Goal: Information Seeking & Learning: Understand process/instructions

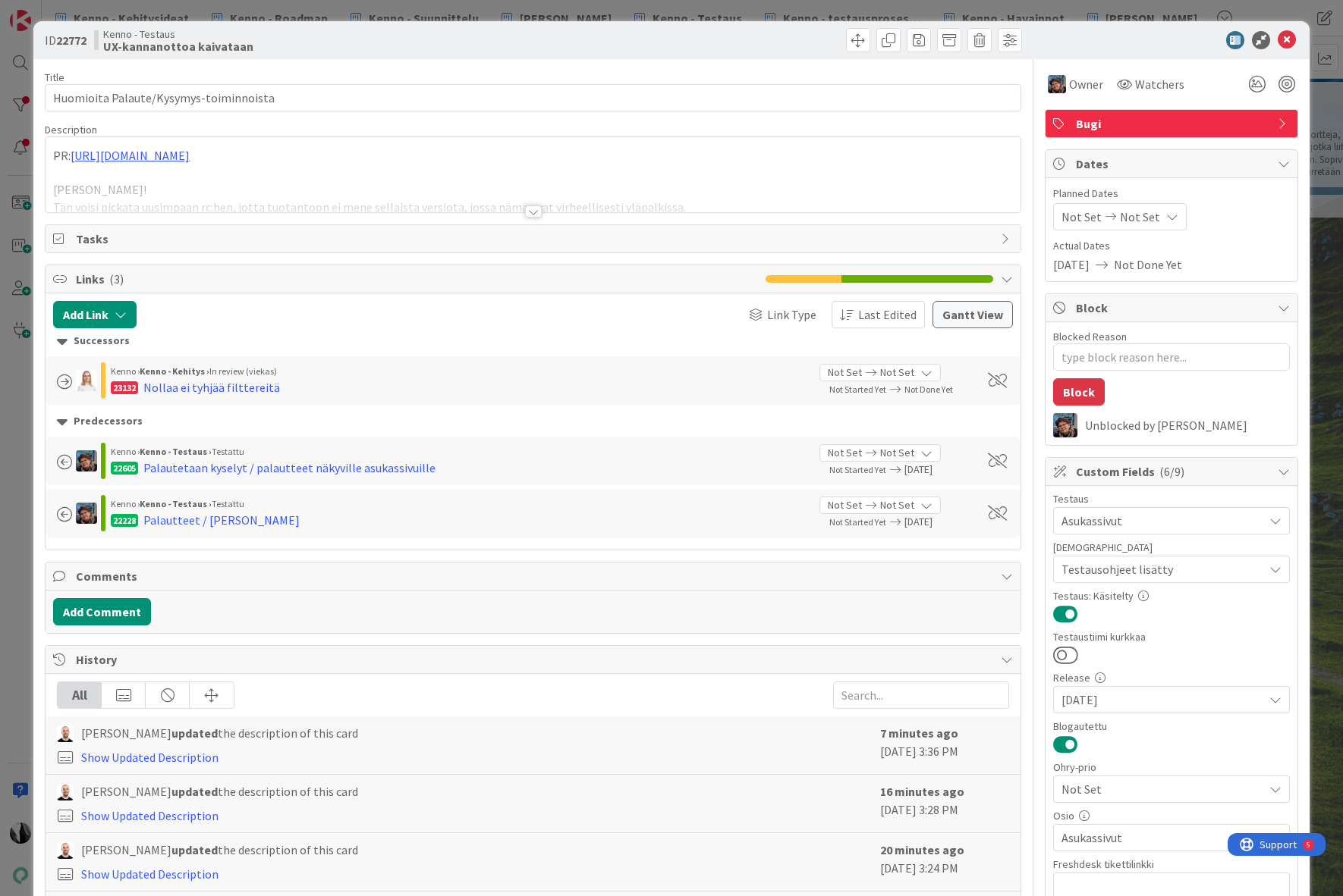
click at [534, 213] on div at bounding box center [533, 211] width 17 height 12
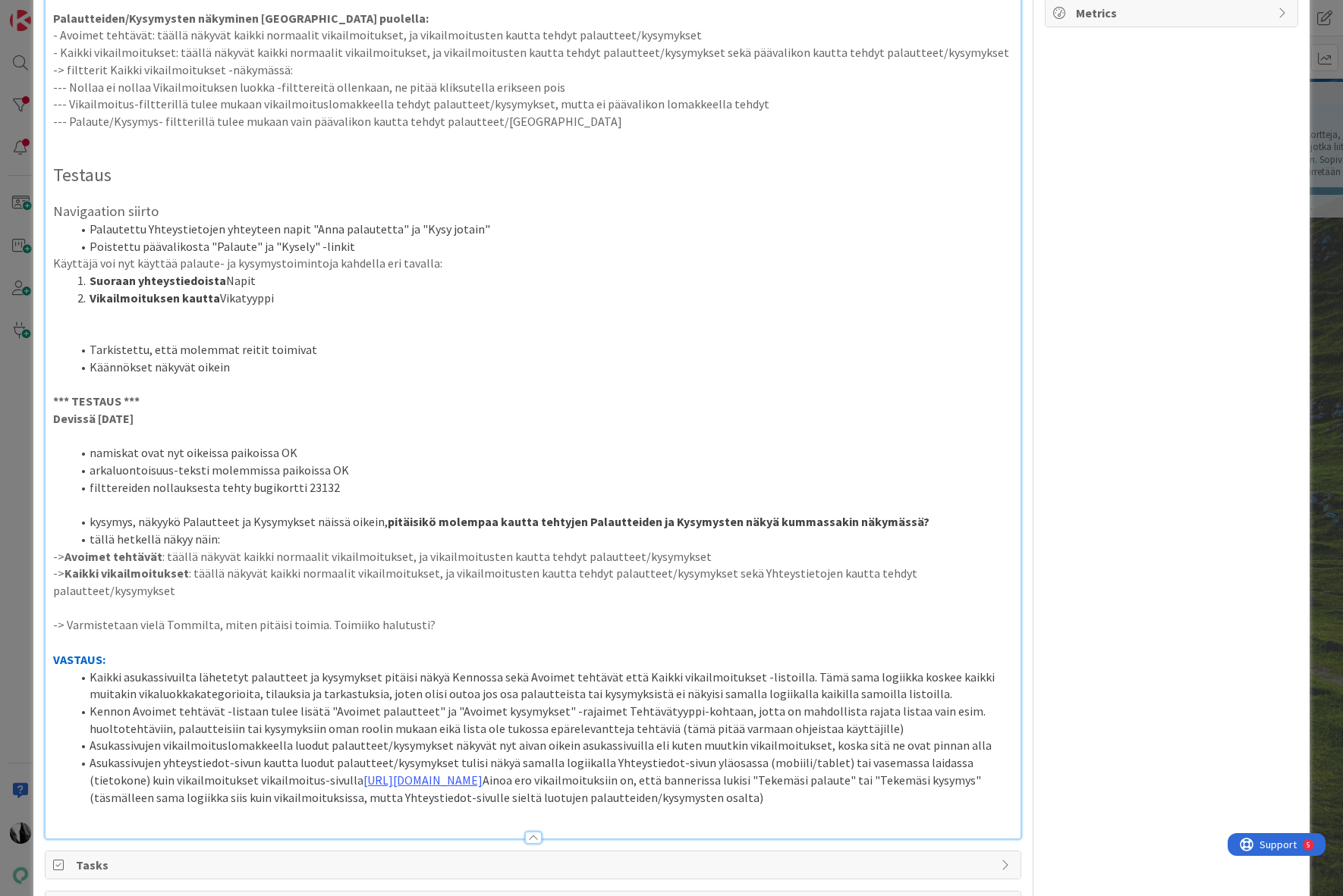
scroll to position [1723, 0]
click at [101, 838] on div at bounding box center [533, 830] width 975 height 16
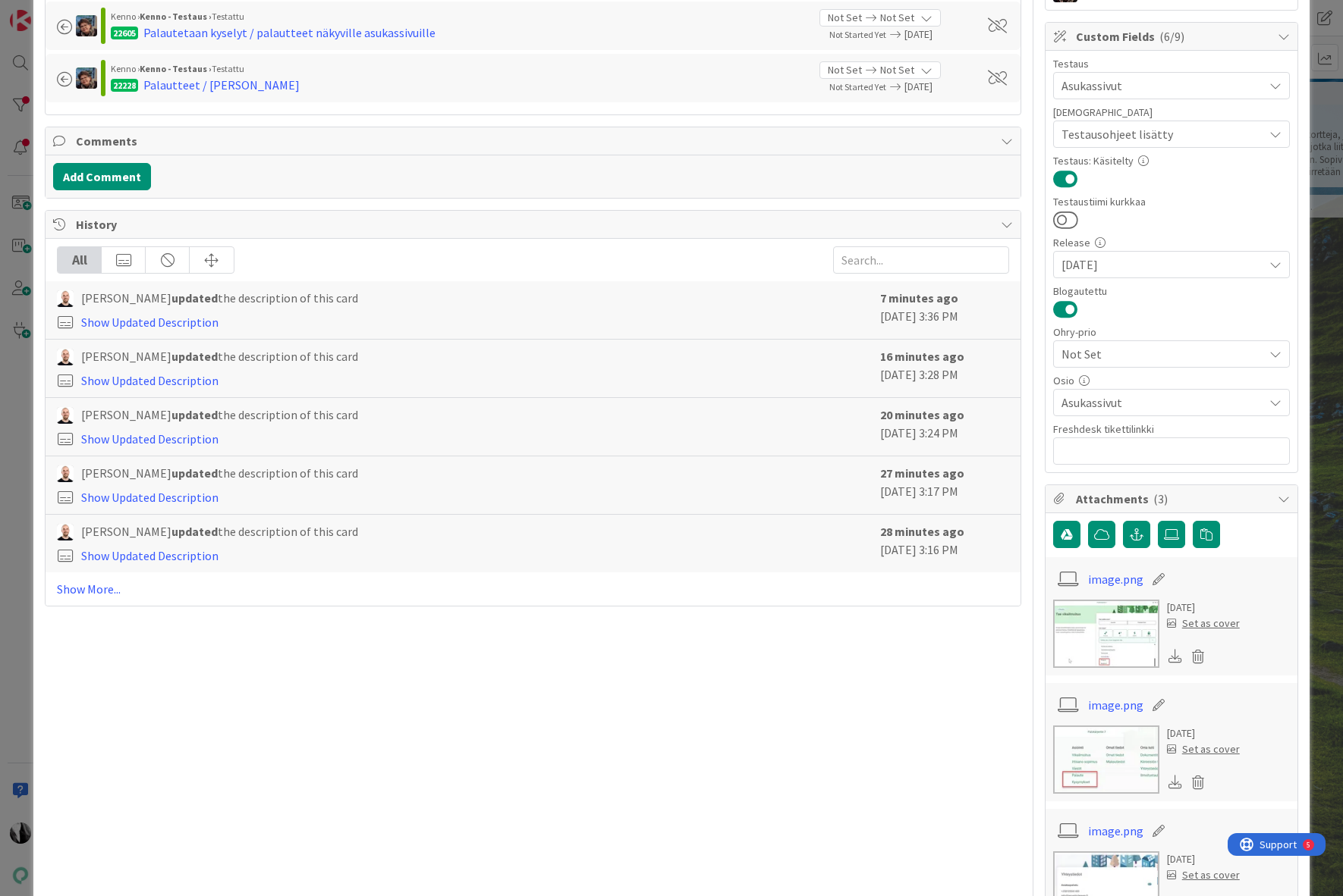
scroll to position [0, 0]
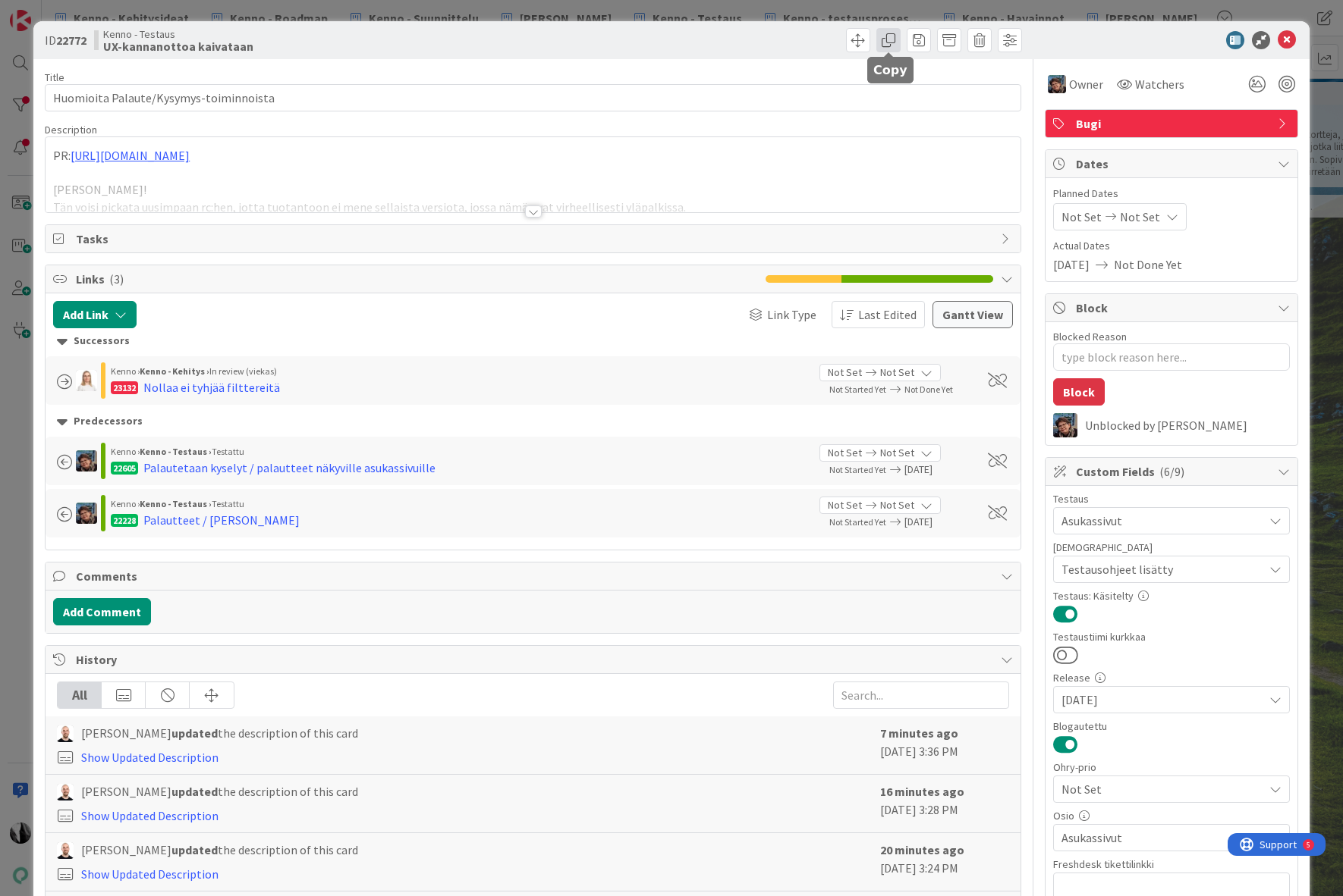
click at [895, 46] on span at bounding box center [888, 40] width 24 height 24
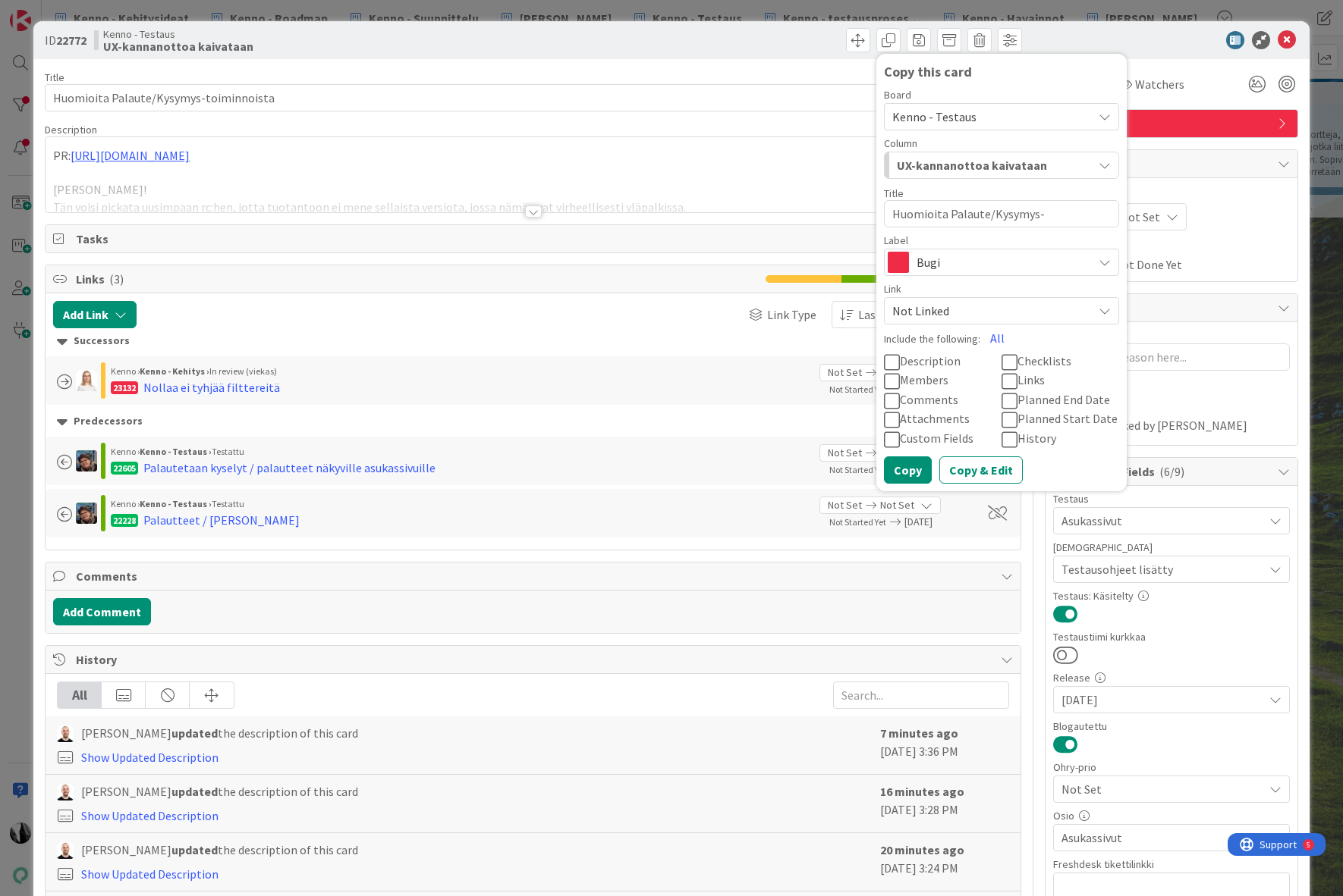
click at [993, 118] on span "Kenno - Testaus" at bounding box center [988, 117] width 193 height 22
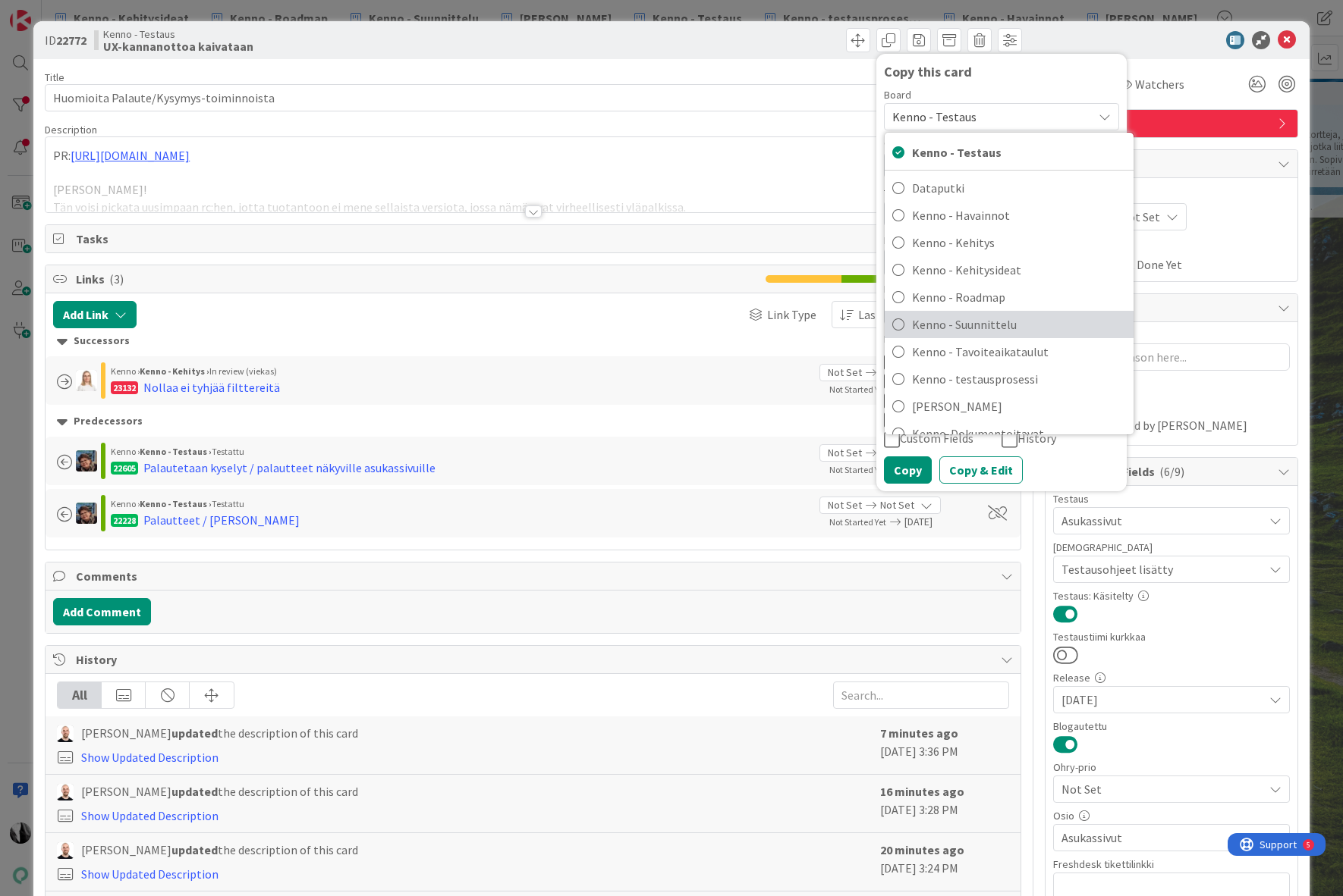
click at [1008, 318] on span "Kenno - Suunnittelu" at bounding box center [1018, 325] width 214 height 22
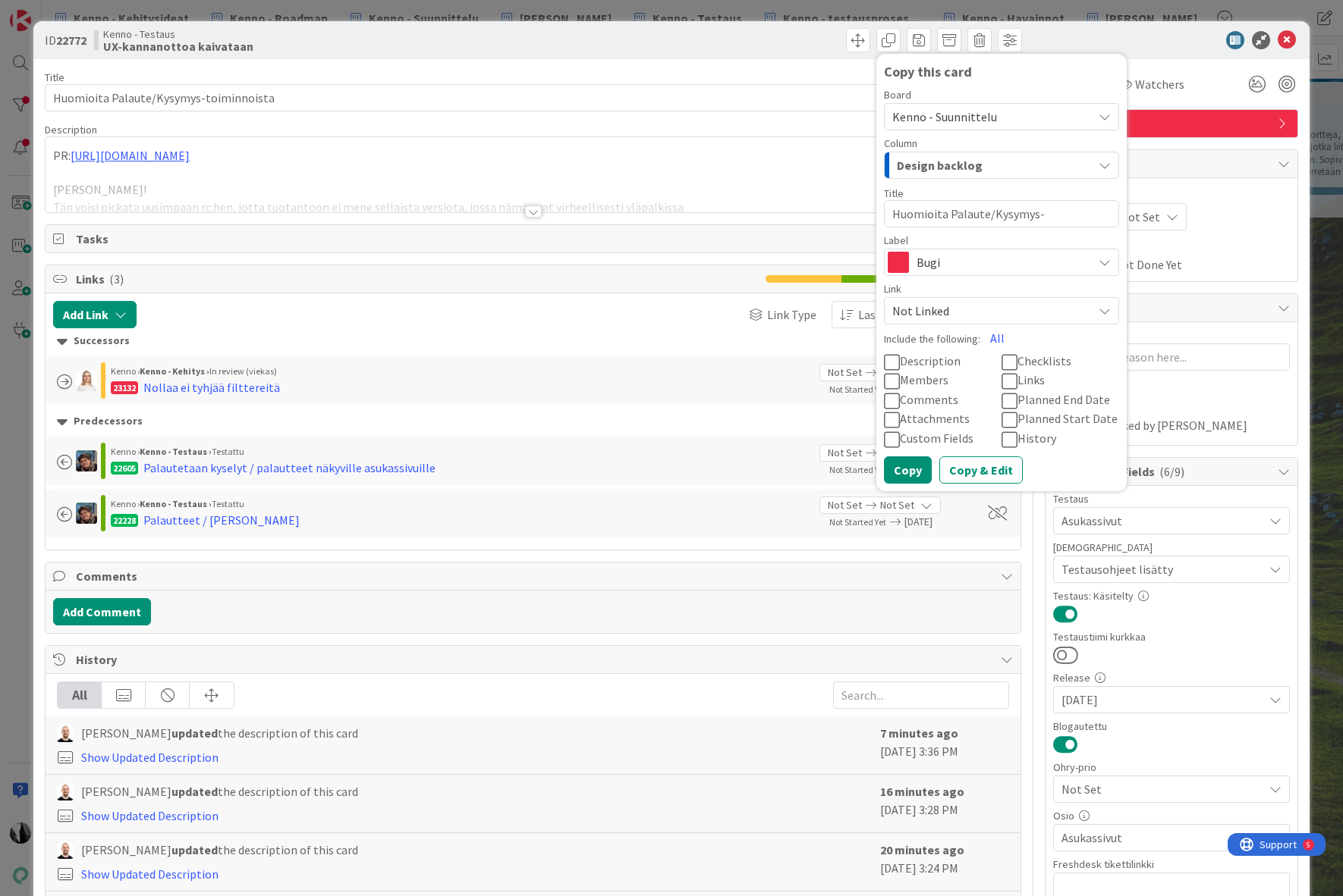
click at [979, 160] on div "Design backlog" at bounding box center [992, 165] width 199 height 24
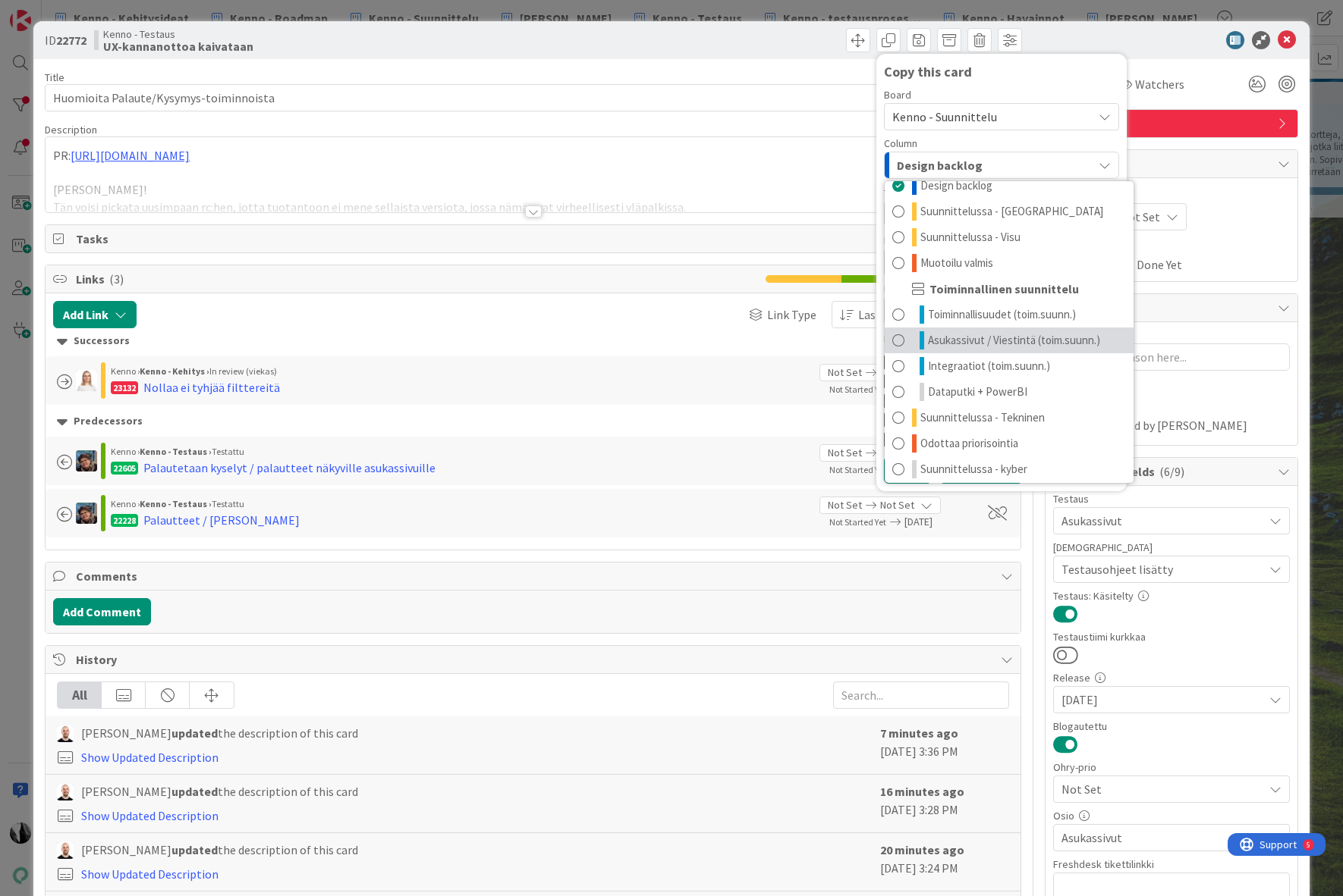
scroll to position [16, 0]
click at [1012, 337] on span "Asukassivut / Viestintä (toim.suunn.)" at bounding box center [1013, 338] width 172 height 18
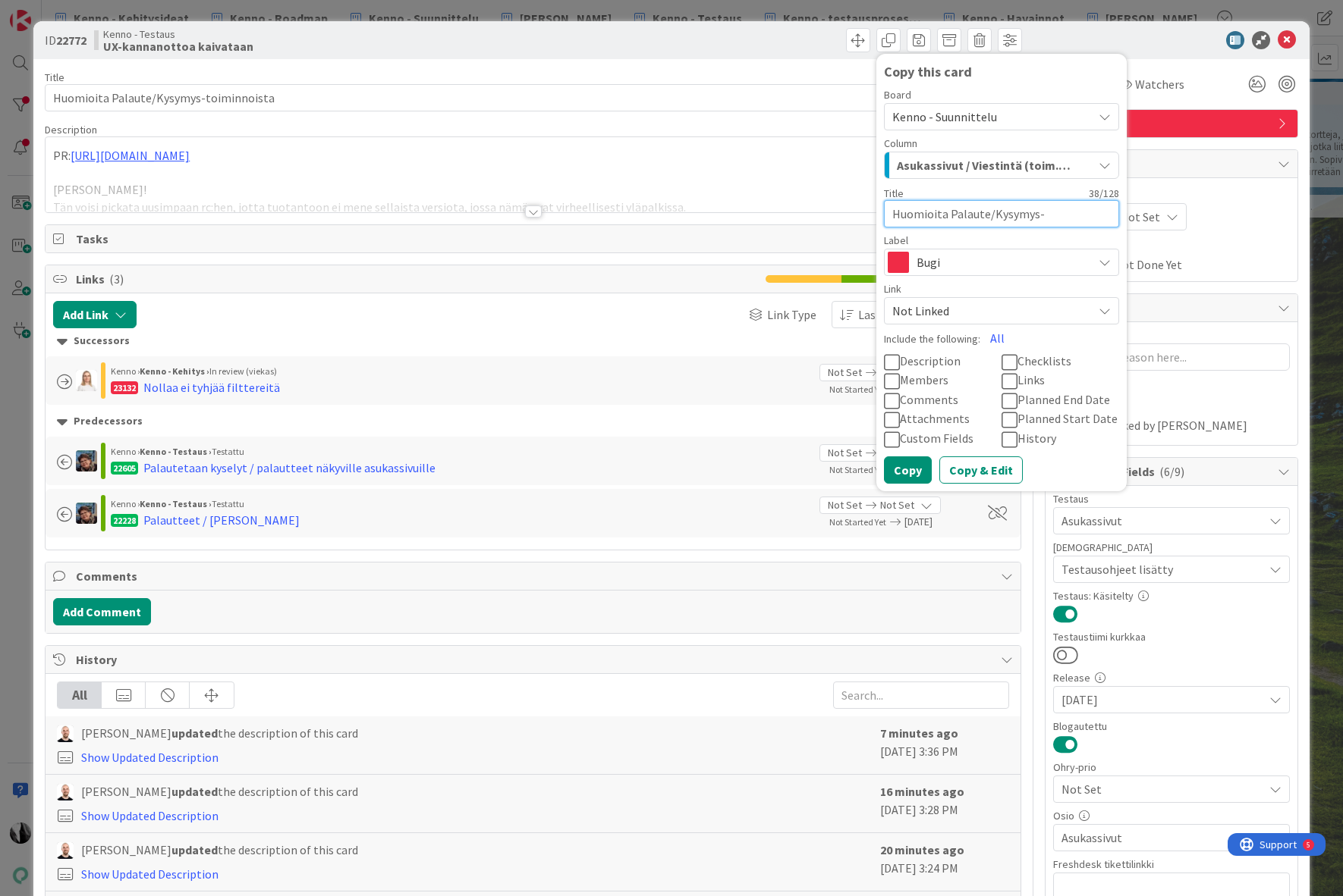
drag, startPoint x: 948, startPoint y: 214, endPoint x: 846, endPoint y: 216, distance: 102.0
click at [846, 216] on div "ID 22772 Kenno - Testaus UX-kannanottoa kaivataan Copy this card Board Kenno - …" at bounding box center [672, 891] width 1276 height 1740
click at [944, 216] on textarea "Huomioita Palaute/Kysymys-toiminnoista" at bounding box center [1001, 214] width 235 height 27
drag, startPoint x: 948, startPoint y: 212, endPoint x: 882, endPoint y: 203, distance: 66.6
click at [881, 204] on div "Copy this card Board Kenno - Suunnittelu Kenno - Testaus Dataputki Kenno - Hava…" at bounding box center [1001, 272] width 251 height 438
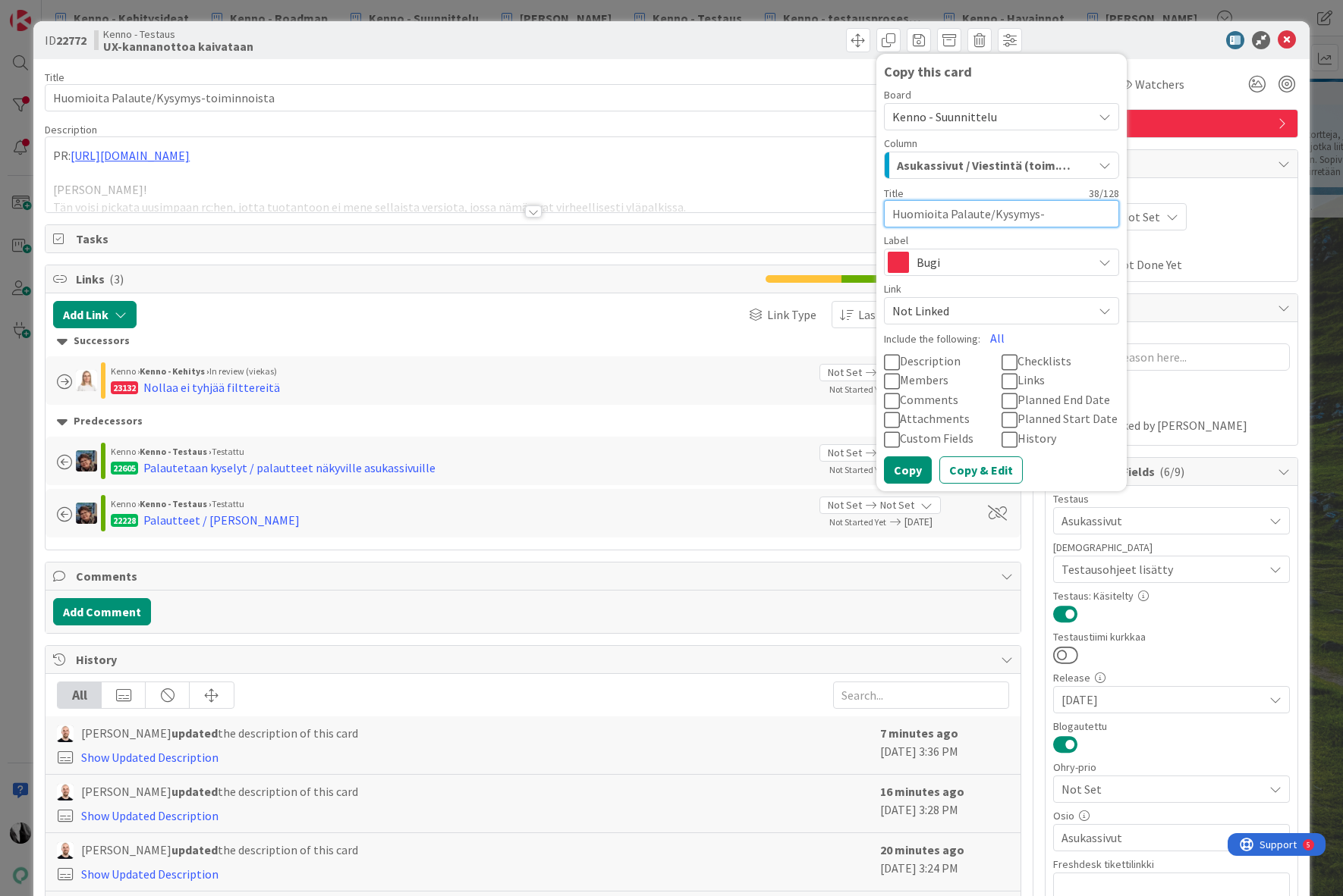
type textarea "x"
type textarea "Palaute/Kysymys-toiminnoista"
type textarea "x"
type textarea "alaute/Kysymys-toiminnoista"
type textarea "x"
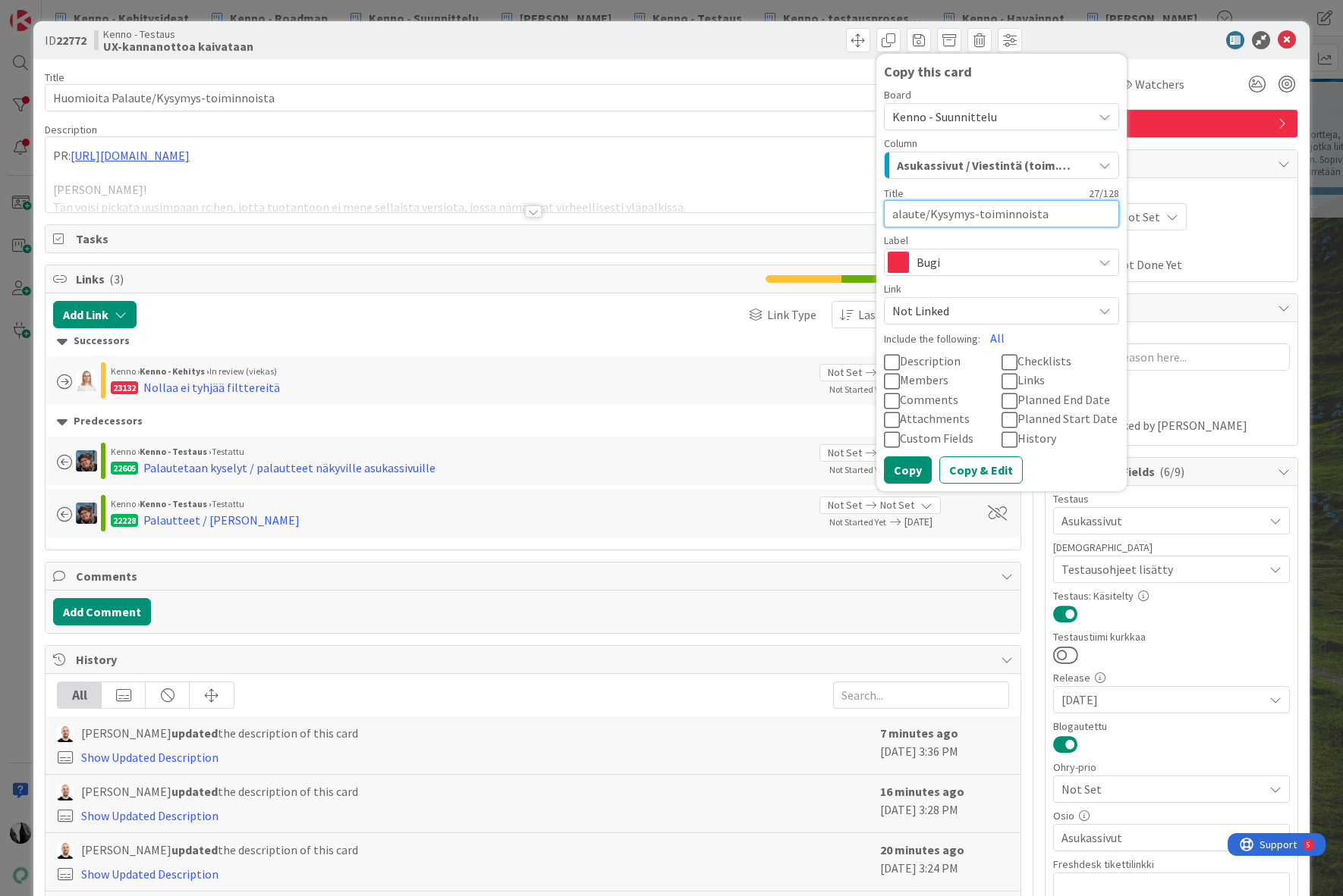
type textarea "Palaute/Kysymys-toiminnoista"
drag, startPoint x: 983, startPoint y: 213, endPoint x: 1063, endPoint y: 214, distance: 80.0
click at [1063, 214] on textarea "Palaute/Kysymys-toiminnoista" at bounding box center [1001, 214] width 235 height 27
type textarea "x"
type textarea "Palaute/Kysymys-"
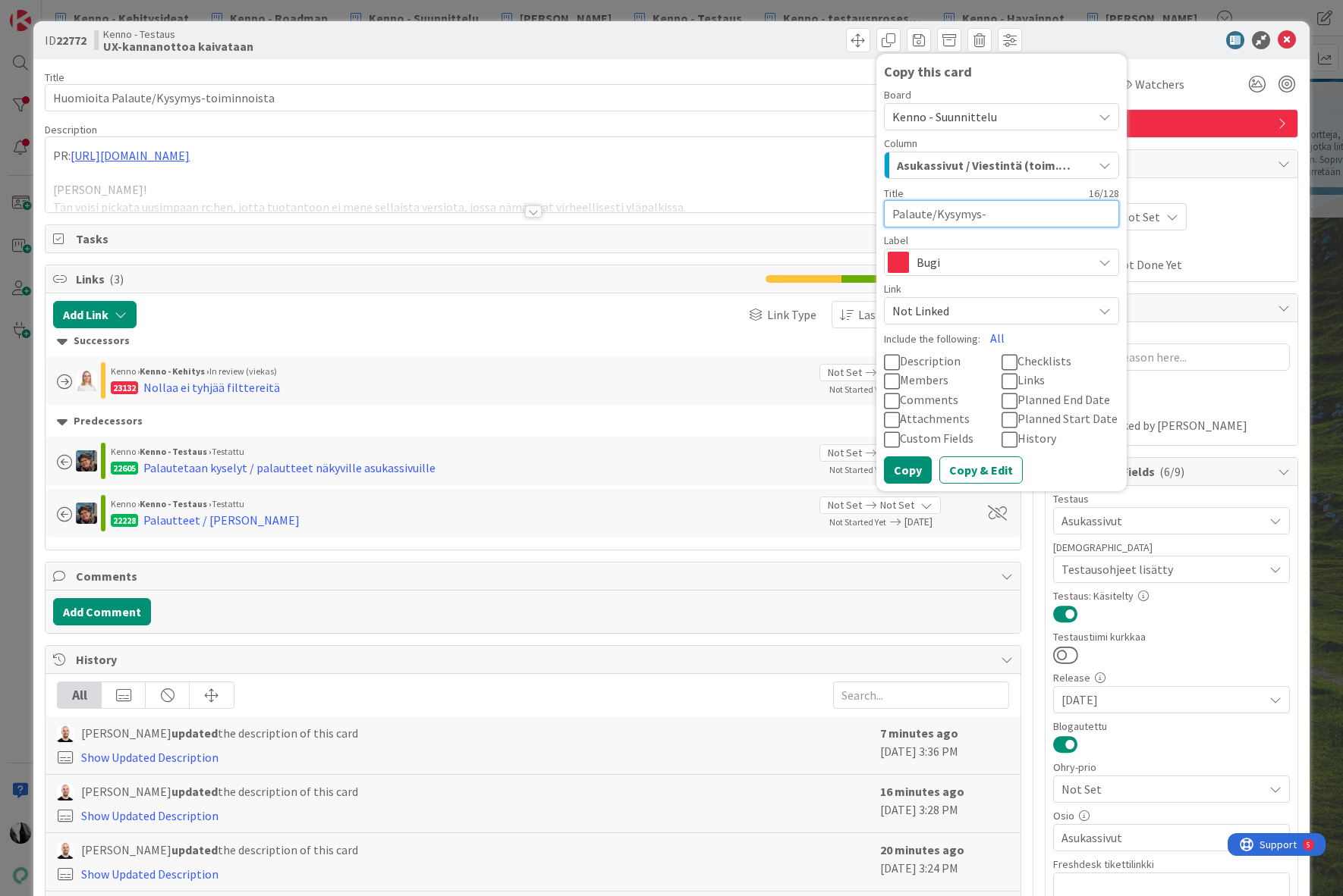
type textarea "x"
type textarea "Palaute/Kysymys"
type textarea "x"
type textarea "Palaute/Kysymys"
type textarea "x"
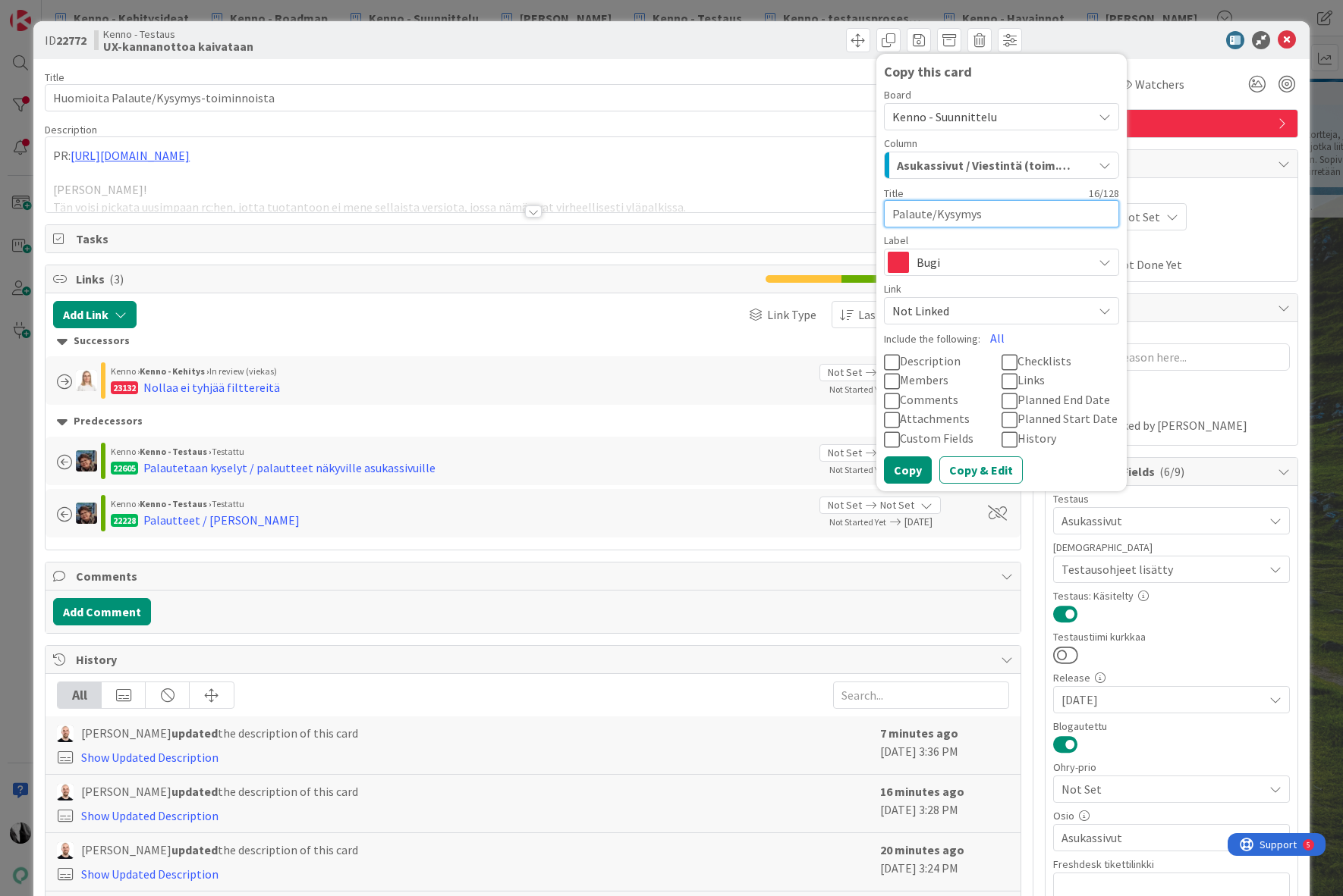
type textarea "Palaute/Kysymys K"
type textarea "x"
type textarea "Palaute/Kysymys Ke"
type textarea "x"
type textarea "Palaute/Kysymys Ken"
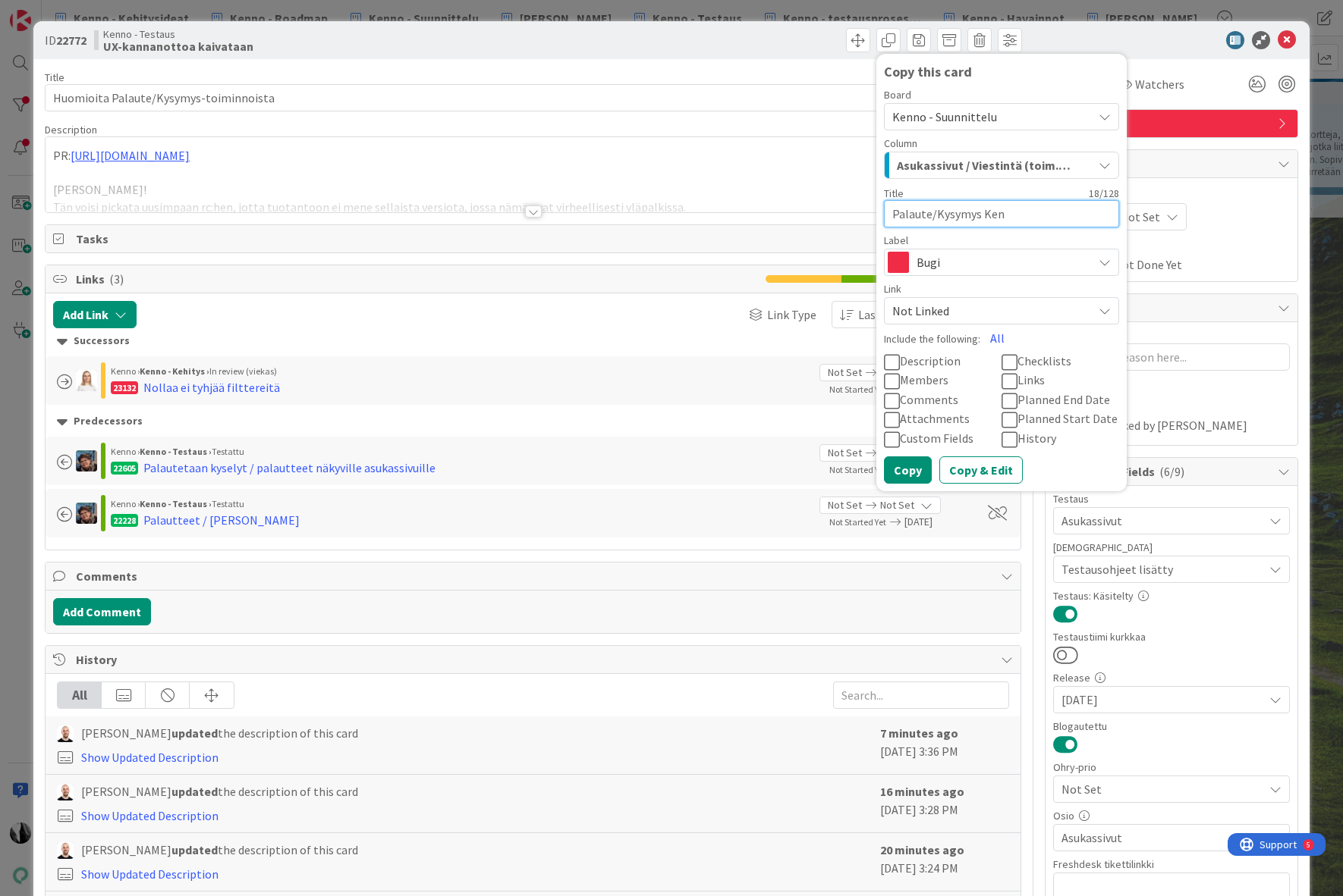
type textarea "x"
type textarea "Palaute/Kysymys Kenn"
type textarea "x"
type textarea "Palaute/Kysymys Kenno"
type textarea "x"
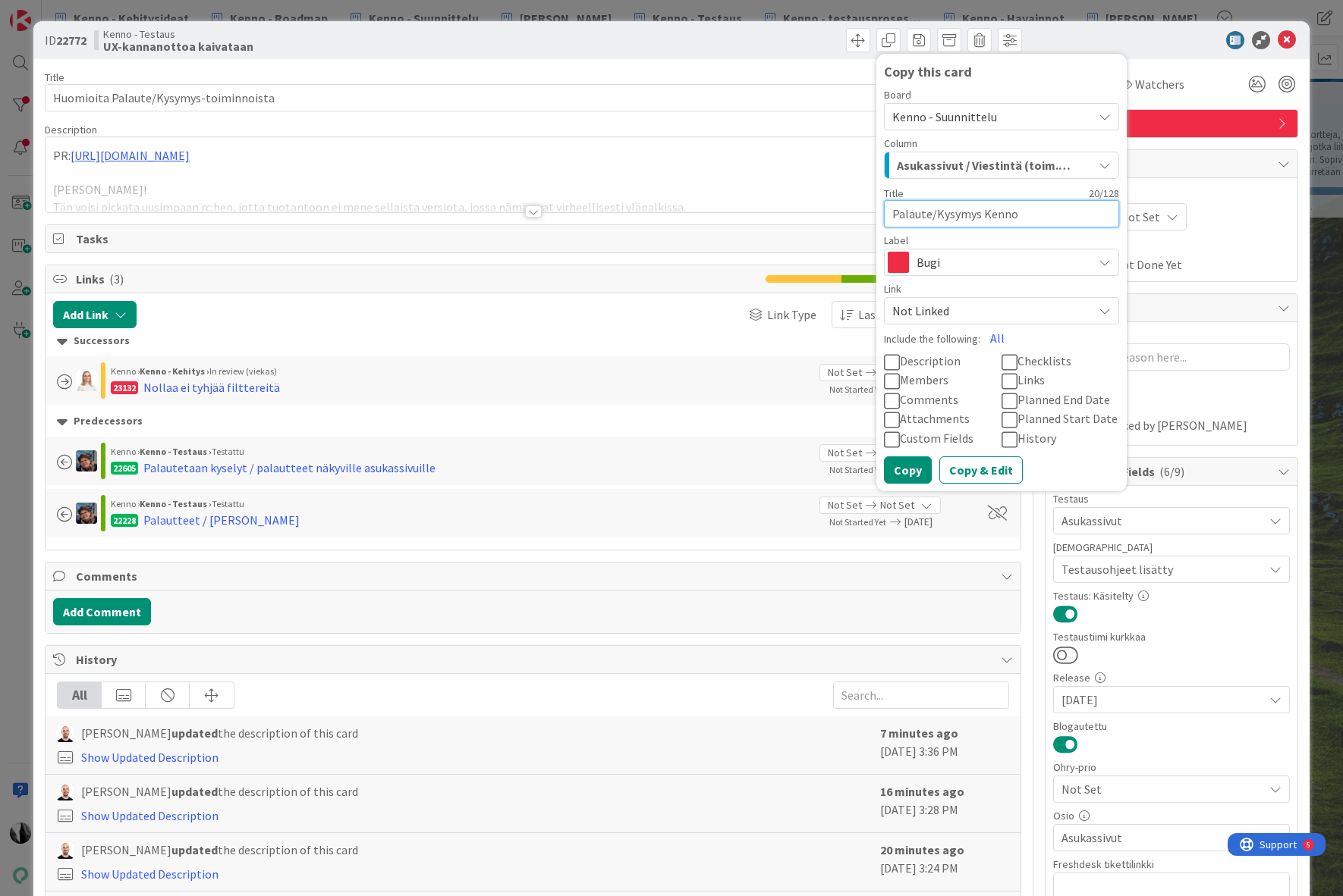
type textarea "Palaute/Kysymys Kennos"
type textarea "x"
type textarea "Palaute/Kysymys Kennoss"
type textarea "x"
type textarea "Palaute/Kysymys Kennossa"
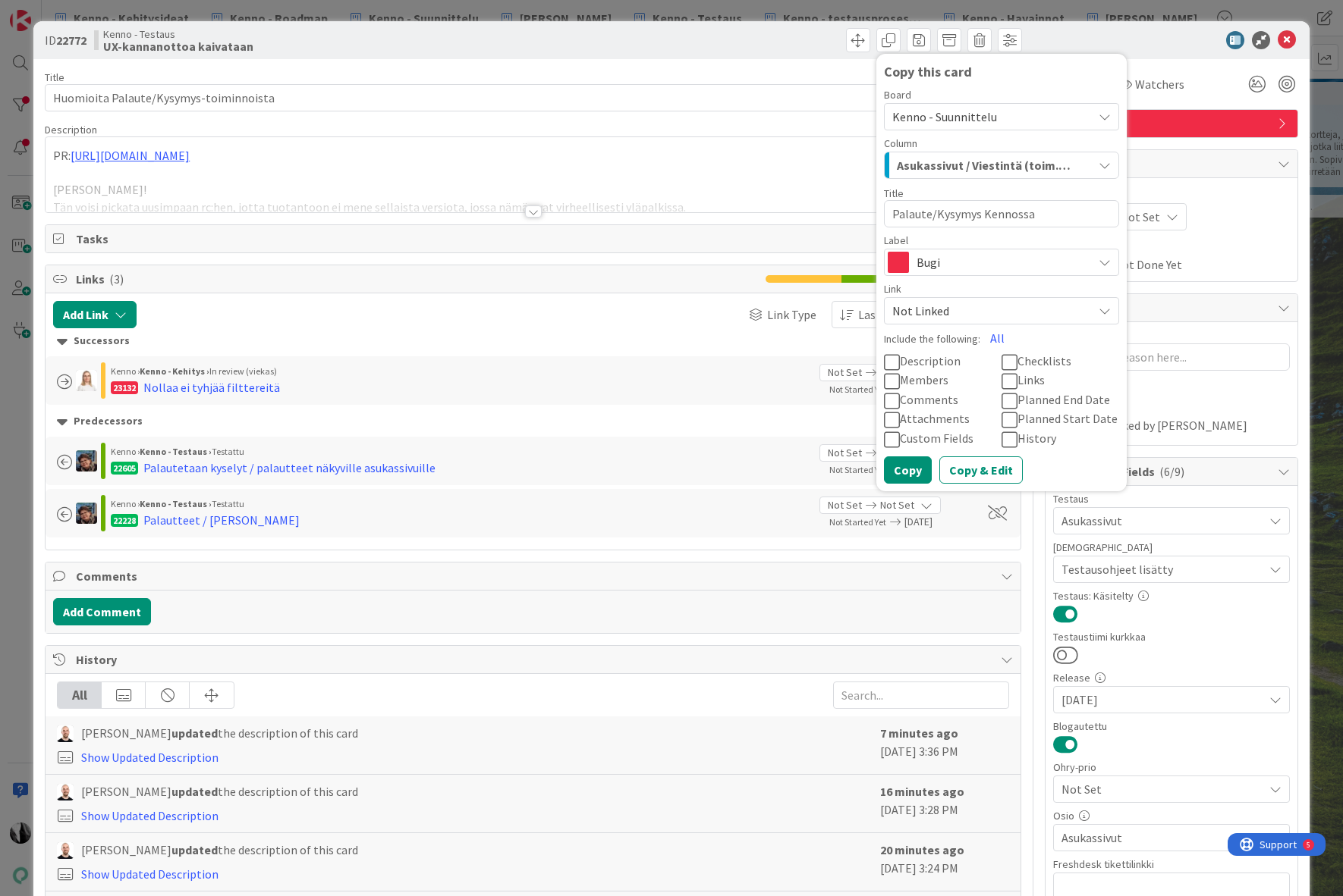
click at [1076, 262] on span "Bugi" at bounding box center [1000, 262] width 168 height 22
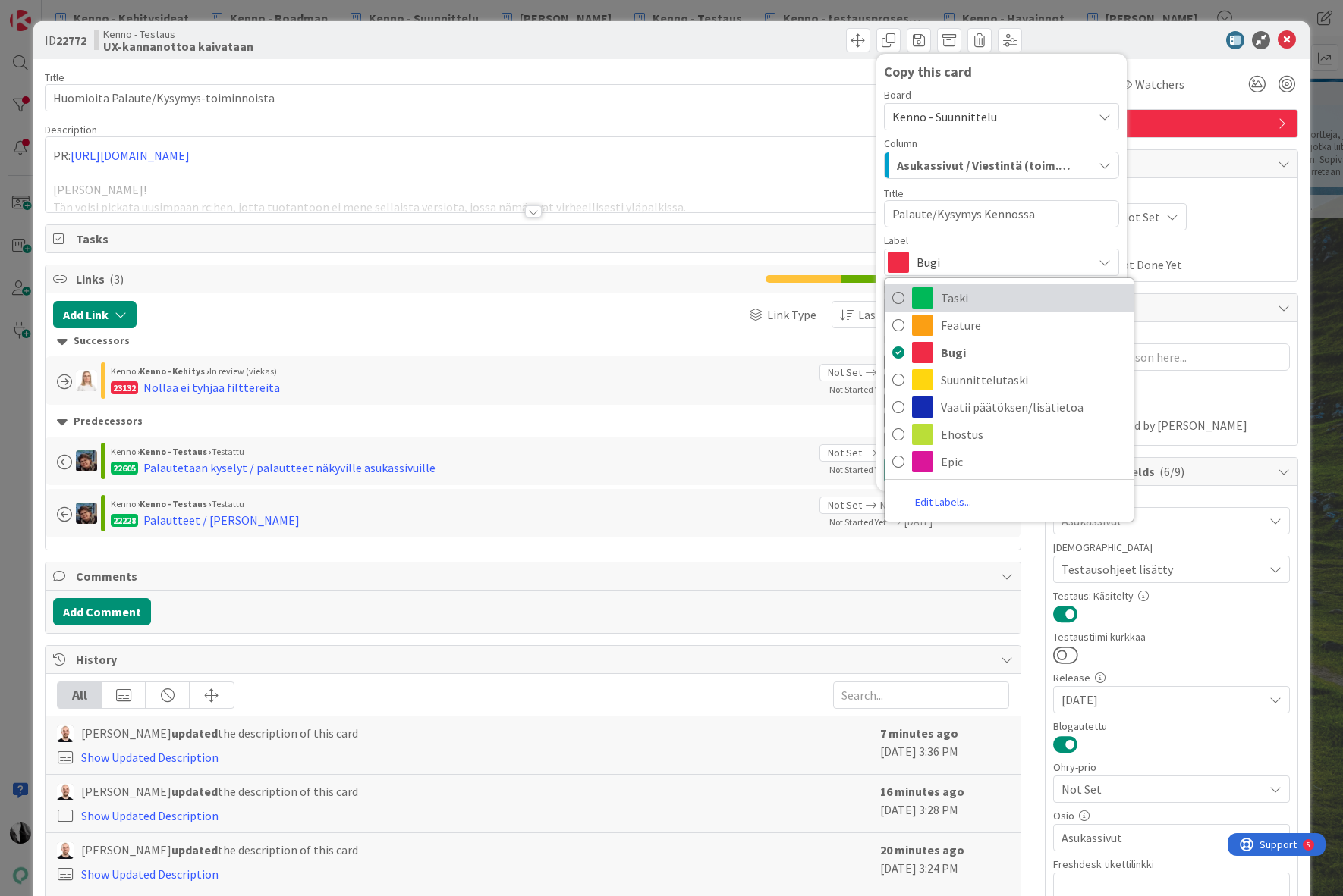
click at [1009, 295] on span "Taski" at bounding box center [1032, 298] width 185 height 22
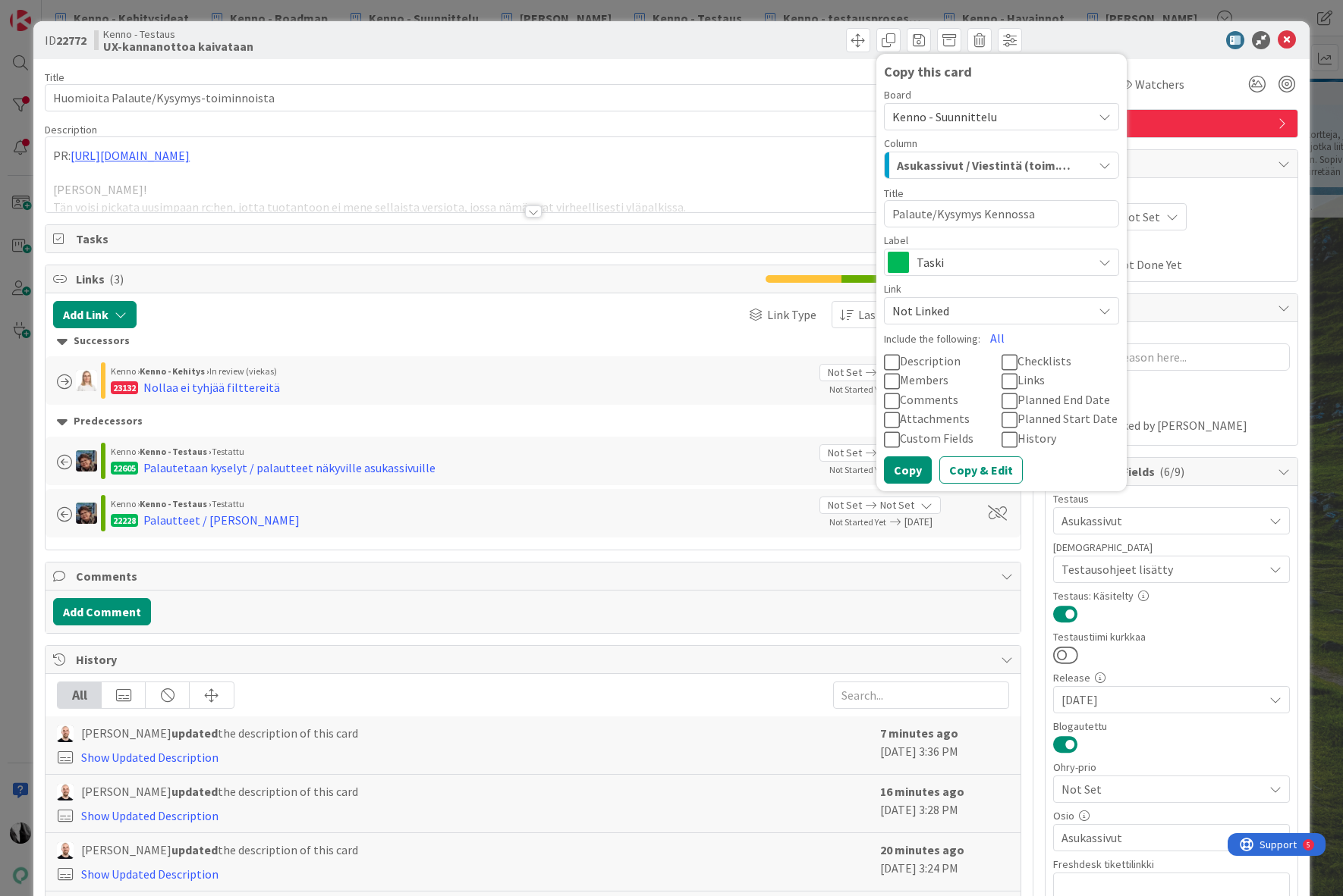
click at [1100, 310] on icon at bounding box center [1104, 310] width 12 height 12
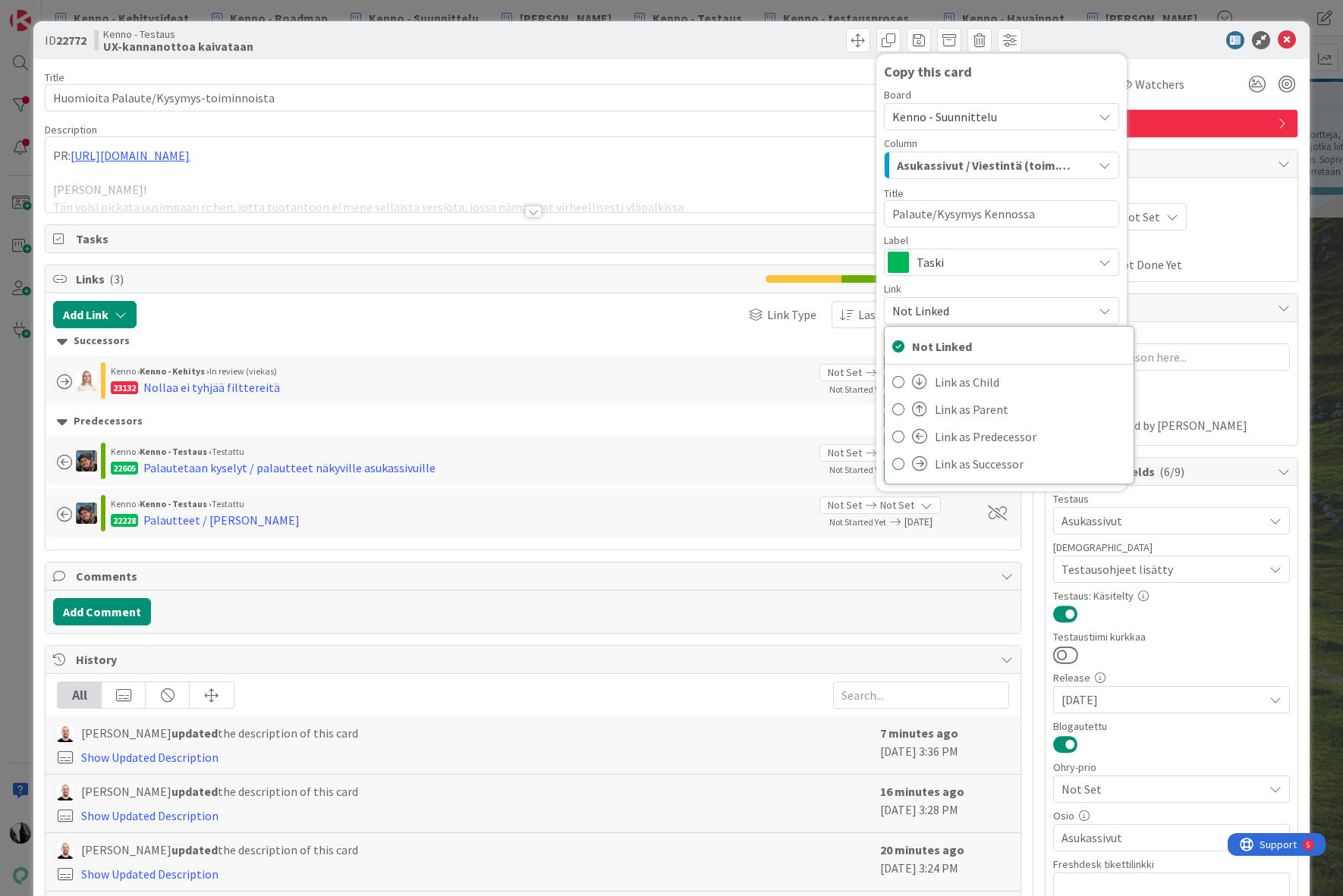
click at [1064, 287] on div "Link" at bounding box center [1001, 289] width 235 height 10
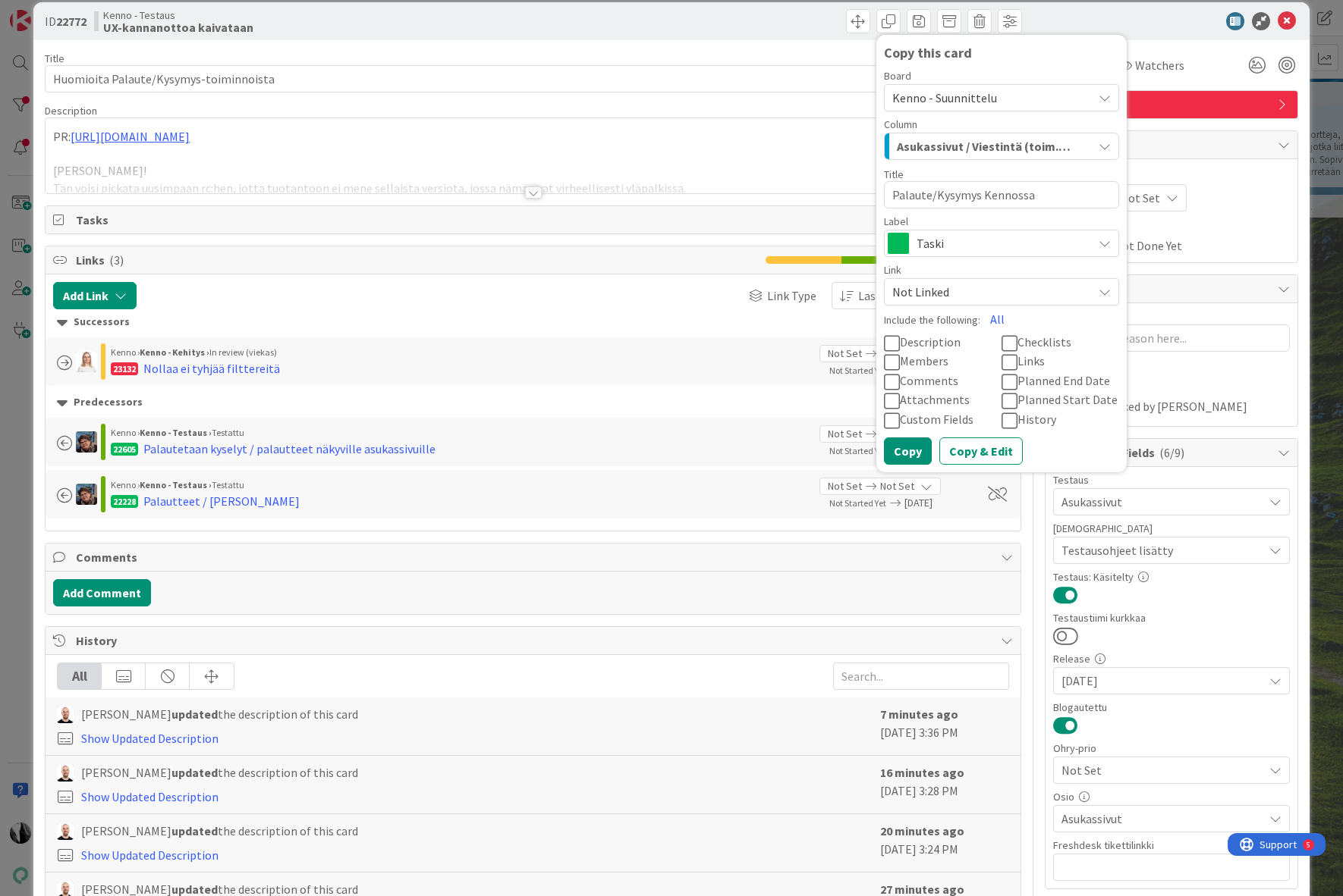
scroll to position [28, 0]
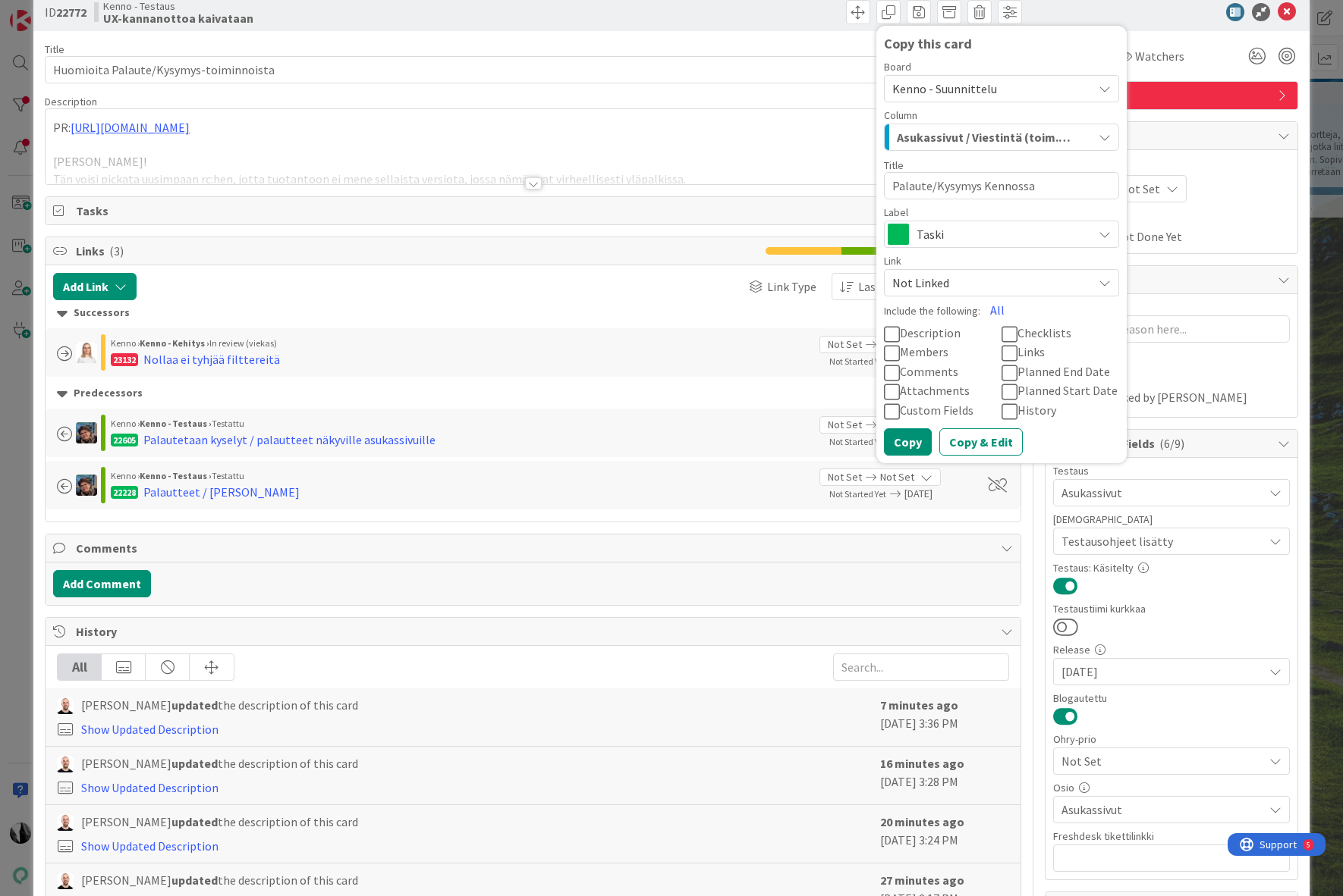
click at [896, 331] on icon at bounding box center [892, 334] width 16 height 18
click at [981, 444] on button "Copy & Edit" at bounding box center [981, 442] width 83 height 27
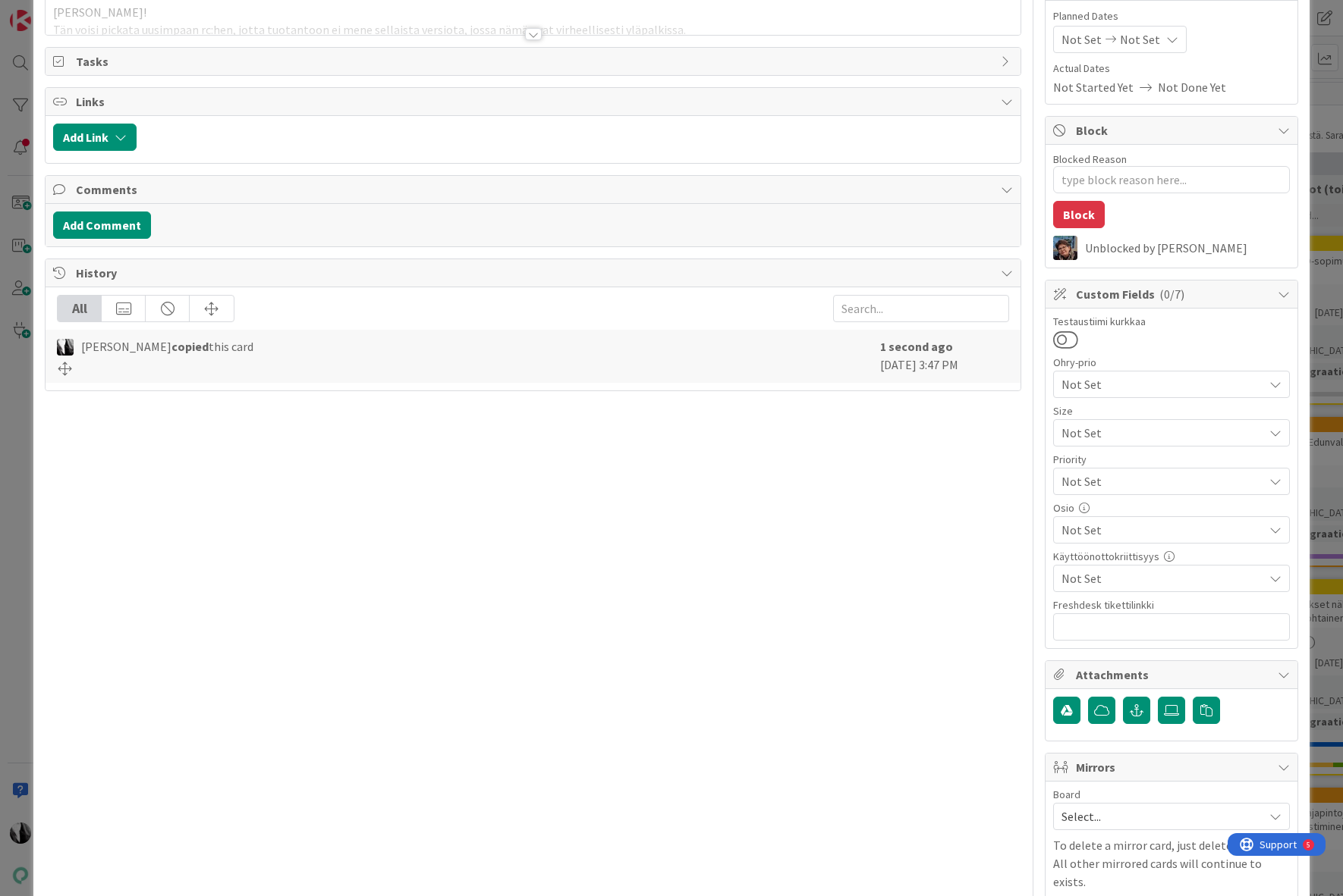
scroll to position [235, 0]
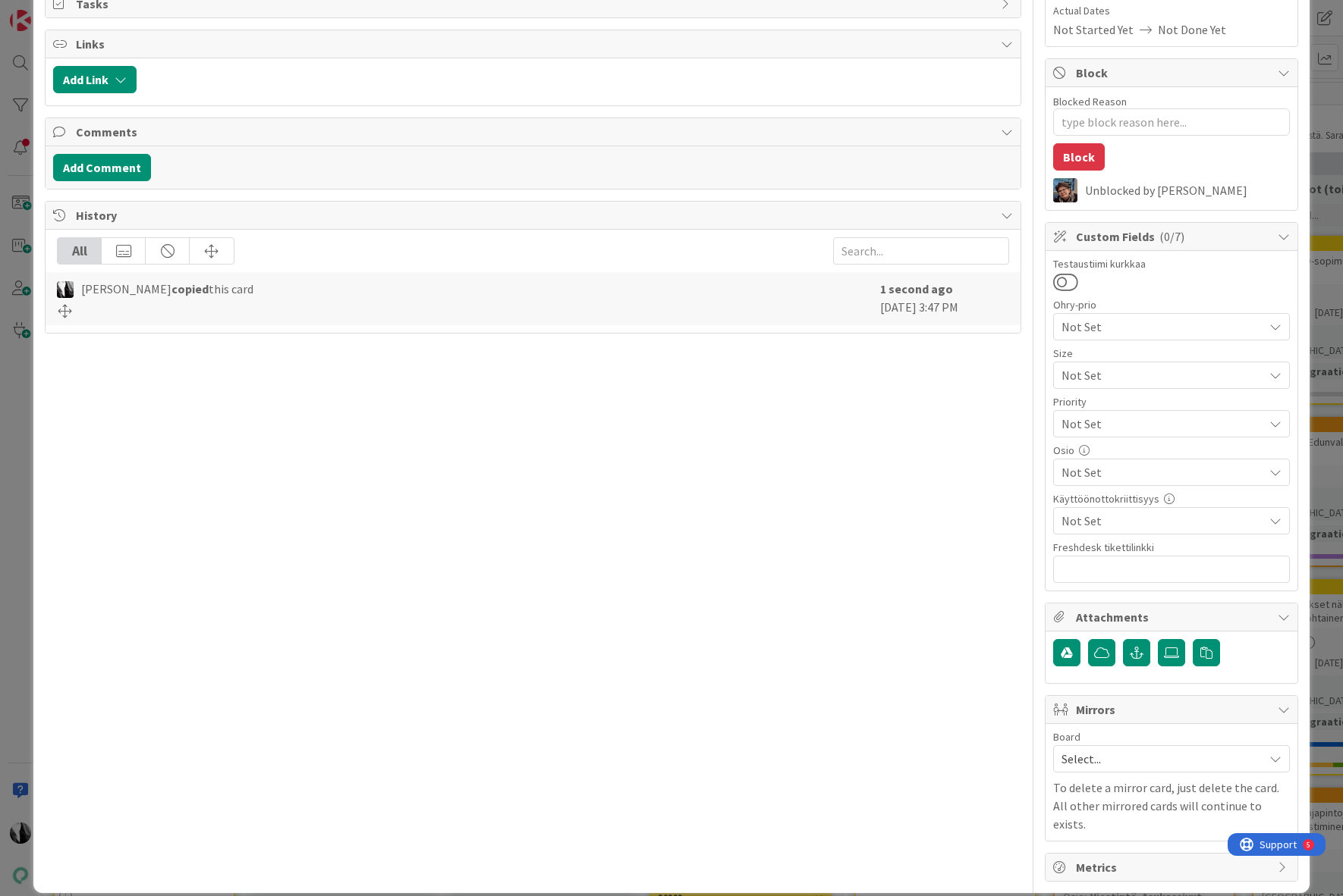
click at [1241, 474] on span "Not Set" at bounding box center [1162, 472] width 202 height 18
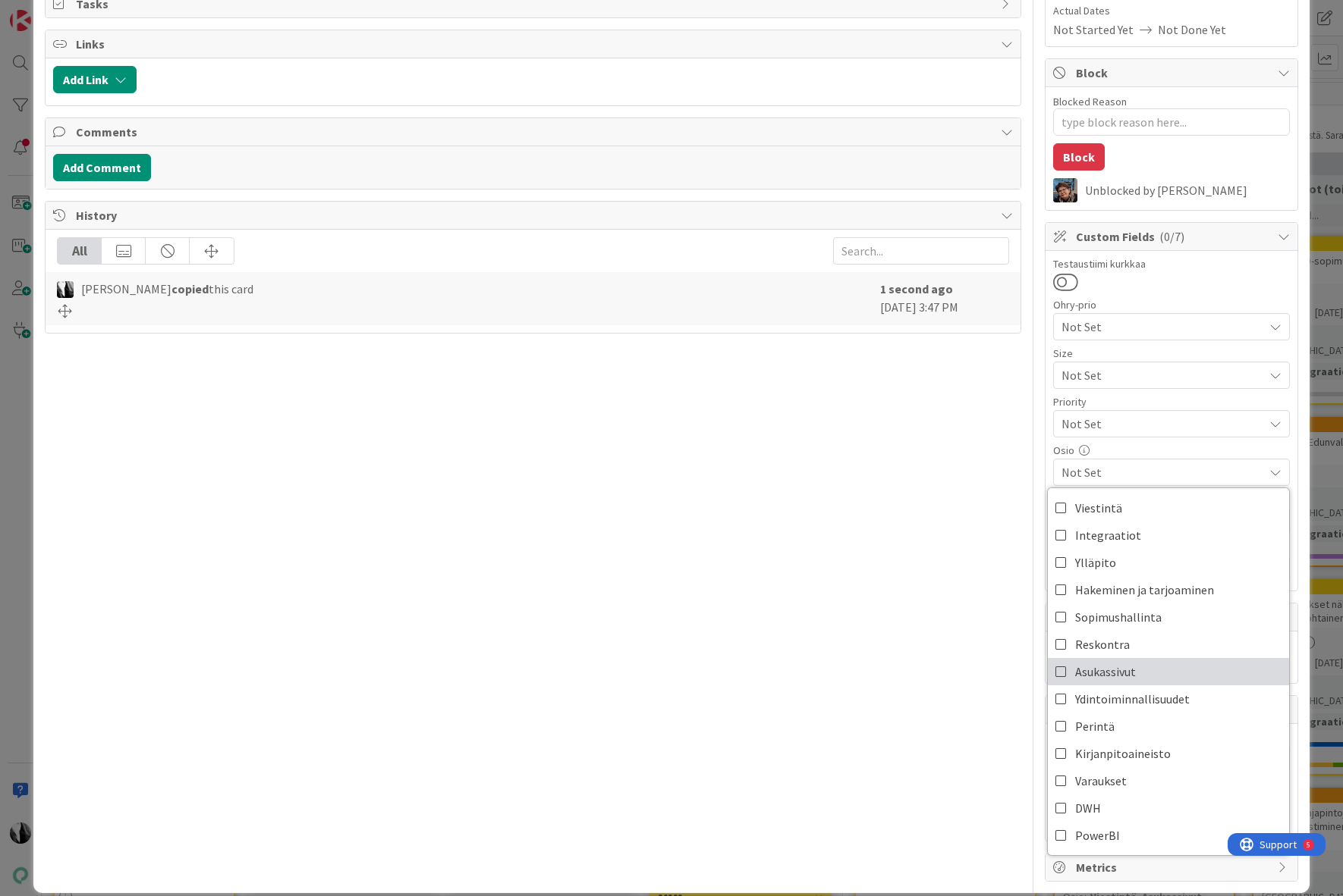
click at [1161, 674] on link "Asukassivut" at bounding box center [1168, 672] width 241 height 27
click at [877, 605] on div "Title 24 / 128 Palaute/Kysymys Kennossa Description [PERSON_NAME] just joined P…" at bounding box center [533, 353] width 976 height 1058
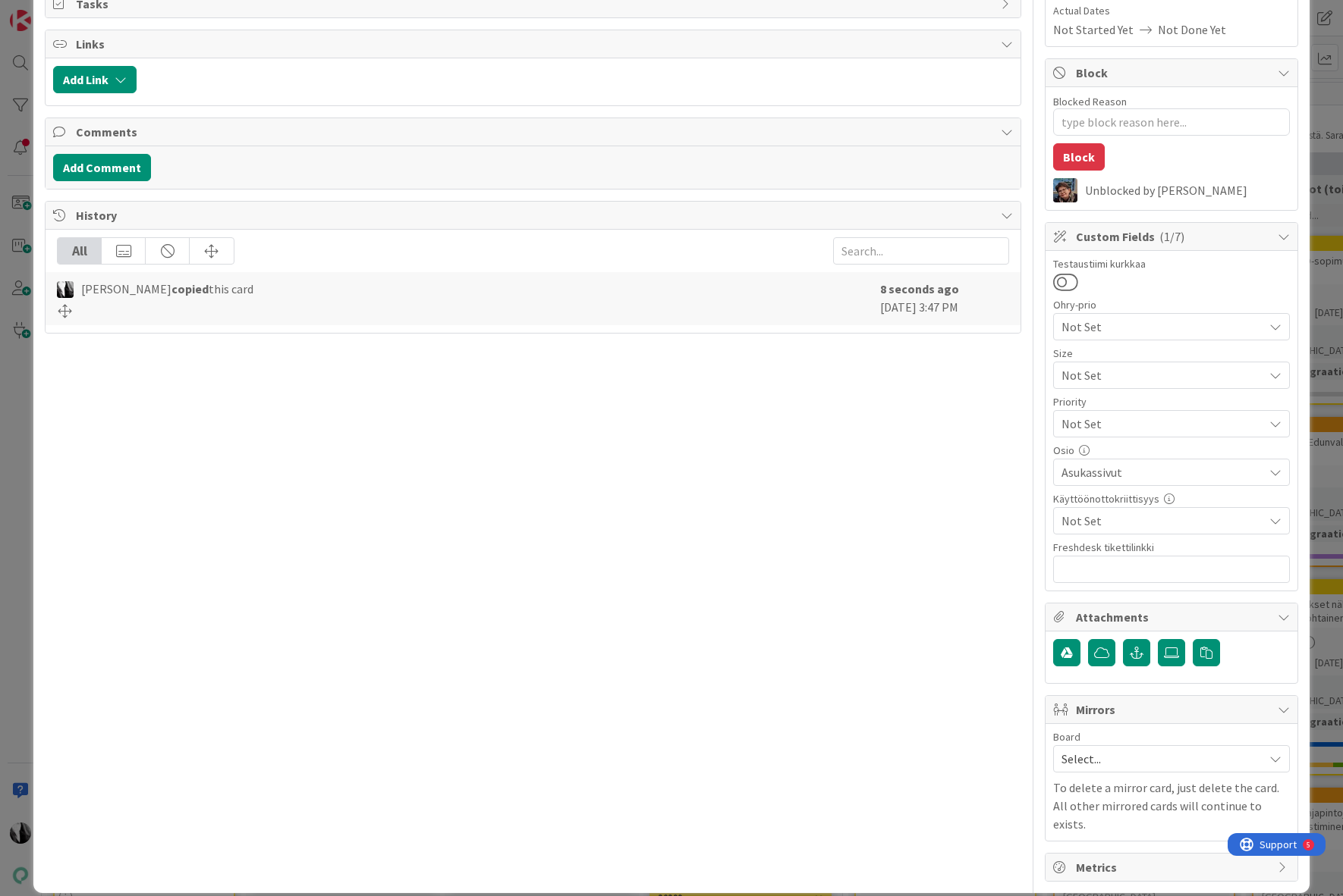
scroll to position [0, 0]
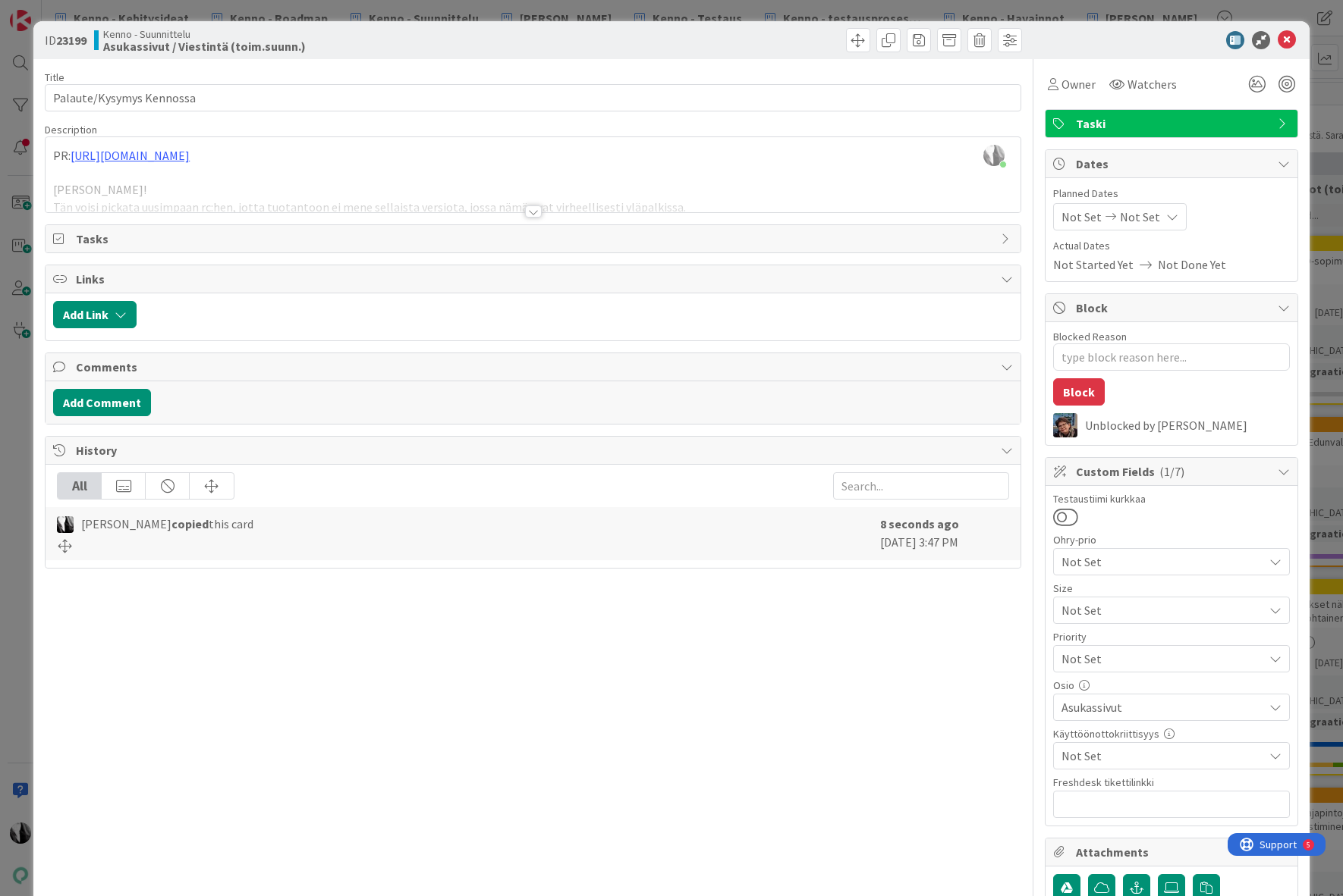
click at [531, 212] on div at bounding box center [533, 211] width 17 height 12
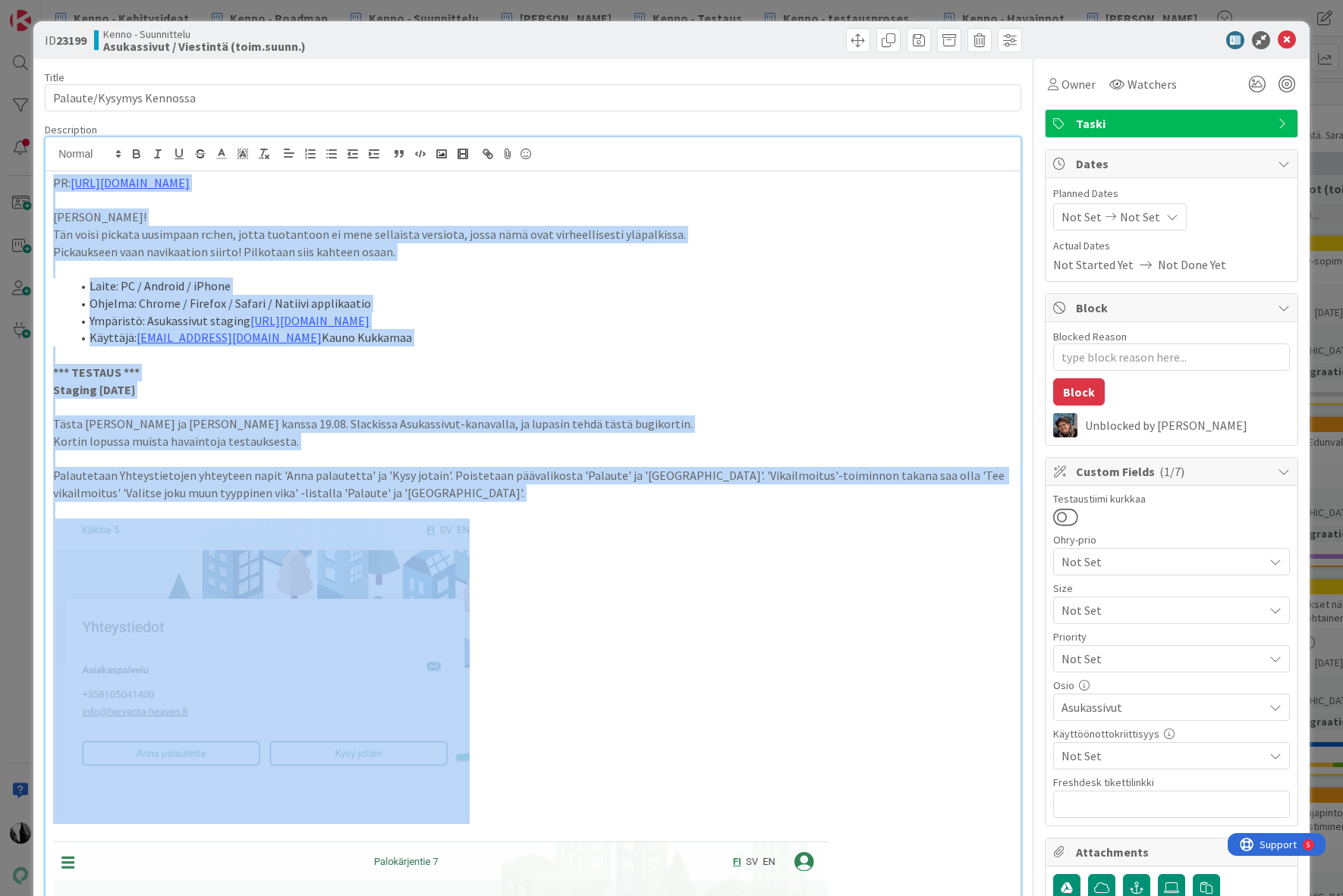
drag, startPoint x: 53, startPoint y: 181, endPoint x: 527, endPoint y: 551, distance: 601.3
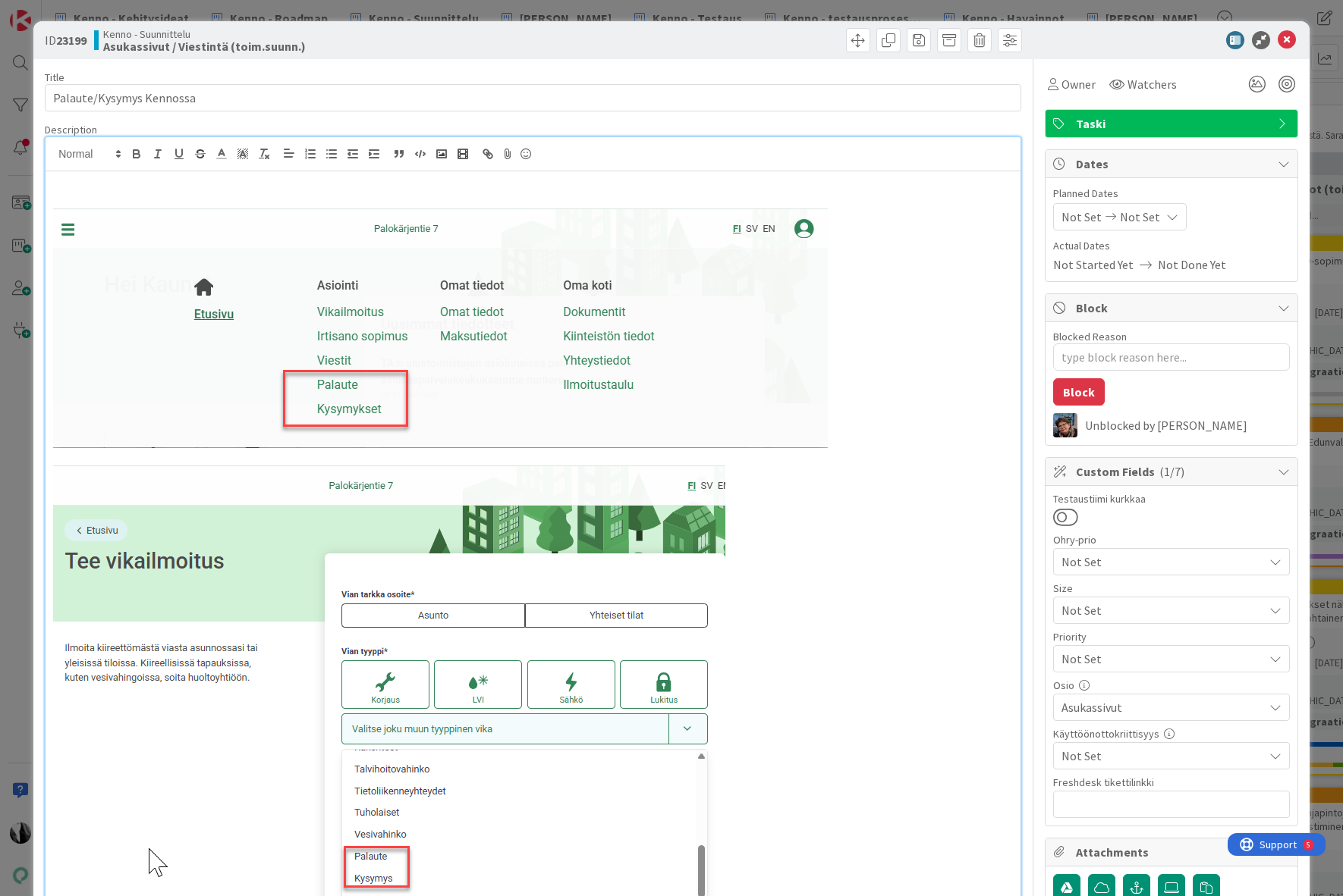
drag, startPoint x: 10, startPoint y: 278, endPoint x: 302, endPoint y: 255, distance: 292.9
click at [55, 270] on div "ID 23199 Kenno - Suunnittelu Asukassivut / Viestintä (toim.suunn.) Title 24 / 1…" at bounding box center [672, 448] width 1343 height 896
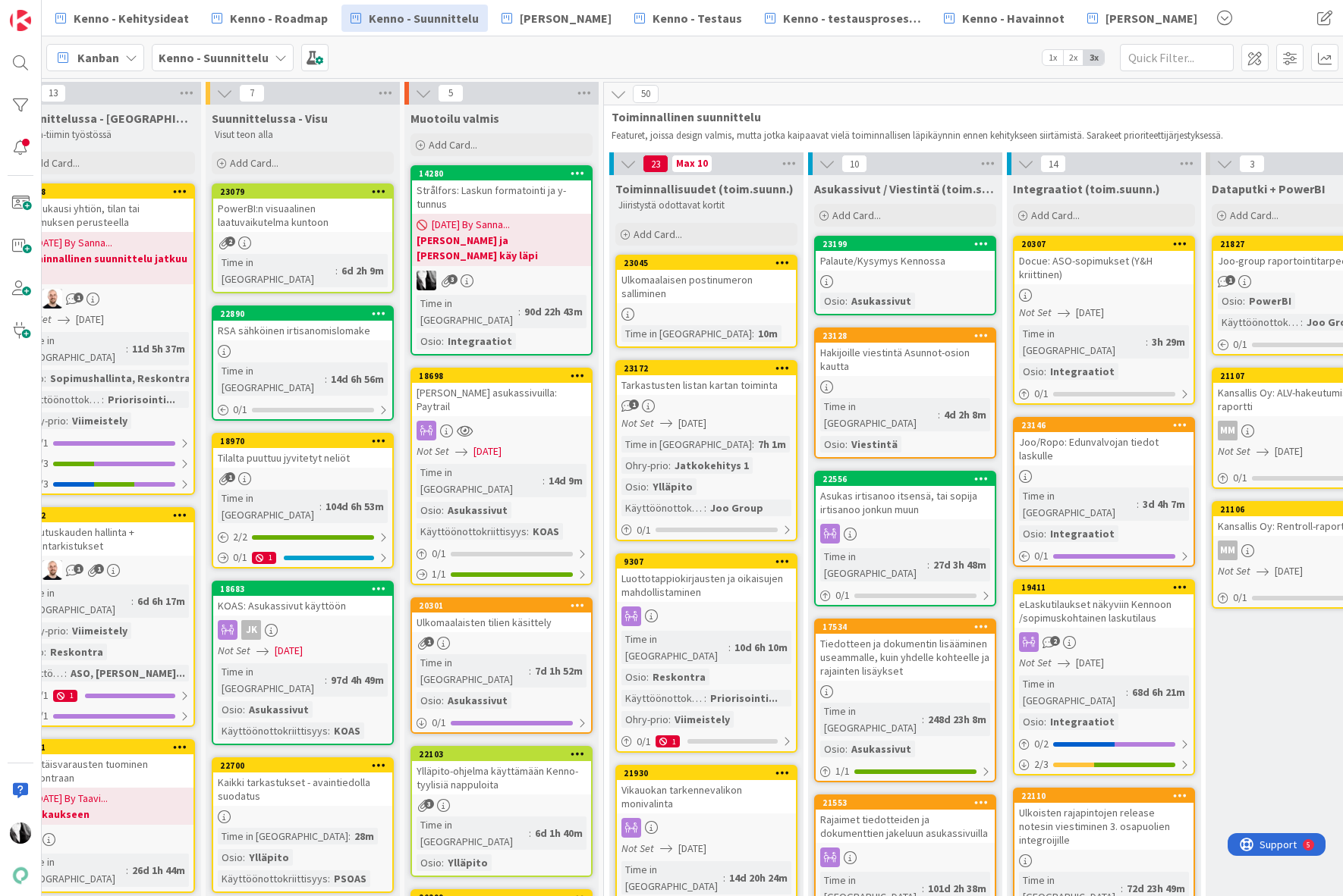
scroll to position [0, 334]
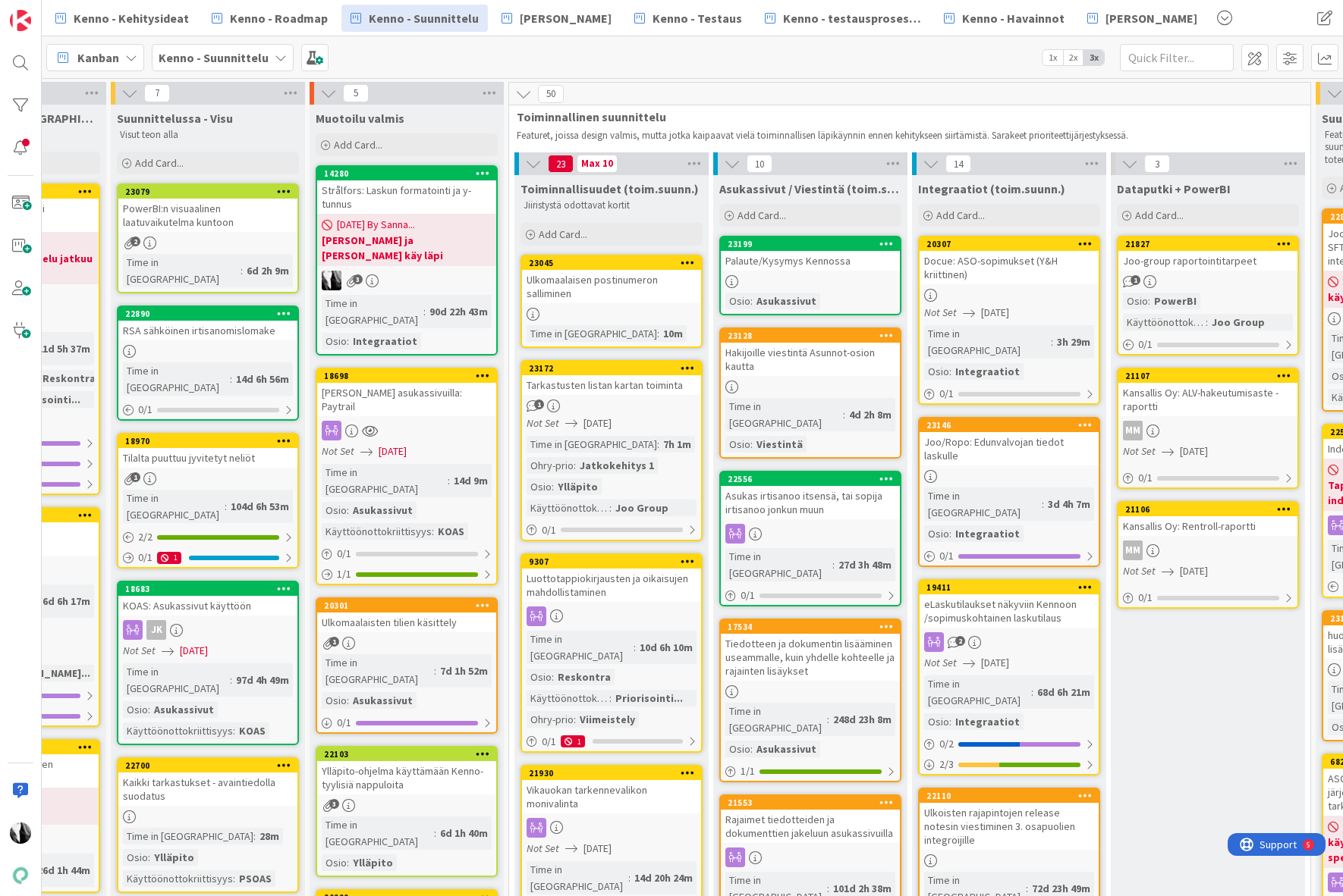
click at [784, 270] on div "Palaute/Kysymys Kennossa" at bounding box center [811, 261] width 179 height 20
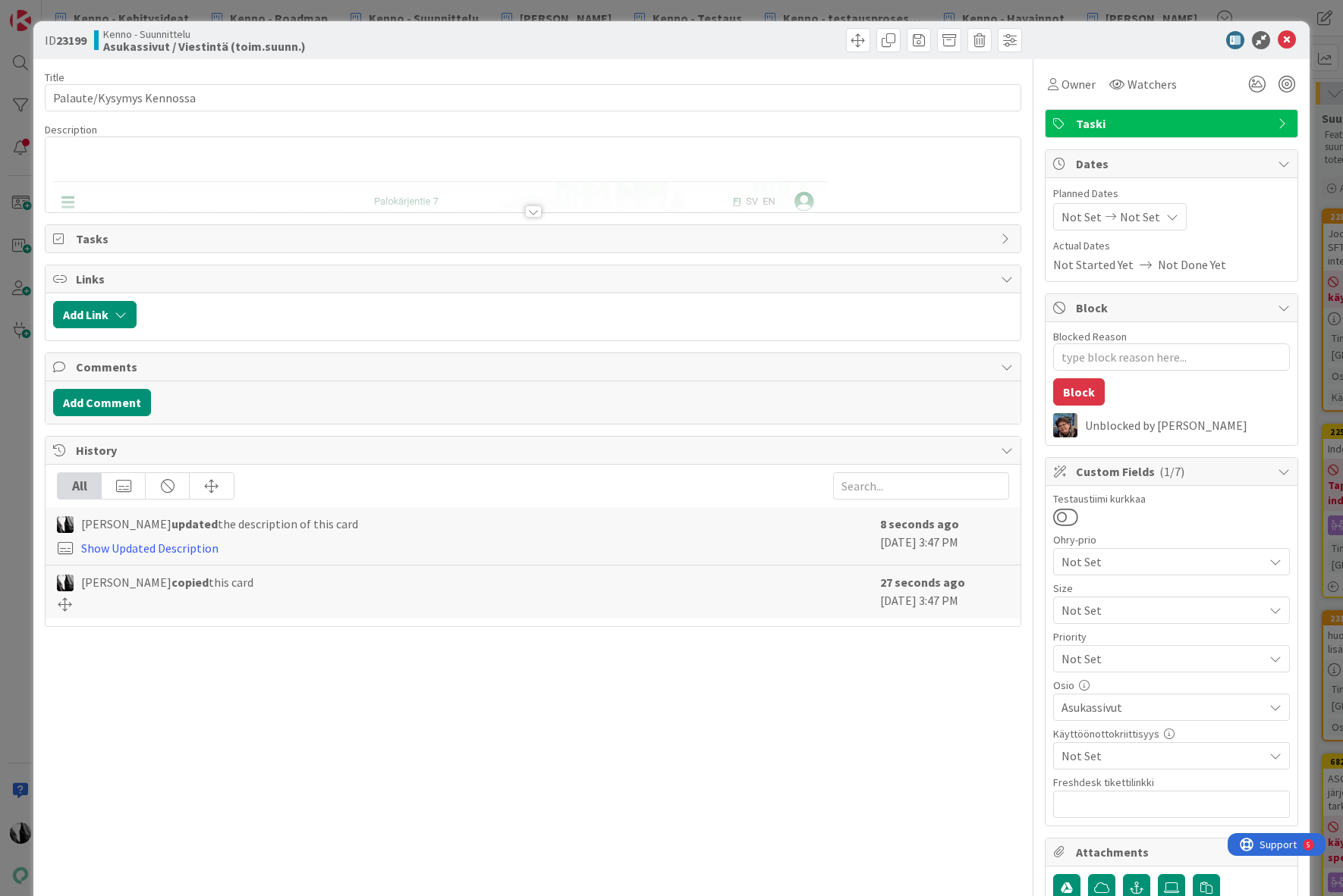
click at [530, 212] on div at bounding box center [533, 211] width 17 height 12
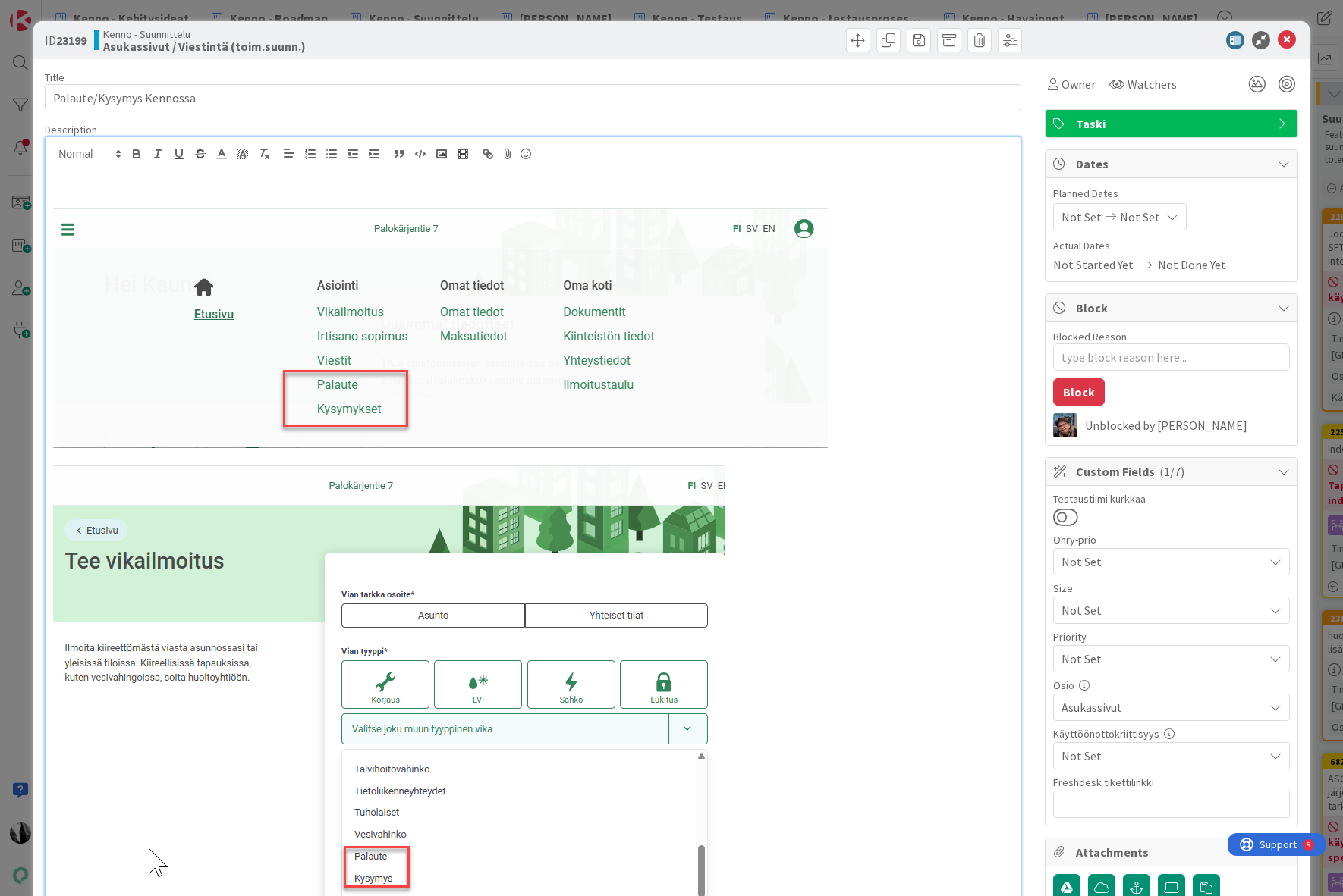
click at [805, 298] on img at bounding box center [440, 329] width 775 height 240
click at [842, 298] on p at bounding box center [532, 329] width 960 height 240
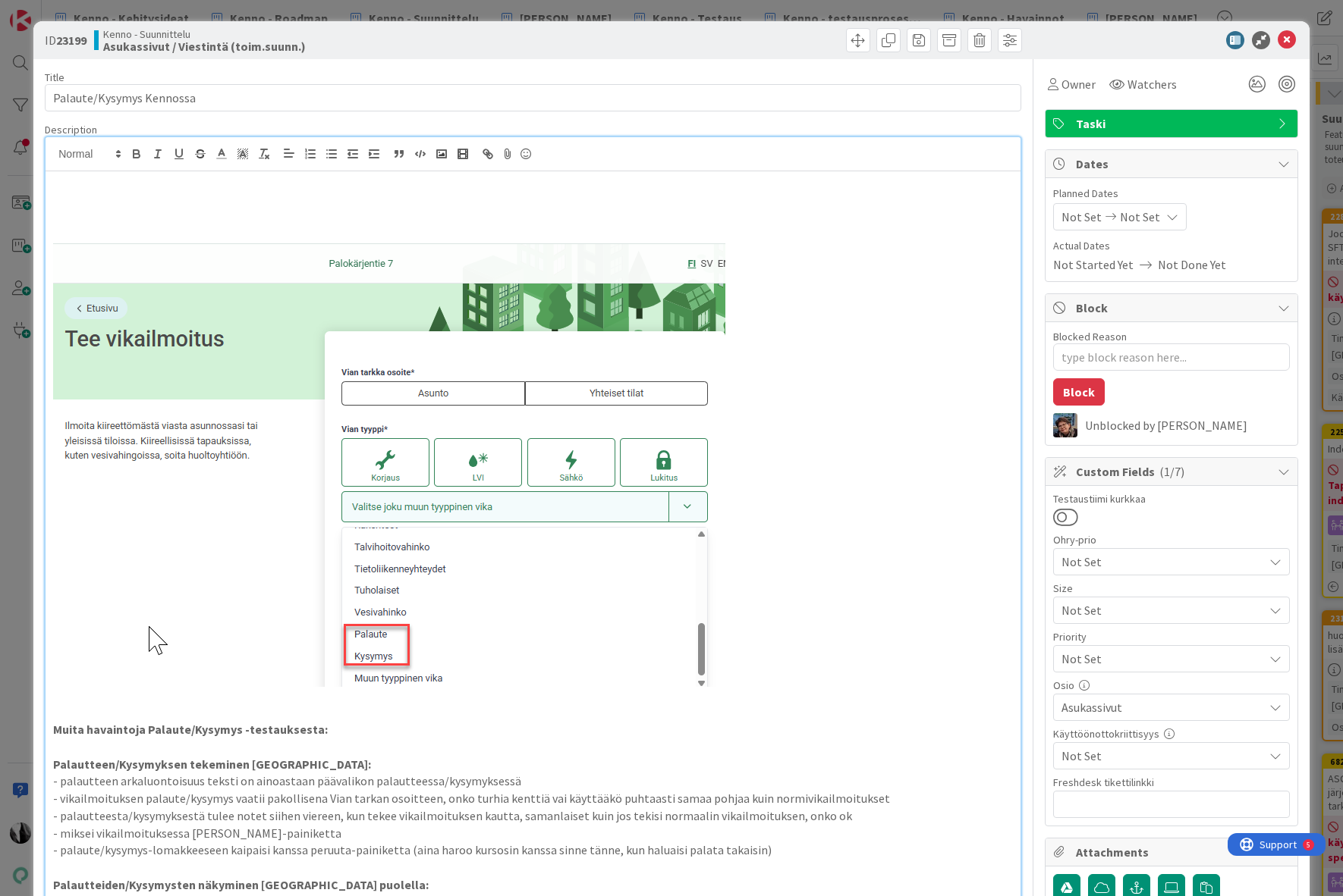
click at [829, 302] on p at bounding box center [532, 465] width 960 height 444
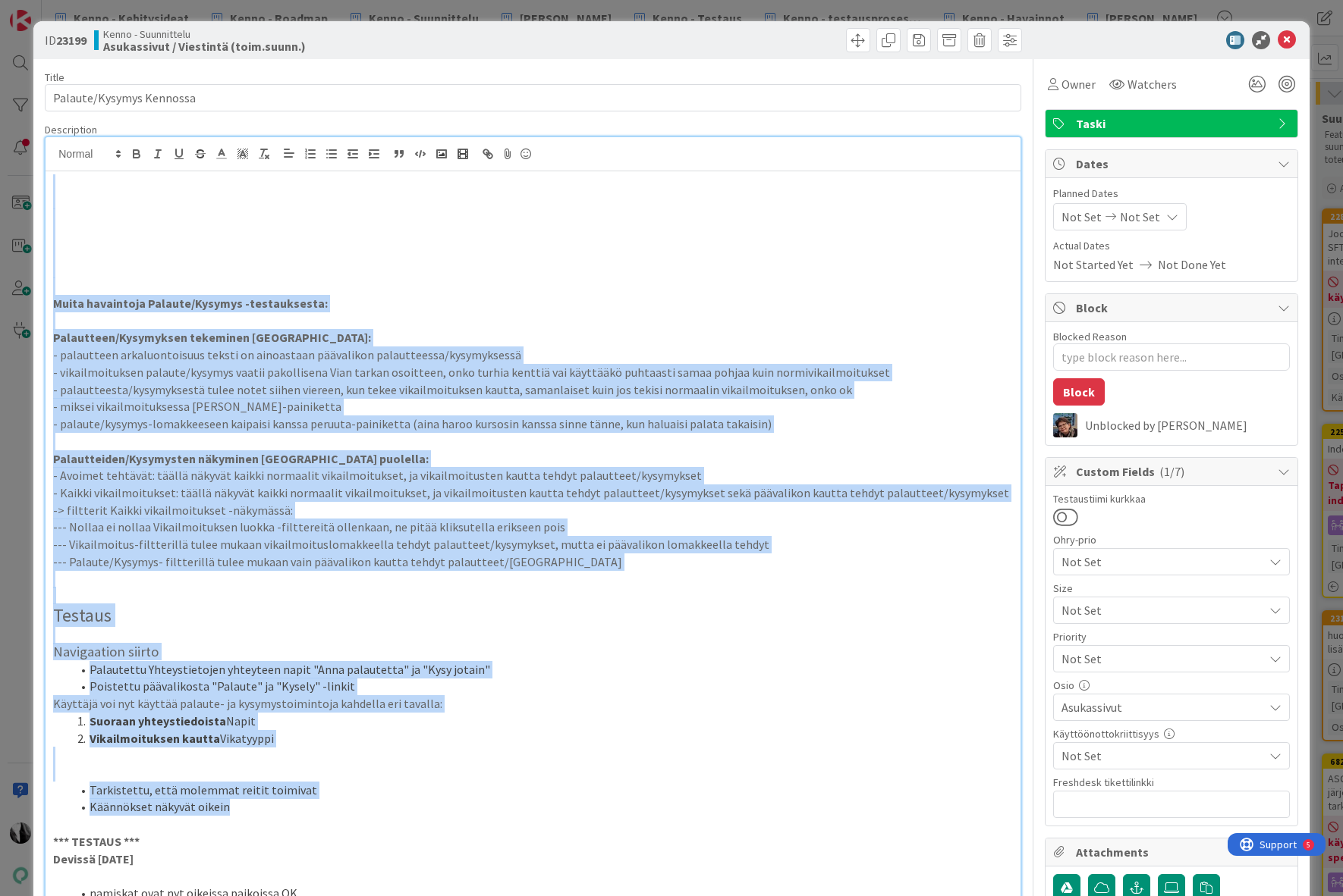
drag, startPoint x: 250, startPoint y: 450, endPoint x: -3, endPoint y: 7, distance: 510.2
click at [0, 7] on html "Kenno - Kehitysideat Kenno - Roadmap Kenno - Suunnittelu Kenno Kehitys Kenno - …" at bounding box center [672, 448] width 1343 height 896
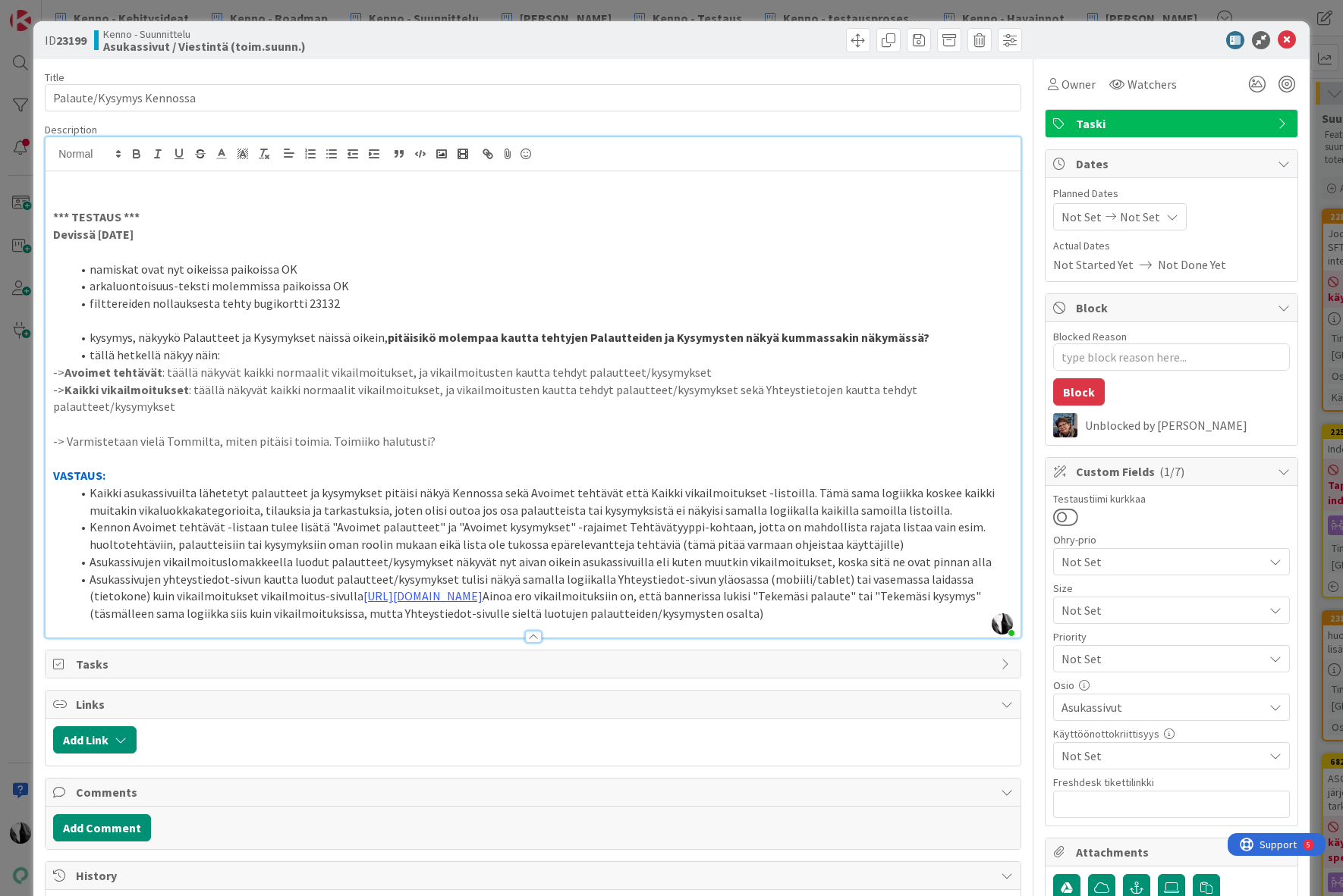
drag, startPoint x: 116, startPoint y: 227, endPoint x: 50, endPoint y: 176, distance: 83.4
click at [50, 176] on div "*** TESTAUS *** Devissä [DATE] namiskat ovat nyt oikeissa paikoissa OK arkaluon…" at bounding box center [533, 404] width 975 height 466
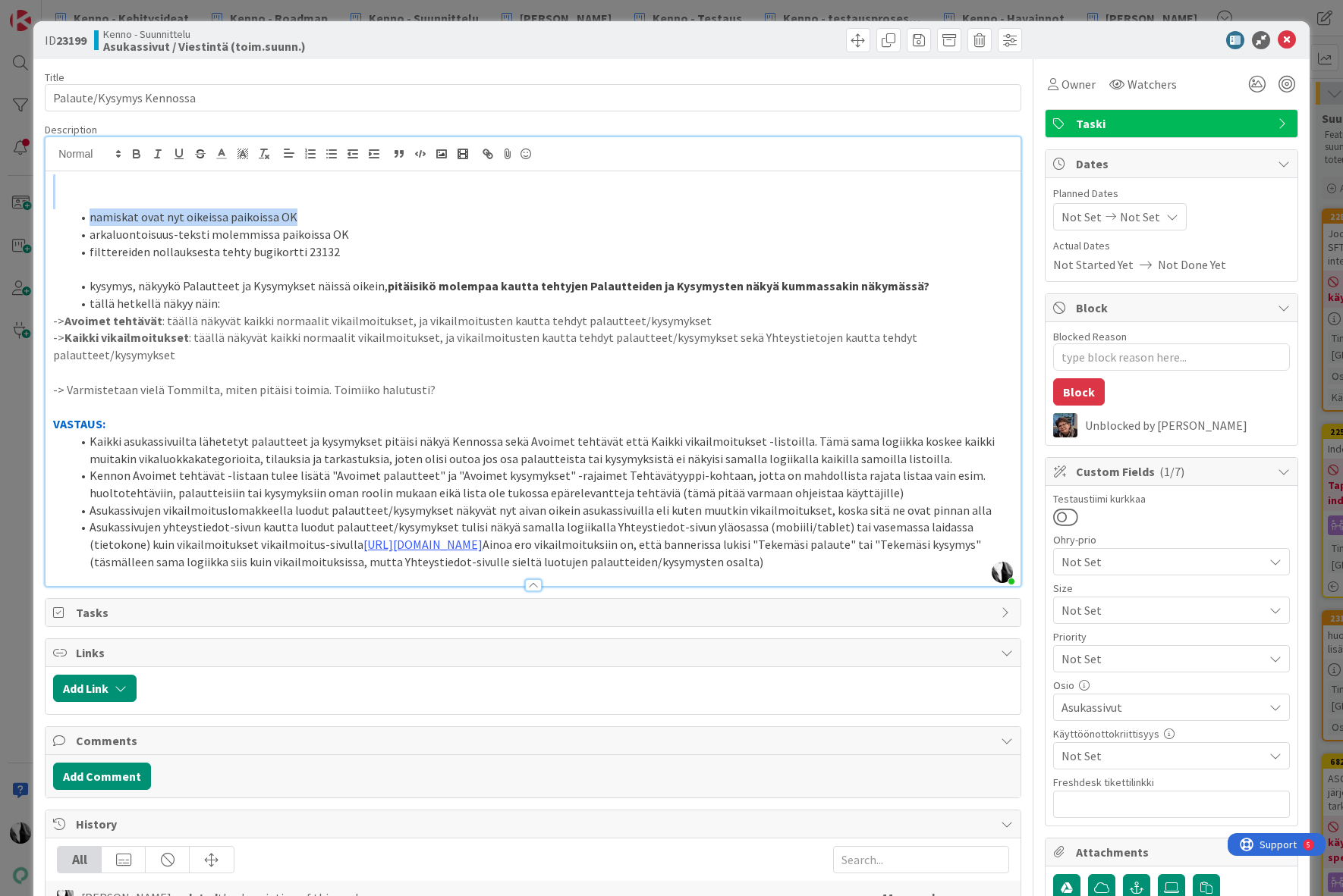
drag, startPoint x: 51, startPoint y: 182, endPoint x: 311, endPoint y: 211, distance: 261.6
click at [311, 211] on div "namiskat ovat nyt oikeissa paikoissa OK arkaluontoisuus-teksti molemmissa paiko…" at bounding box center [533, 378] width 975 height 415
click at [384, 221] on li "namiskat ovat nyt oikeissa paikoissa OK" at bounding box center [542, 218] width 941 height 18
drag, startPoint x: 352, startPoint y: 255, endPoint x: 50, endPoint y: 191, distance: 308.7
click at [50, 191] on div "namiskat ovat nyt oikeissa paikoissa OK arkaluontoisuus-teksti molemmissa paiko…" at bounding box center [533, 378] width 975 height 415
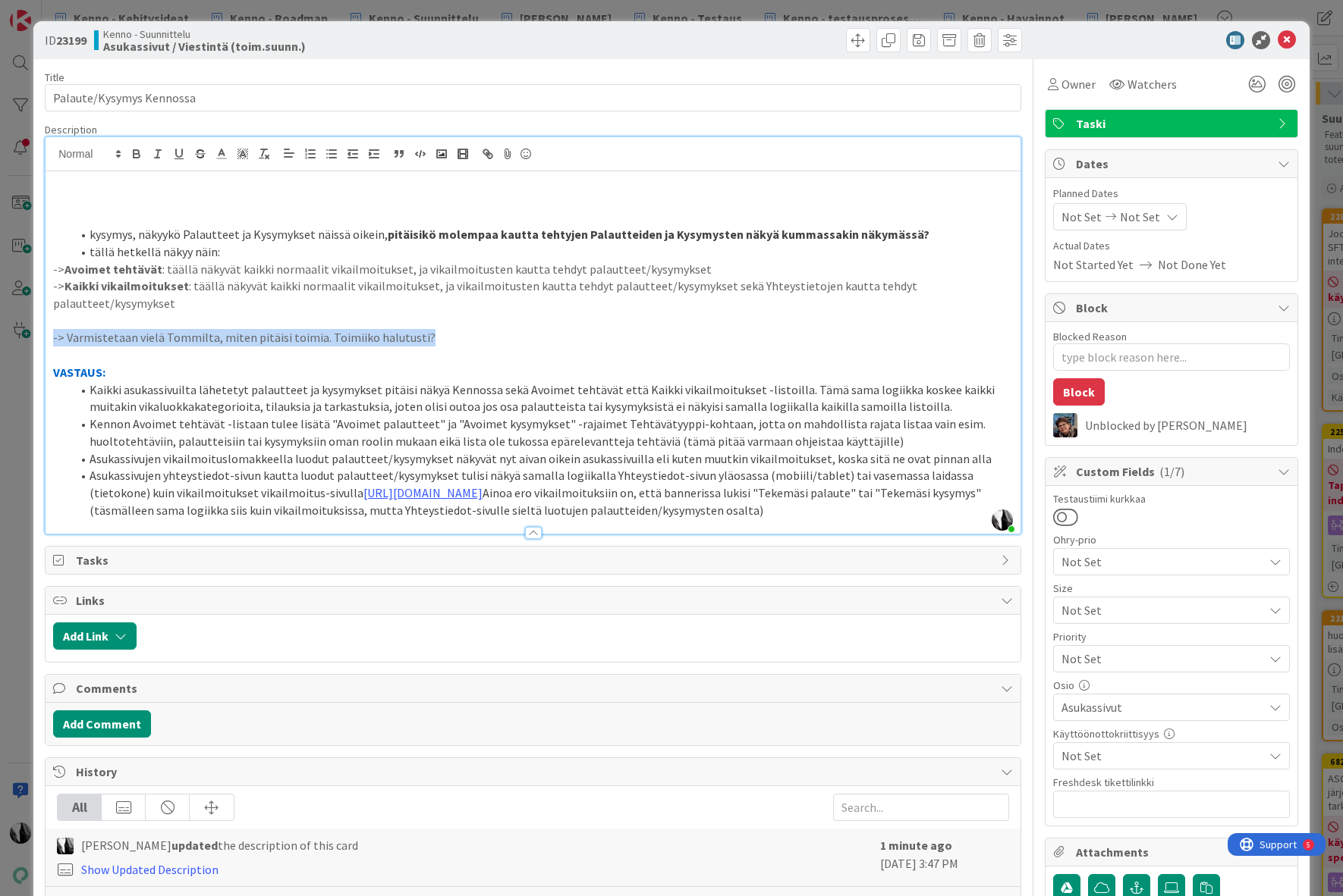
drag, startPoint x: 423, startPoint y: 322, endPoint x: 44, endPoint y: 320, distance: 379.0
click at [43, 320] on div "ID 23199 Kenno - Suunnittelu Asukassivut / Viestintä (toim.suunn.) Title 24 / 1…" at bounding box center [672, 575] width 1276 height 1107
drag, startPoint x: 111, startPoint y: 355, endPoint x: 42, endPoint y: 352, distance: 69.1
click at [42, 352] on div "ID 23199 Kenno - Suunnittelu Asukassivut / Viestintä (toim.suunn.) Title 24 / 1…" at bounding box center [672, 575] width 1276 height 1107
click at [283, 329] on p at bounding box center [532, 338] width 960 height 18
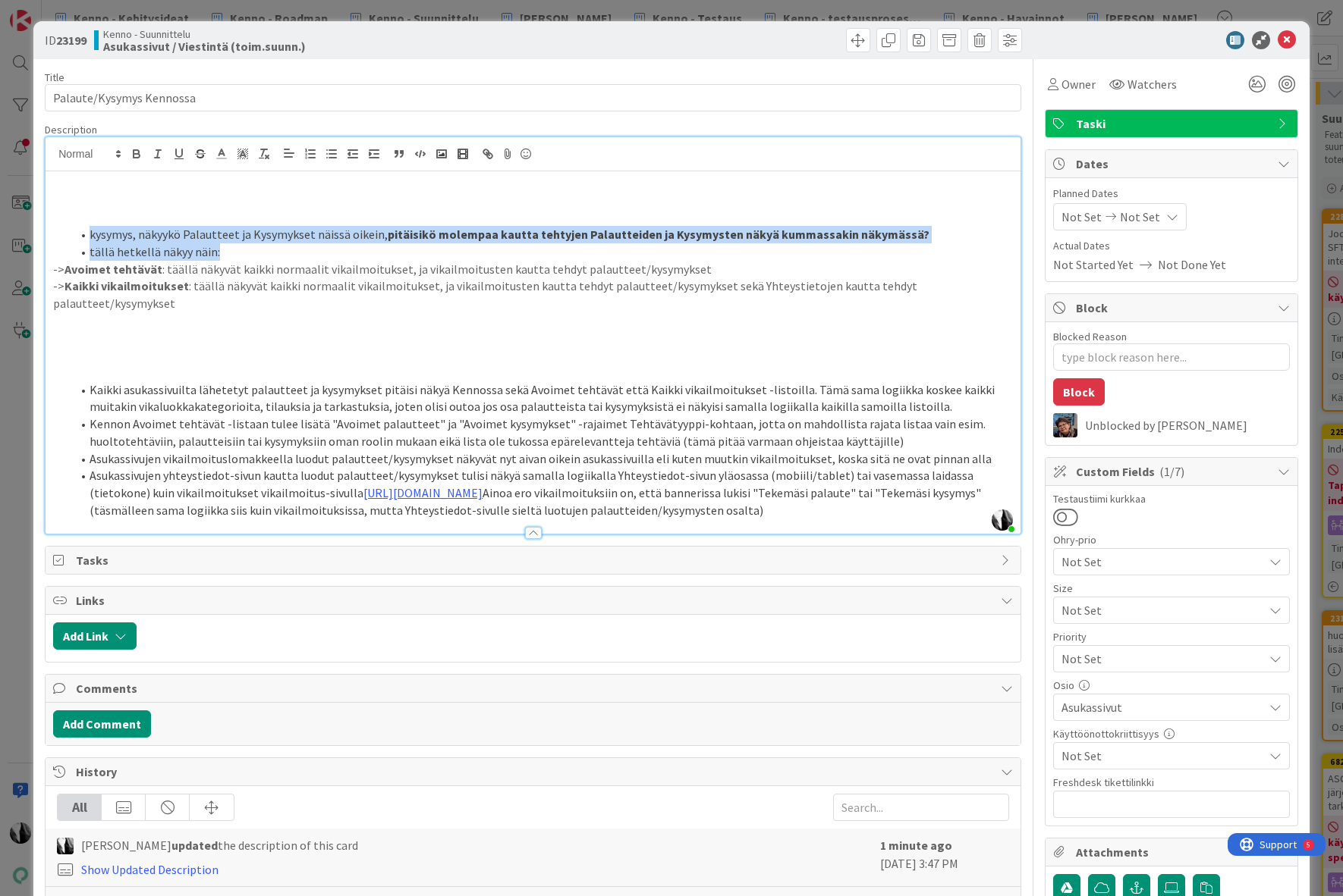
drag, startPoint x: 248, startPoint y: 248, endPoint x: 82, endPoint y: 238, distance: 166.3
click at [82, 238] on ol "kysymys, näkyykö Palautteet ja Kysymykset näissä oikein, pitäisikö molempaa kau…" at bounding box center [532, 242] width 960 height 34
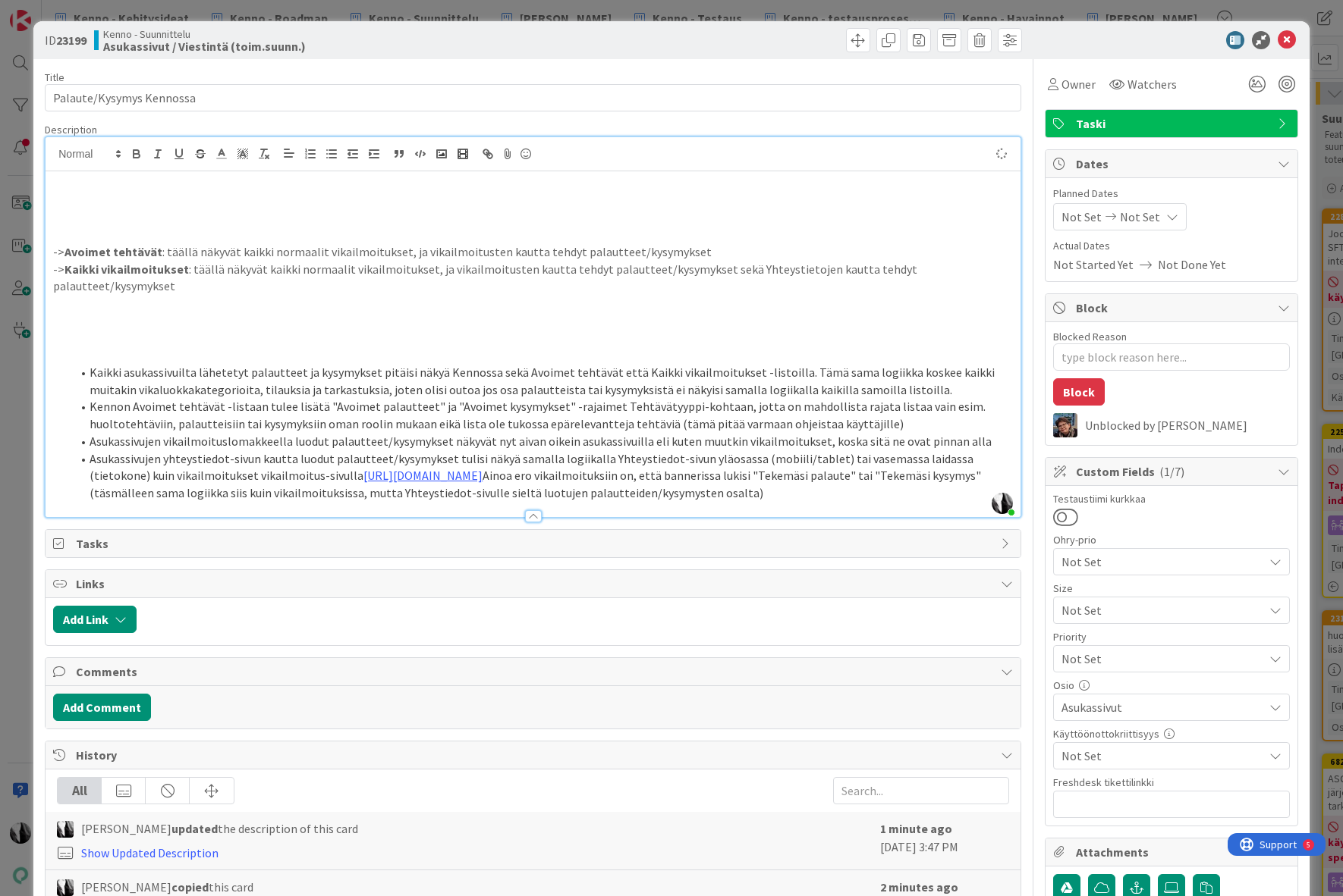
type textarea "x"
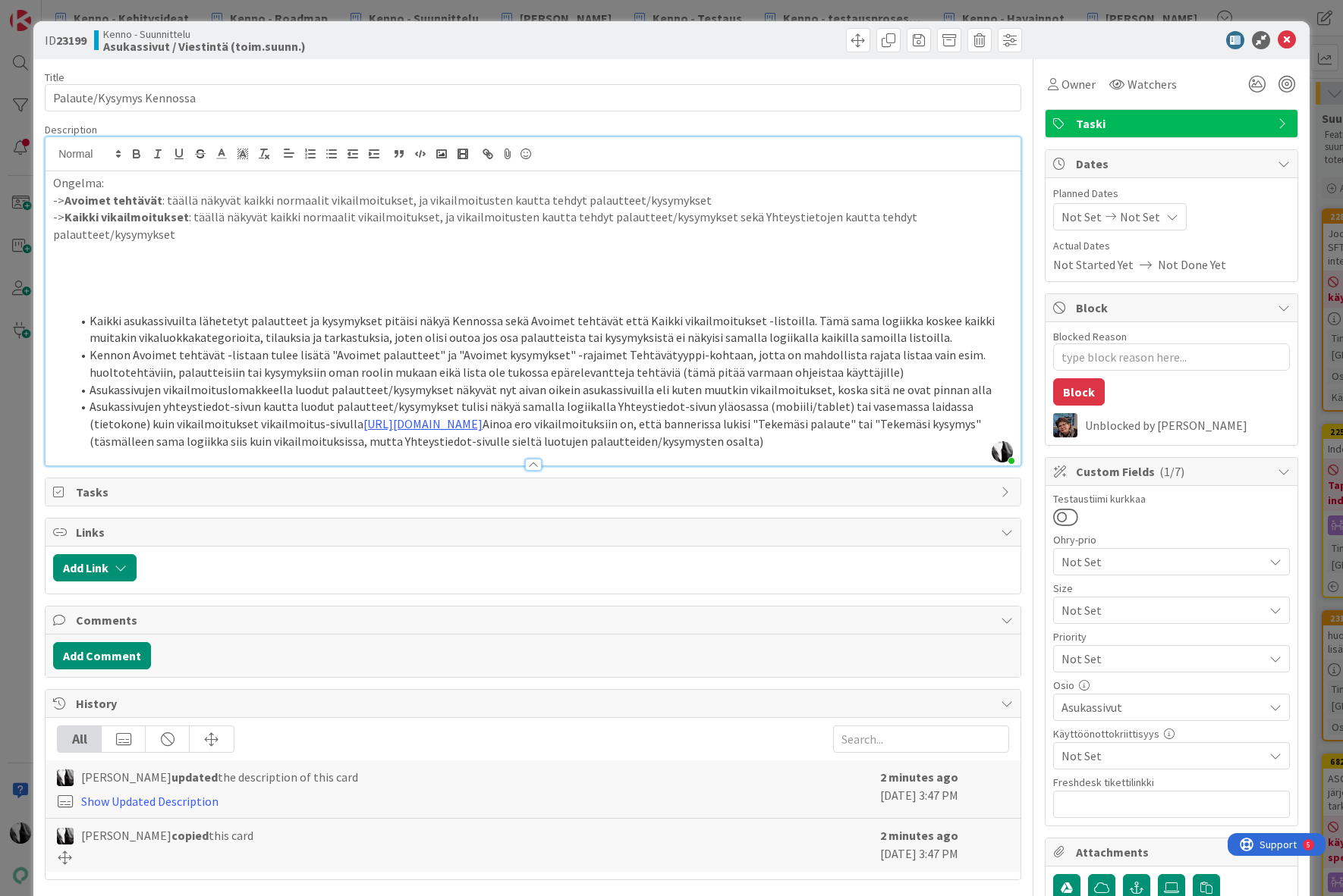
click at [54, 183] on p "Ongelma:" at bounding box center [532, 183] width 960 height 18
drag, startPoint x: 167, startPoint y: 201, endPoint x: 517, endPoint y: 198, distance: 350.0
click at [517, 198] on p "-> Avoimet tehtävät : täällä näkyvät kaikki normaalit vikailmoitukset, ja vikai…" at bounding box center [532, 201] width 960 height 18
click at [289, 243] on p at bounding box center [532, 252] width 960 height 18
click at [57, 243] on p at bounding box center [532, 252] width 960 height 18
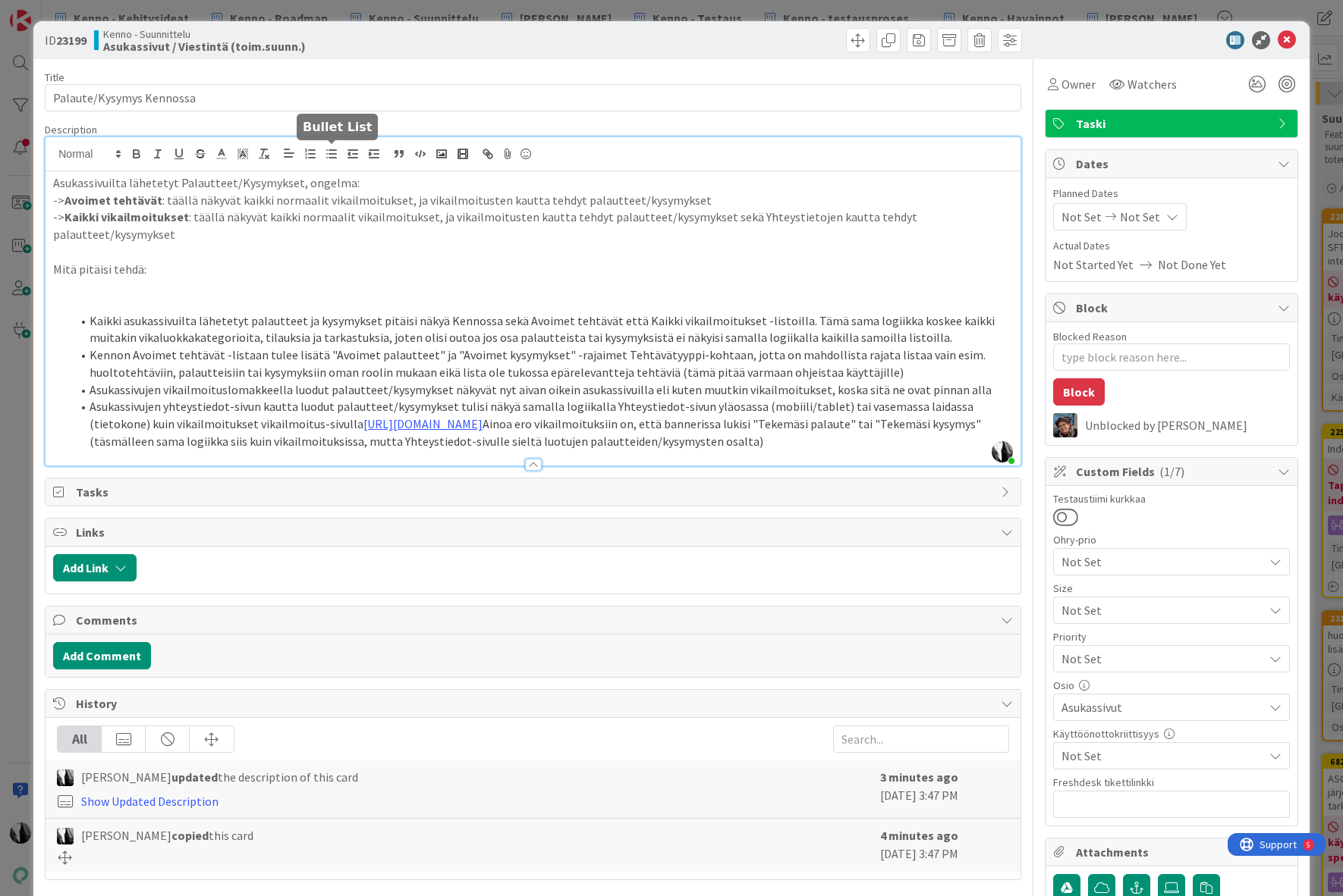
click at [335, 151] on icon "button" at bounding box center [331, 154] width 14 height 14
click at [92, 313] on li "Kaikki asukassivuilta lähetetyt palautteet ja kysymykset pitäisi näkyä Kennossa…" at bounding box center [542, 330] width 941 height 34
click at [133, 278] on li "Lisätään kysymykset/palautteet näkymään Avoimet tehtävät -listalle" at bounding box center [542, 286] width 941 height 18
click at [429, 278] on li "Lisätään asukassivuilta lähetetyt kysymykset/palautteet näkymään Avoimet tehtäv…" at bounding box center [542, 286] width 941 height 18
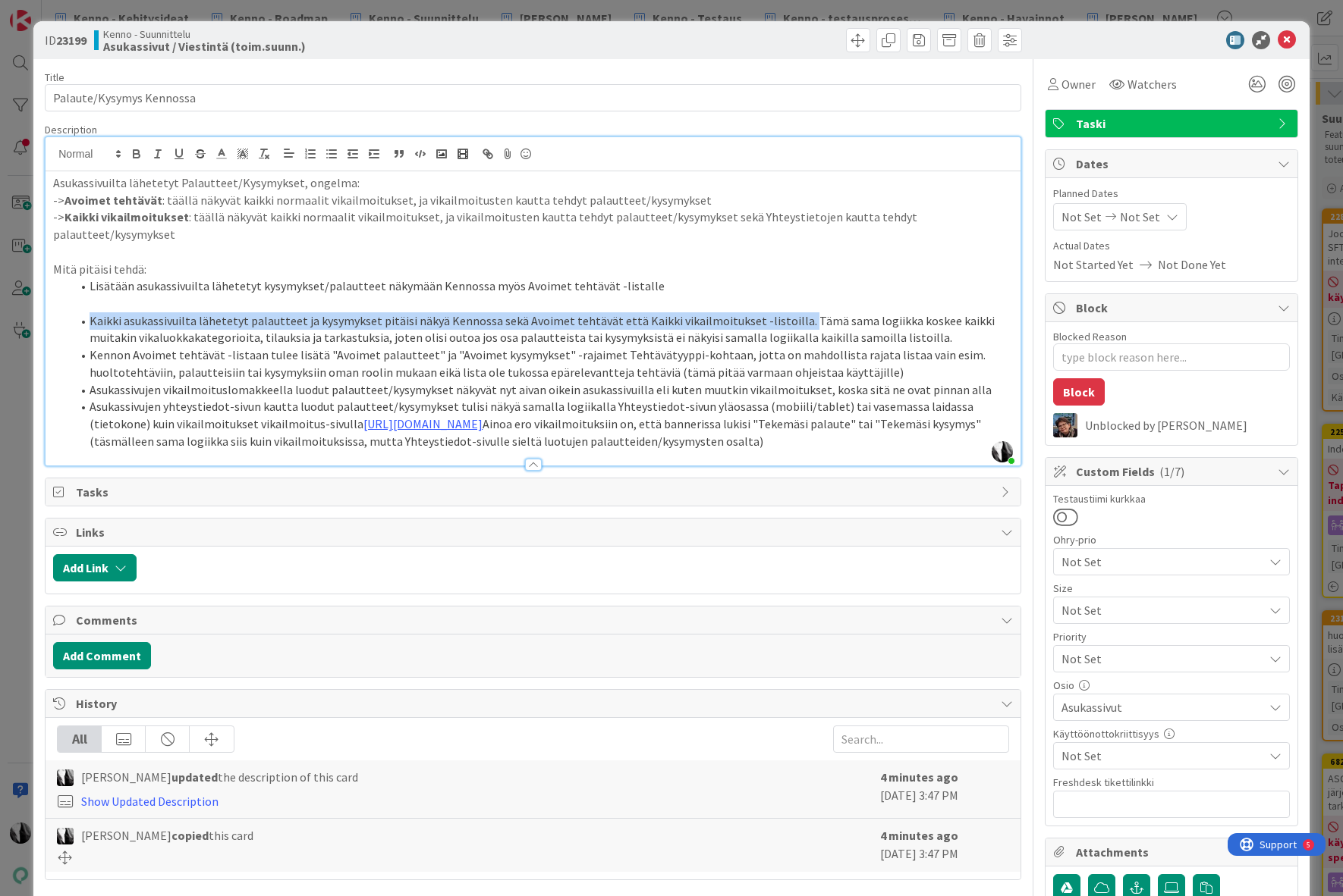
drag, startPoint x: 92, startPoint y: 304, endPoint x: 785, endPoint y: 310, distance: 693.0
click at [786, 313] on li "Kaikki asukassivuilta lähetetyt palautteet ja kysymykset pitäisi näkyä Kennossa…" at bounding box center [542, 330] width 941 height 34
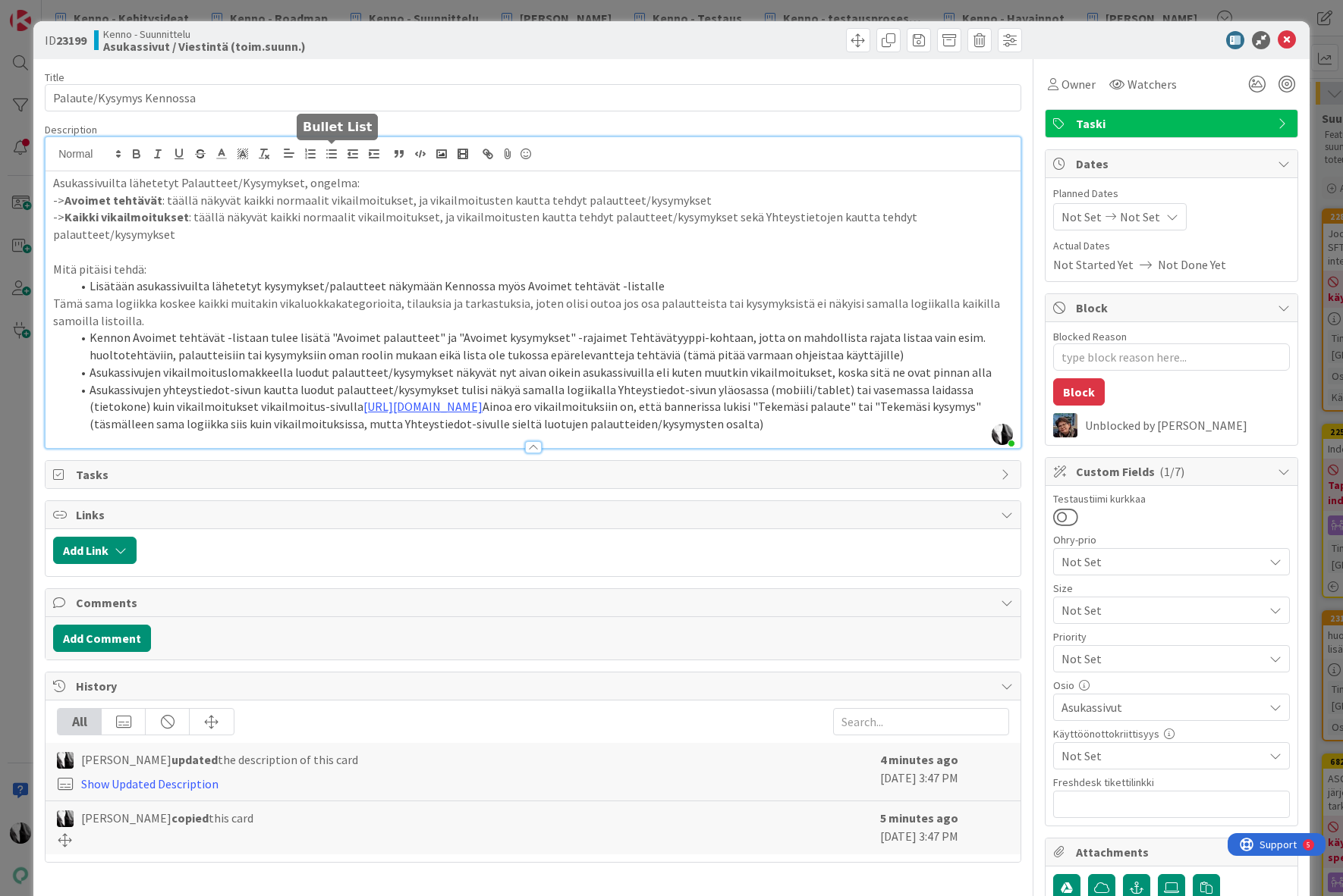
drag, startPoint x: 331, startPoint y: 151, endPoint x: 322, endPoint y: 152, distance: 9.1
click at [331, 151] on icon "button" at bounding box center [331, 154] width 14 height 14
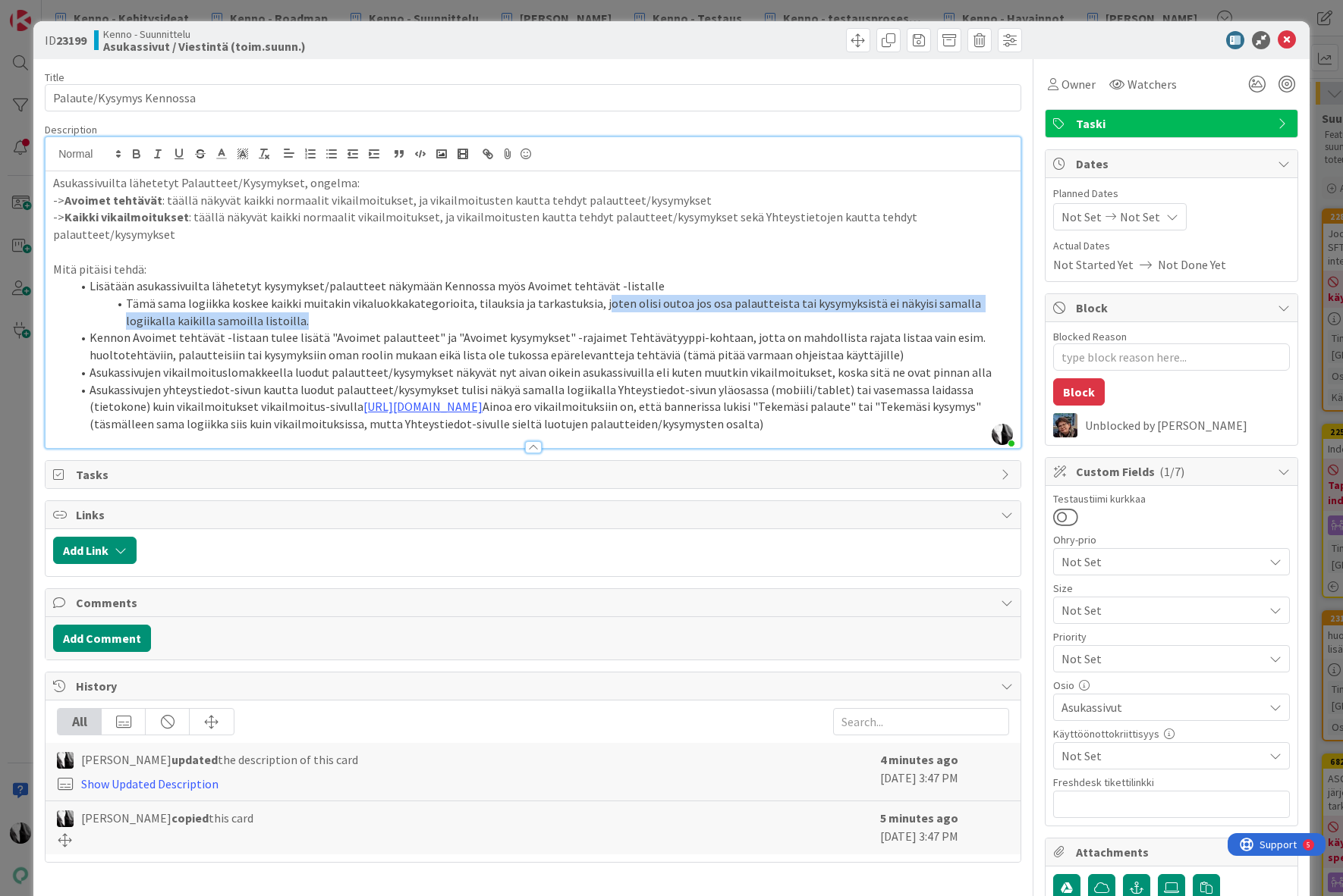
drag, startPoint x: 612, startPoint y: 289, endPoint x: 680, endPoint y: 298, distance: 68.6
click at [680, 298] on li "Tämä sama logiikka koskee kaikki muitakin vikaluokkakategorioita, tilauksia ja …" at bounding box center [542, 312] width 941 height 34
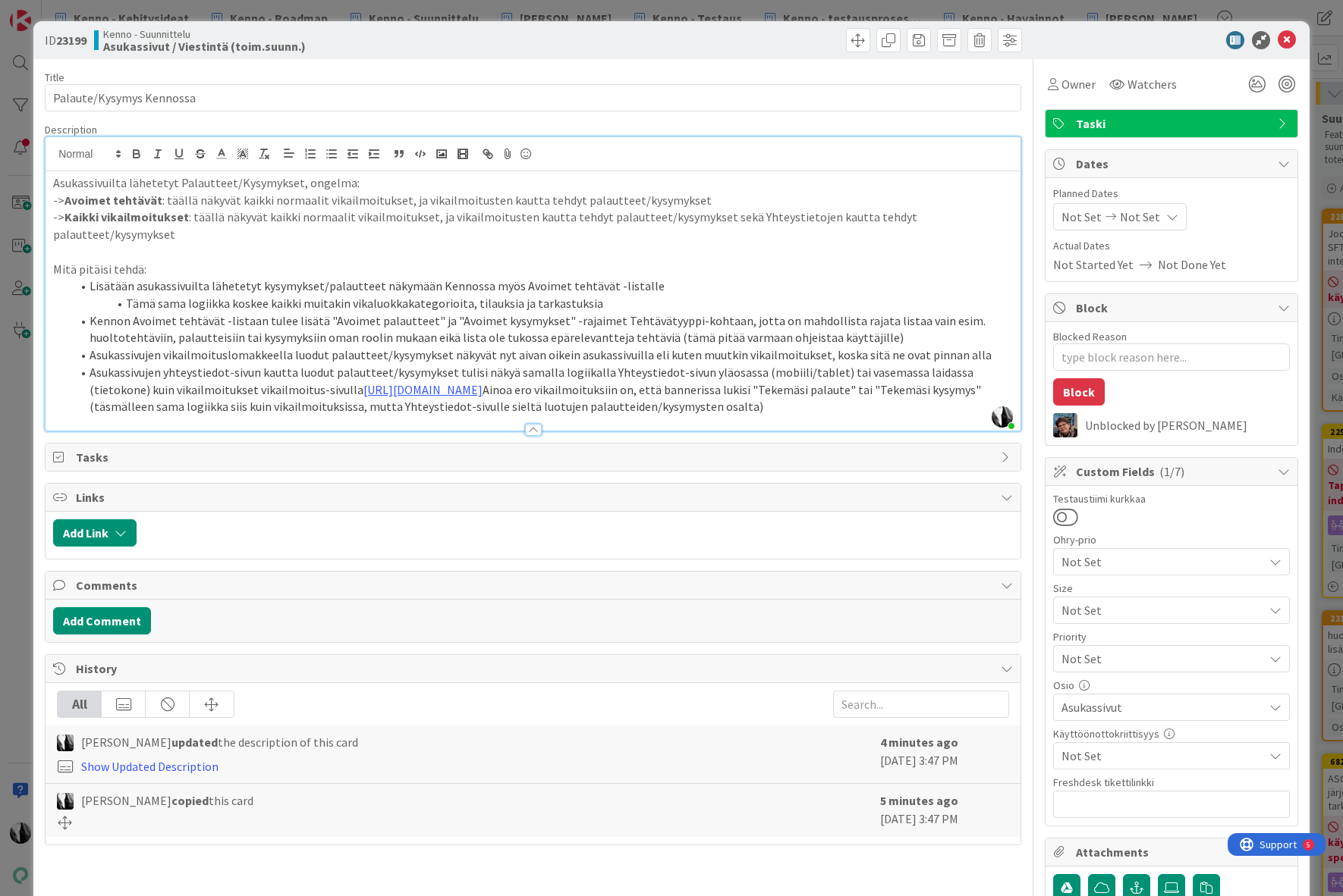
drag, startPoint x: 91, startPoint y: 306, endPoint x: 180, endPoint y: 301, distance: 89.1
click at [91, 313] on li "Kennon Avoimet tehtävät -listaan tulee lisätä "Avoimet palautteet" ja "Avoimet …" at bounding box center [542, 330] width 941 height 34
drag, startPoint x: 351, startPoint y: 302, endPoint x: 387, endPoint y: 306, distance: 36.2
click at [351, 313] on li "Lisätään rajaimet [PERSON_NAME] tehtävät -listaan tulee lisätä "Avoimet palautt…" at bounding box center [542, 330] width 941 height 34
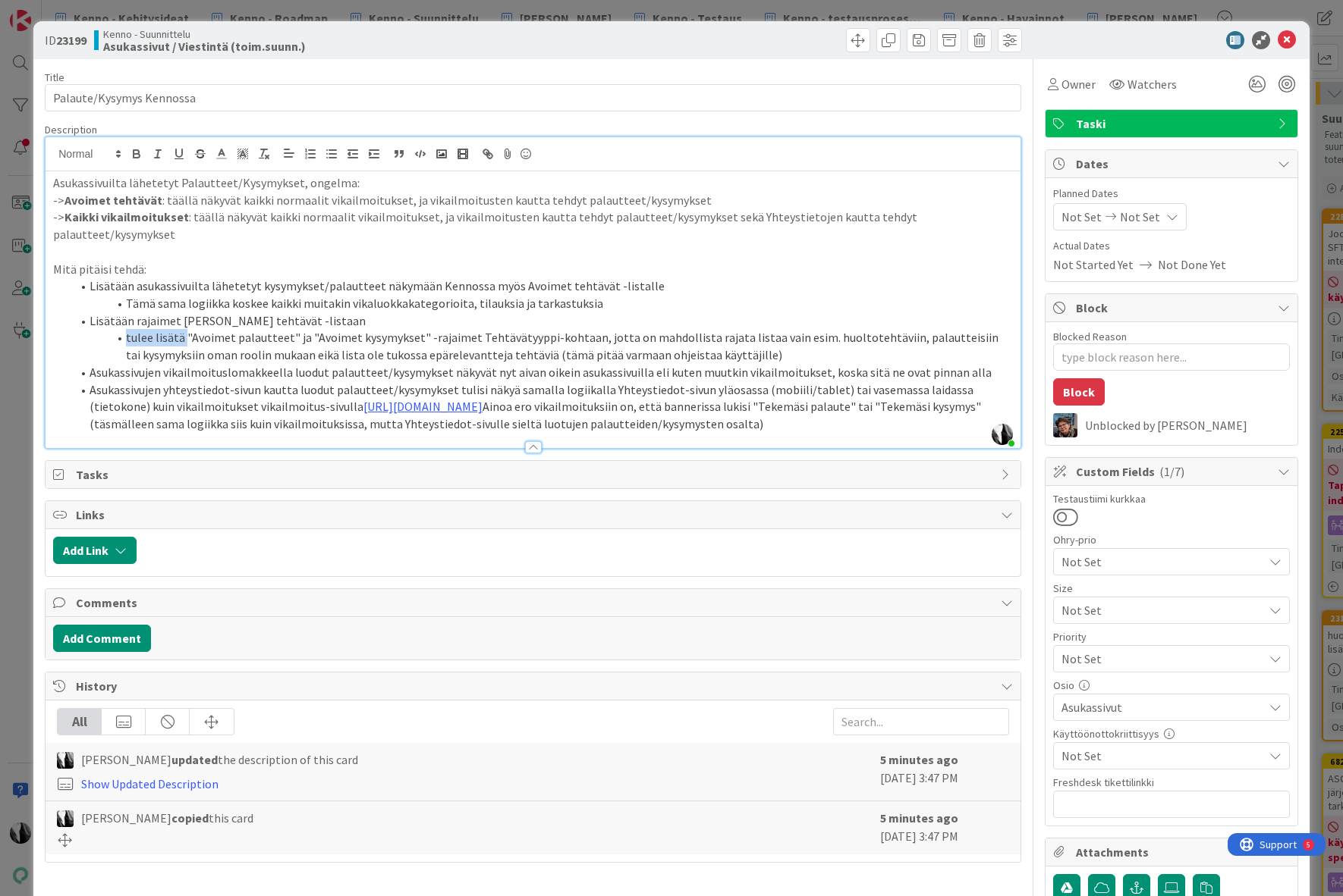
drag, startPoint x: 132, startPoint y: 322, endPoint x: 184, endPoint y: 321, distance: 52.0
click at [184, 329] on li "tulee lisätä "Avoimet palautteet" ja "Avoimet kysymykset" -rajaimet Tehtävätyyp…" at bounding box center [542, 346] width 941 height 34
drag, startPoint x: 247, startPoint y: 321, endPoint x: 314, endPoint y: 318, distance: 67.1
click at [247, 329] on li ""Avoimet palautteet" ja "Avoimet kysymykset" -rajaimet Tehtävätyyppi-kohtaan, j…" at bounding box center [542, 346] width 941 height 34
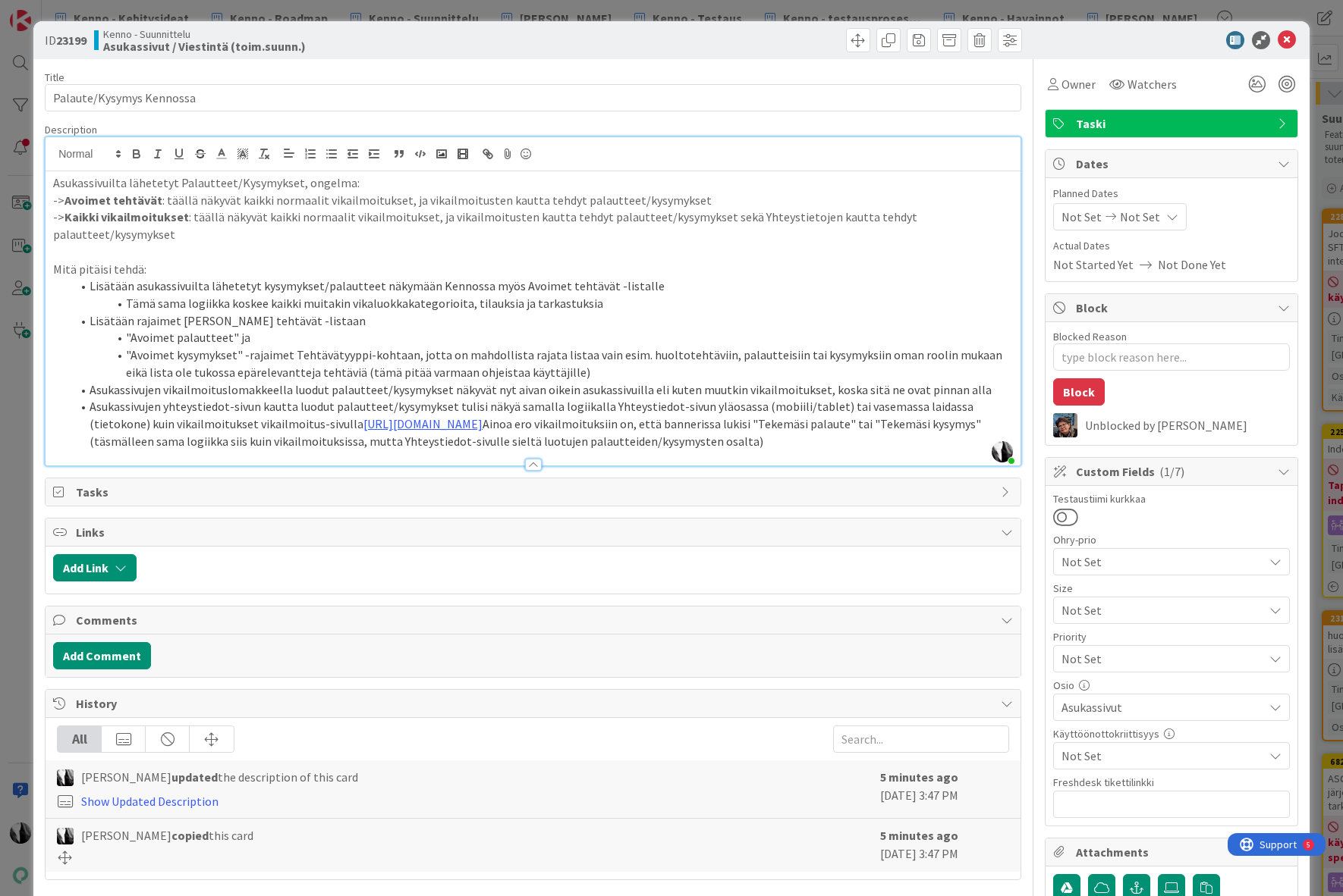
click at [293, 346] on li ""Avoimet kysymykset" -rajaimet Tehtävätyyppi-kohtaan, jotta on mahdollista raja…" at bounding box center [542, 363] width 941 height 34
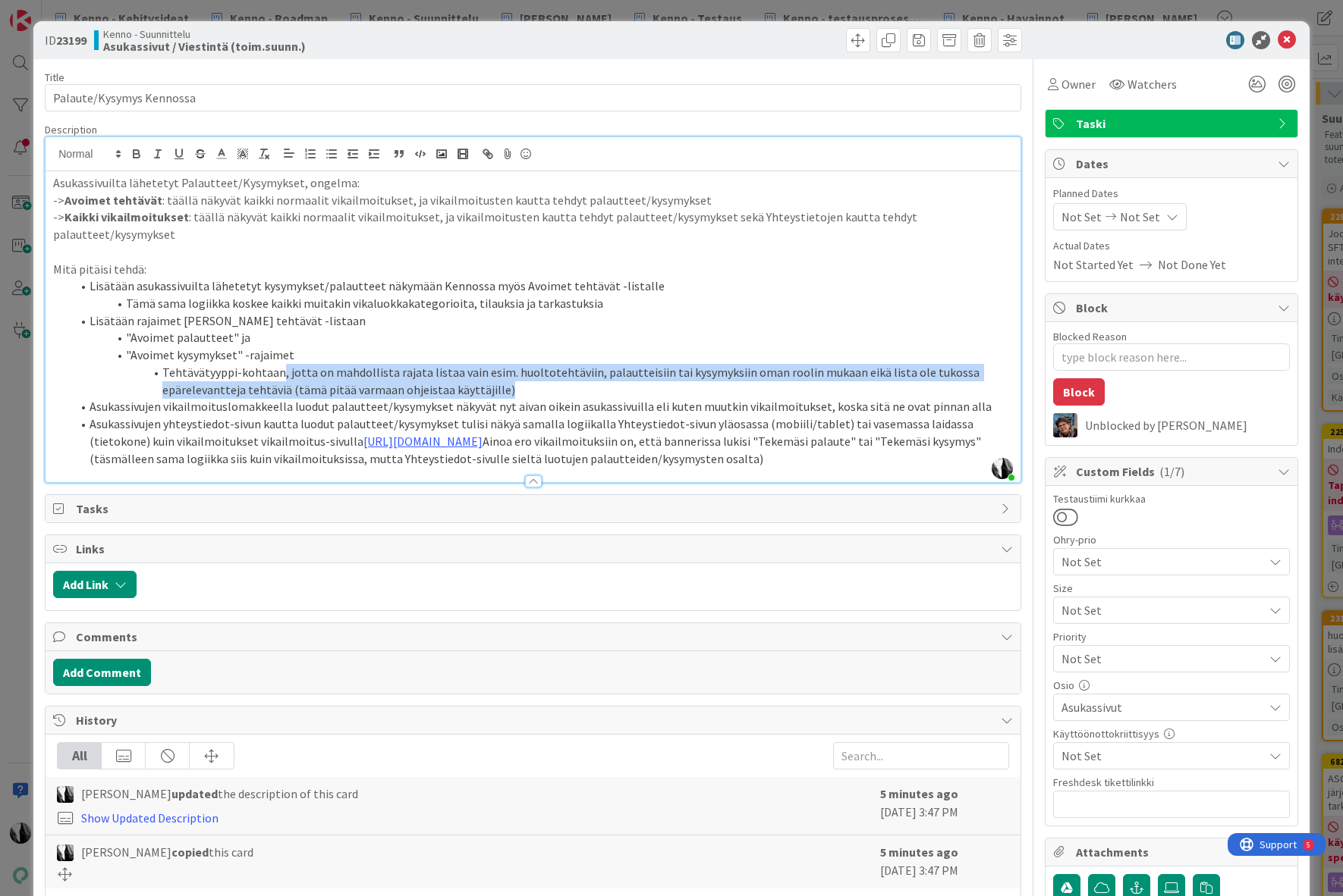
drag, startPoint x: 512, startPoint y: 374, endPoint x: 307, endPoint y: 354, distance: 206.0
click at [281, 364] on li "Tehtävätyyppi-kohtaan, jotta on mahdollista rajata listaa vain esim. huoltoteht…" at bounding box center [542, 381] width 941 height 34
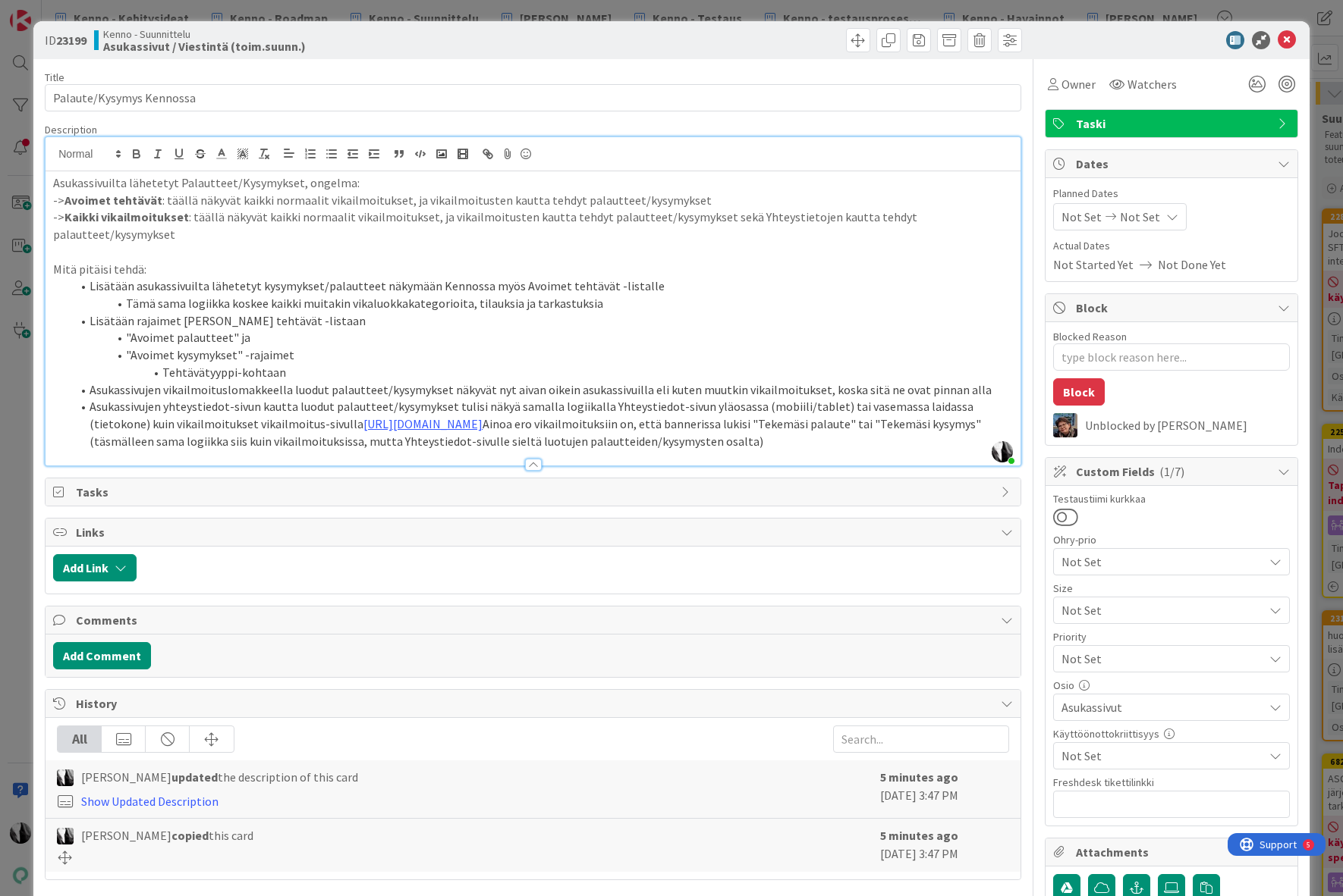
drag, startPoint x: 234, startPoint y: 321, endPoint x: 255, endPoint y: 321, distance: 21.0
click at [255, 329] on li ""Avoimet palautteet" ja" at bounding box center [542, 338] width 941 height 18
drag, startPoint x: 248, startPoint y: 334, endPoint x: 287, endPoint y: 337, distance: 39.1
click at [284, 346] on li ""Avoimet kysymykset" -rajaimet" at bounding box center [542, 355] width 941 height 18
drag, startPoint x: 163, startPoint y: 354, endPoint x: 279, endPoint y: 356, distance: 116.0
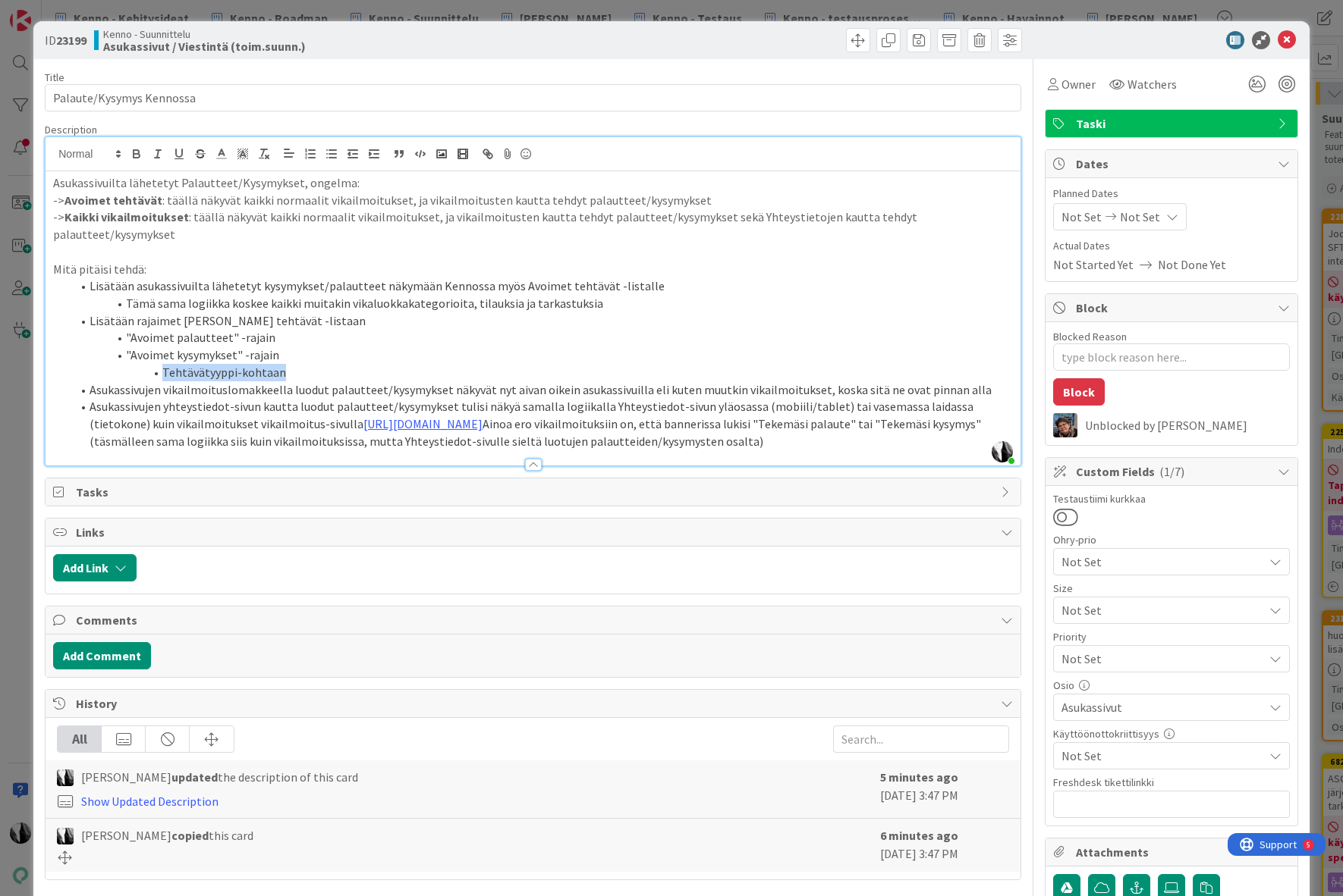
click at [279, 364] on li "Tehtävätyyppi-kohtaan" at bounding box center [542, 373] width 941 height 18
click at [367, 313] on li "Lisätään rajaimet [PERSON_NAME] tehtävät -listaan" at bounding box center [542, 322] width 941 height 18
drag, startPoint x: 172, startPoint y: 356, endPoint x: 184, endPoint y: 356, distance: 12.0
click at [174, 364] on li at bounding box center [542, 373] width 941 height 18
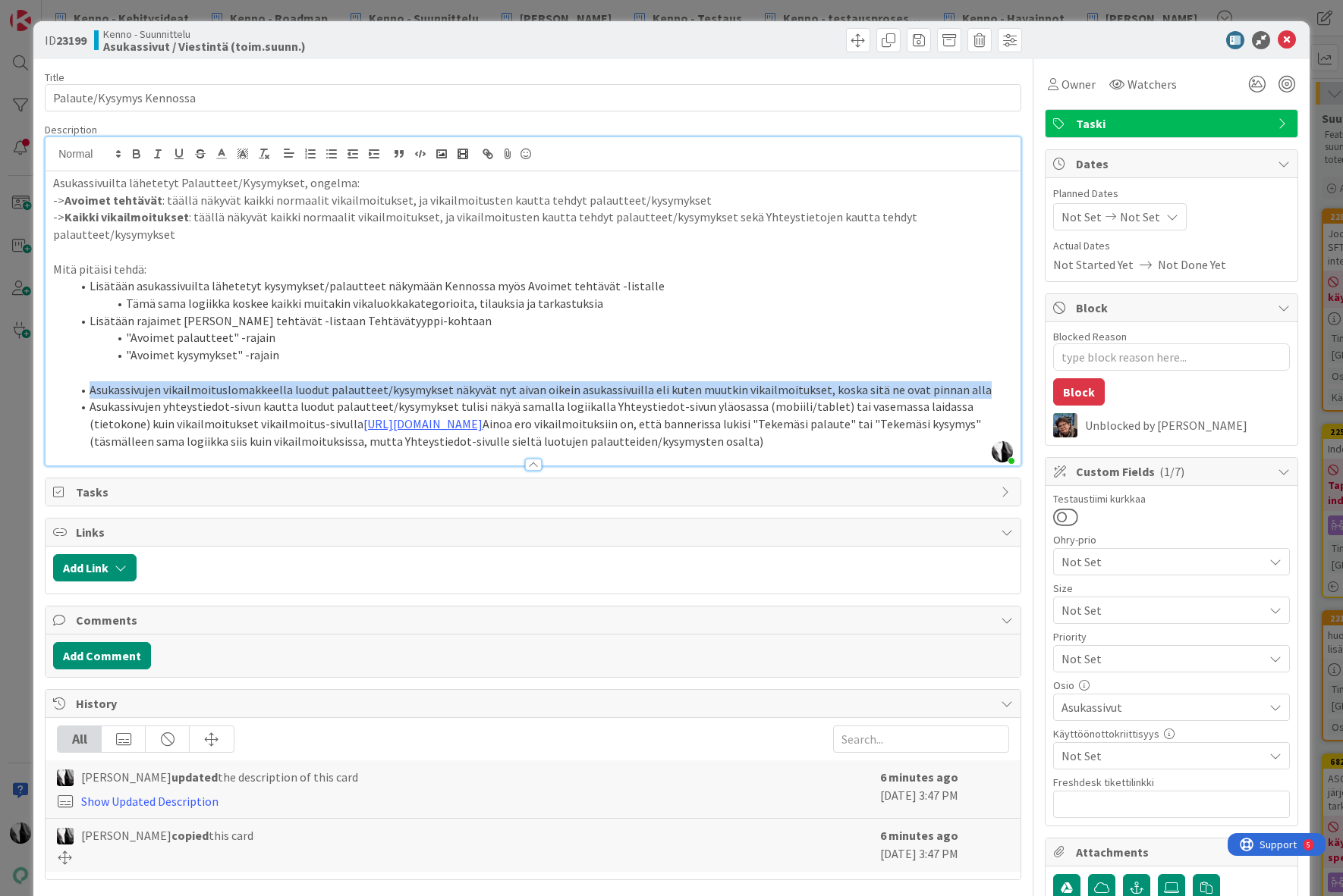
drag, startPoint x: 91, startPoint y: 373, endPoint x: 984, endPoint y: 371, distance: 893.0
click at [984, 382] on li "Asukassivujen vikailmoituslomakkeella luodut palautteet/kysymykset näkyvät nyt …" at bounding box center [542, 390] width 941 height 18
click at [988, 382] on li "Asukassivujen vikailmoituslomakkeella luodut palautteet/kysymykset näkyvät nyt …" at bounding box center [542, 390] width 941 height 18
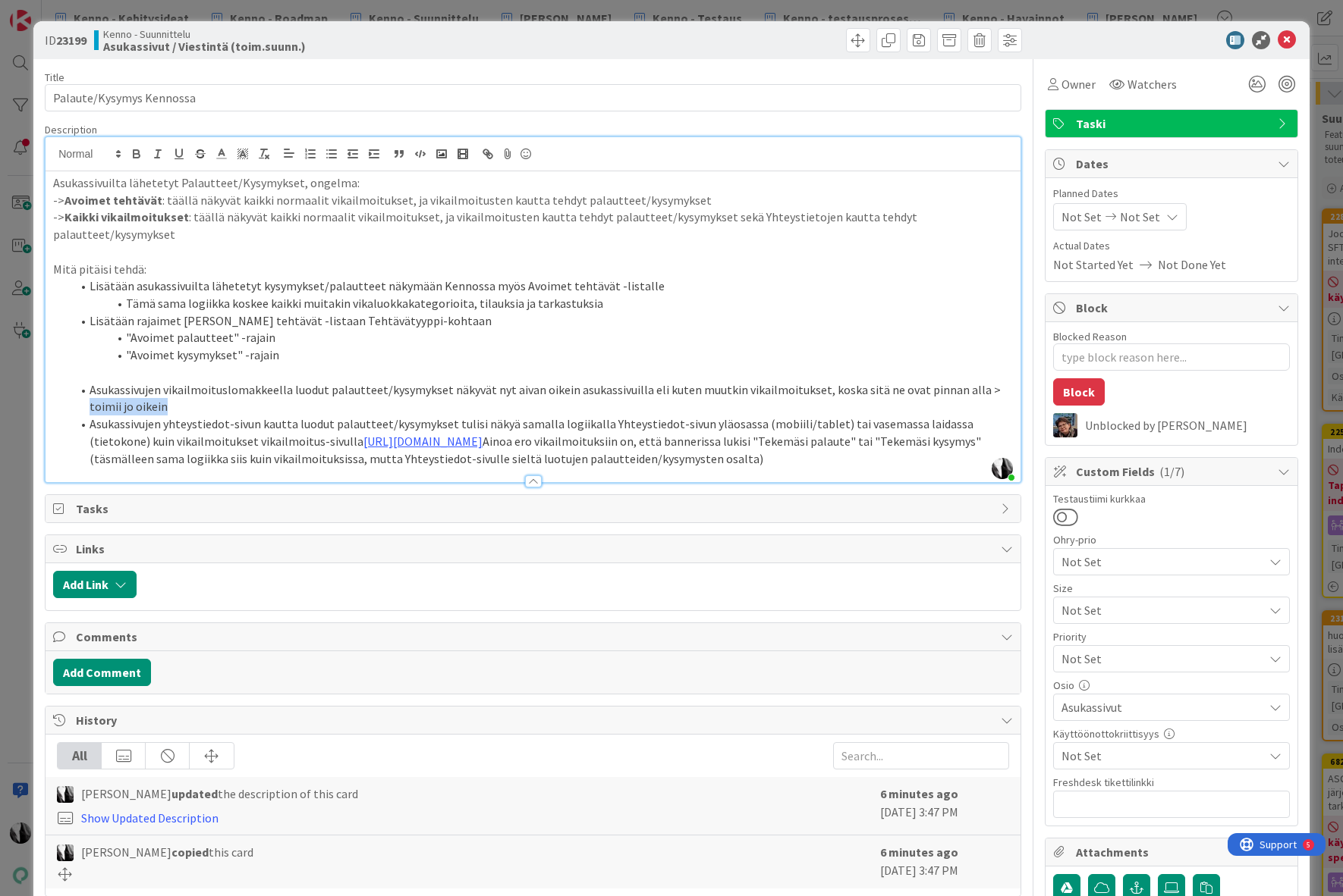
drag, startPoint x: 978, startPoint y: 373, endPoint x: 918, endPoint y: 320, distance: 80.1
click at [1000, 382] on li "Asukassivujen vikailmoituslomakkeella luodut palautteet/kysymykset näkyvät nyt …" at bounding box center [542, 398] width 941 height 34
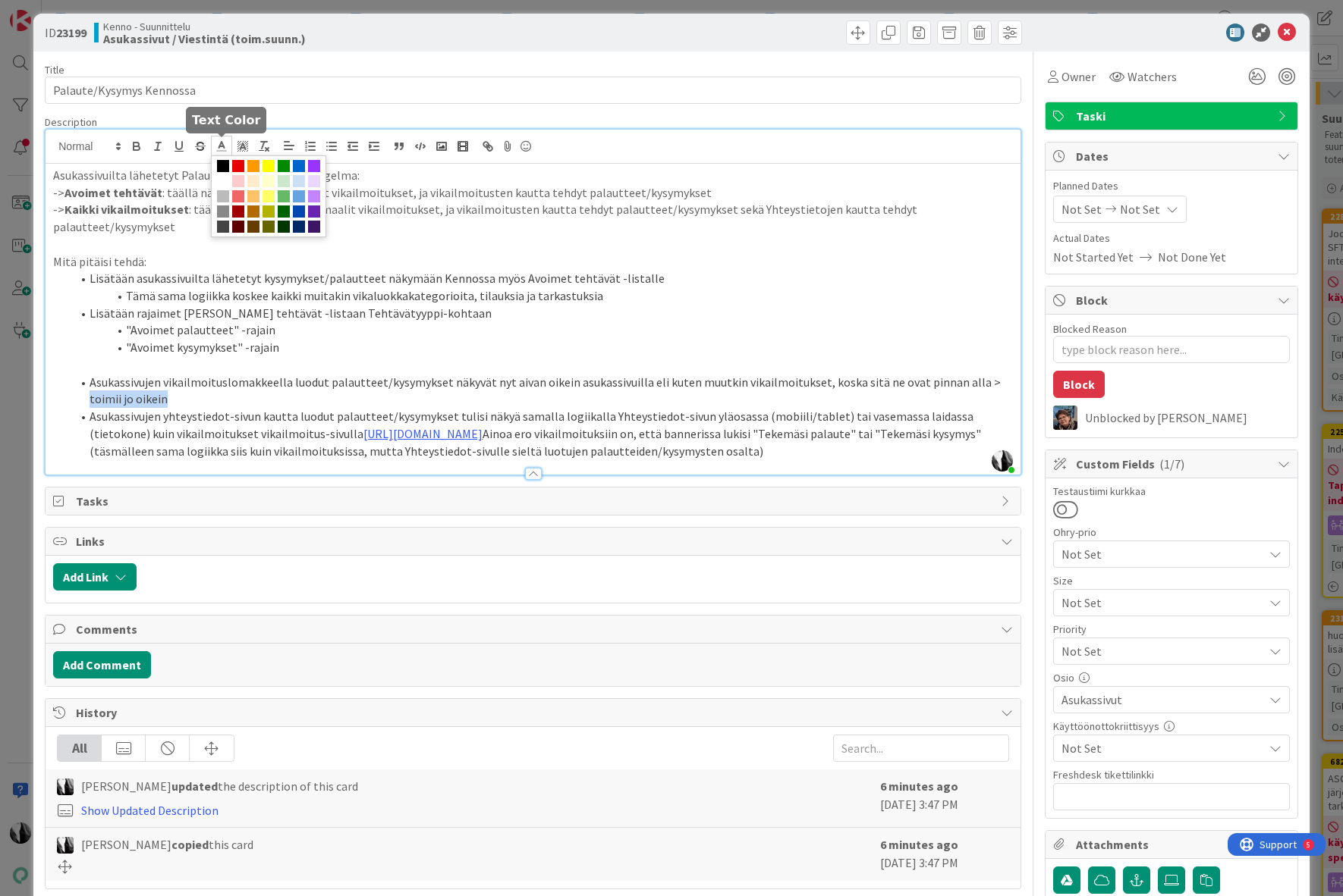
click at [225, 153] on icon at bounding box center [221, 146] width 14 height 14
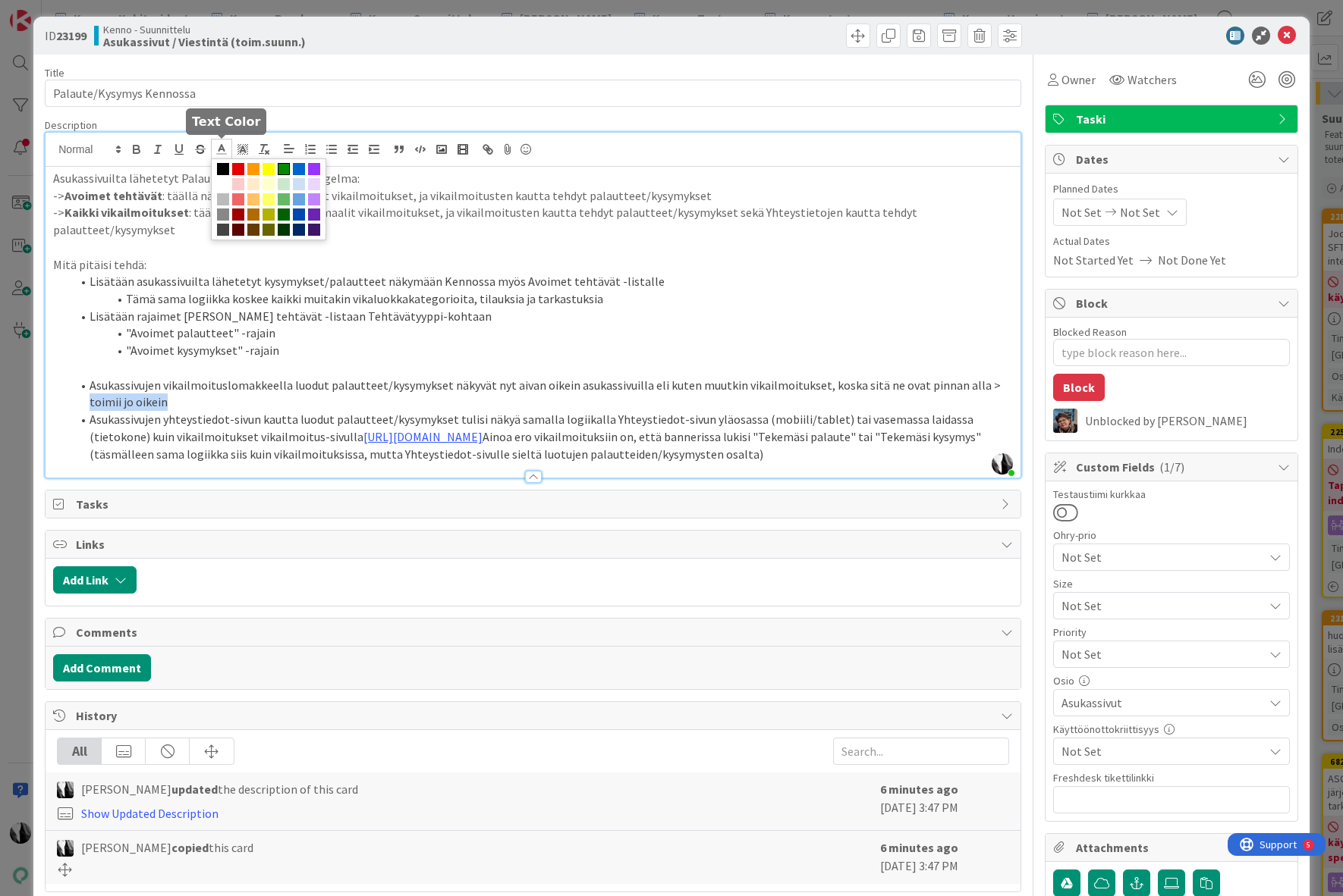
click at [285, 166] on span at bounding box center [283, 169] width 12 height 12
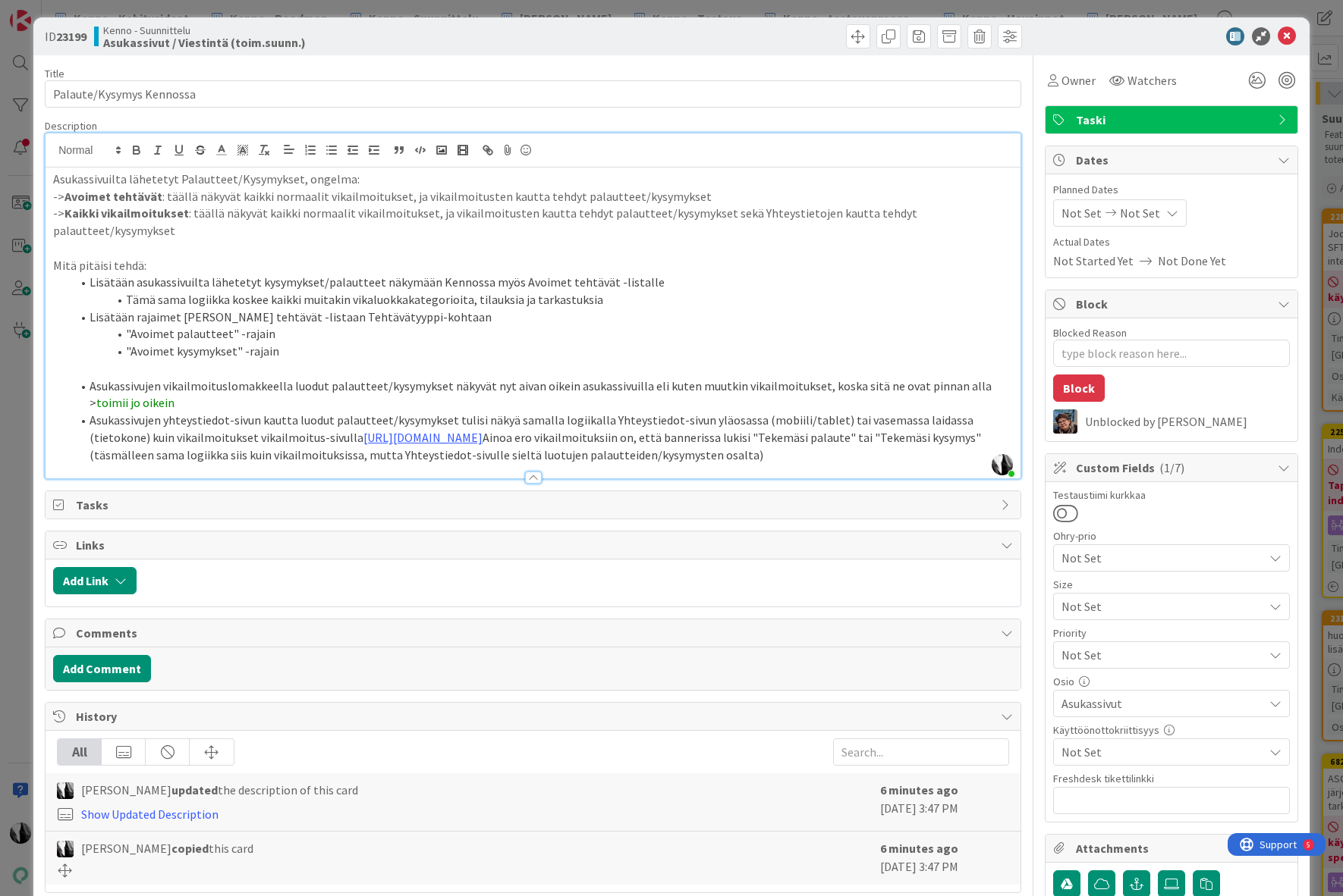
scroll to position [1, 0]
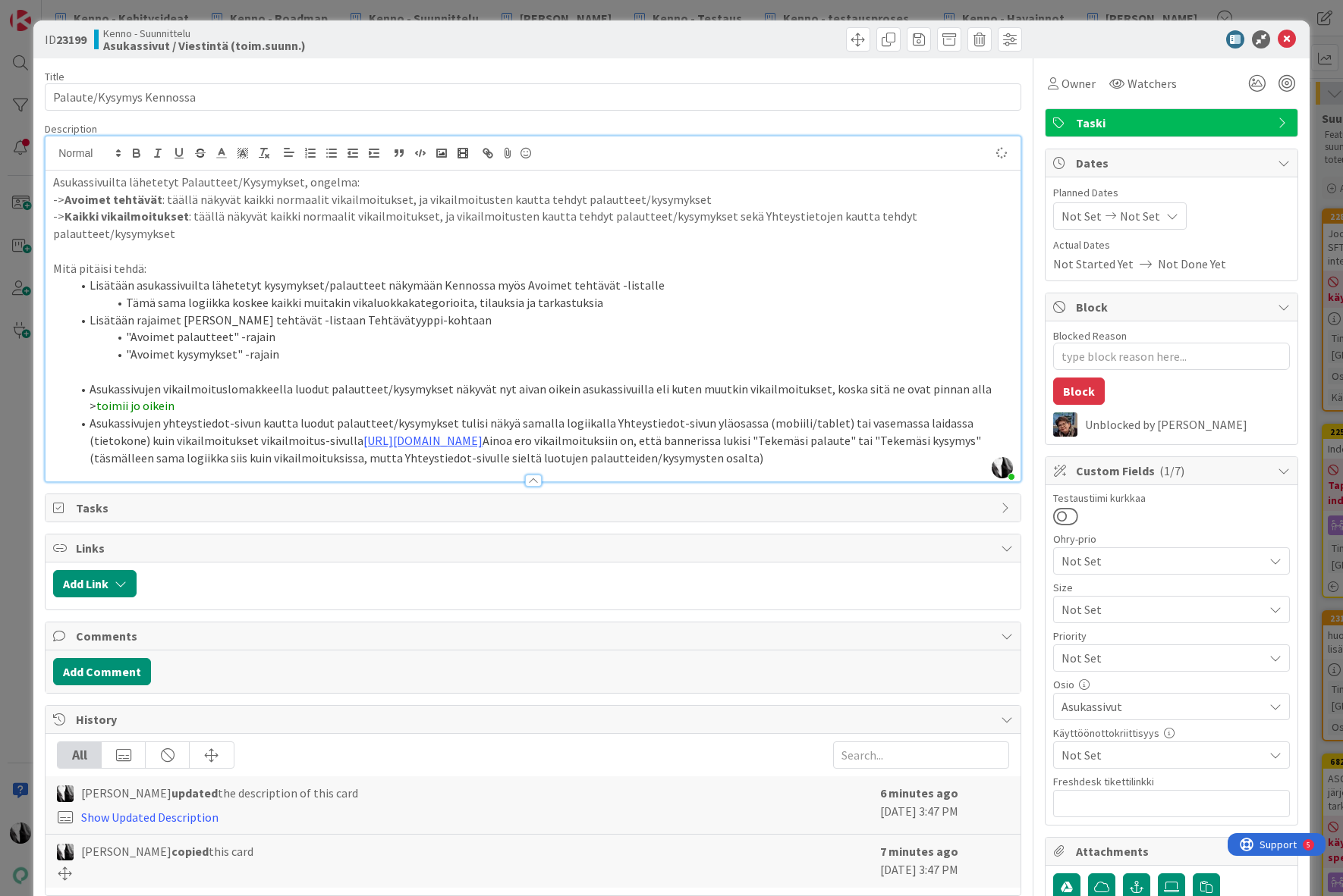
click at [327, 346] on li ""Avoimet kysymykset" -rajain" at bounding box center [542, 354] width 941 height 18
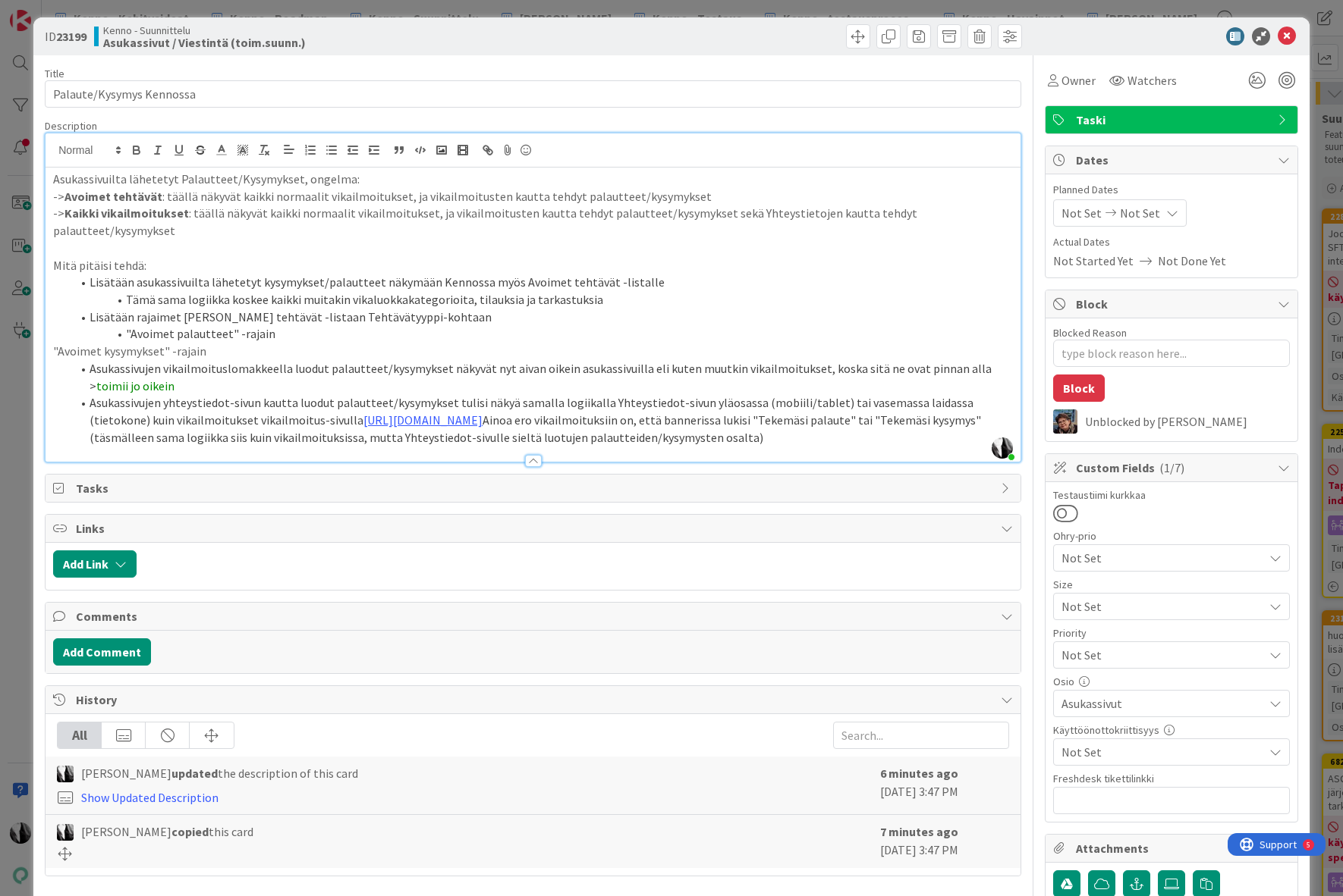
scroll to position [3, 0]
click at [49, 332] on div "Asukassivuilta lähetetyt Palautteet/Kysymykset, ongelma: -> Avoimet tehtävät : …" at bounding box center [533, 315] width 975 height 294
click at [330, 153] on icon "button" at bounding box center [331, 150] width 14 height 14
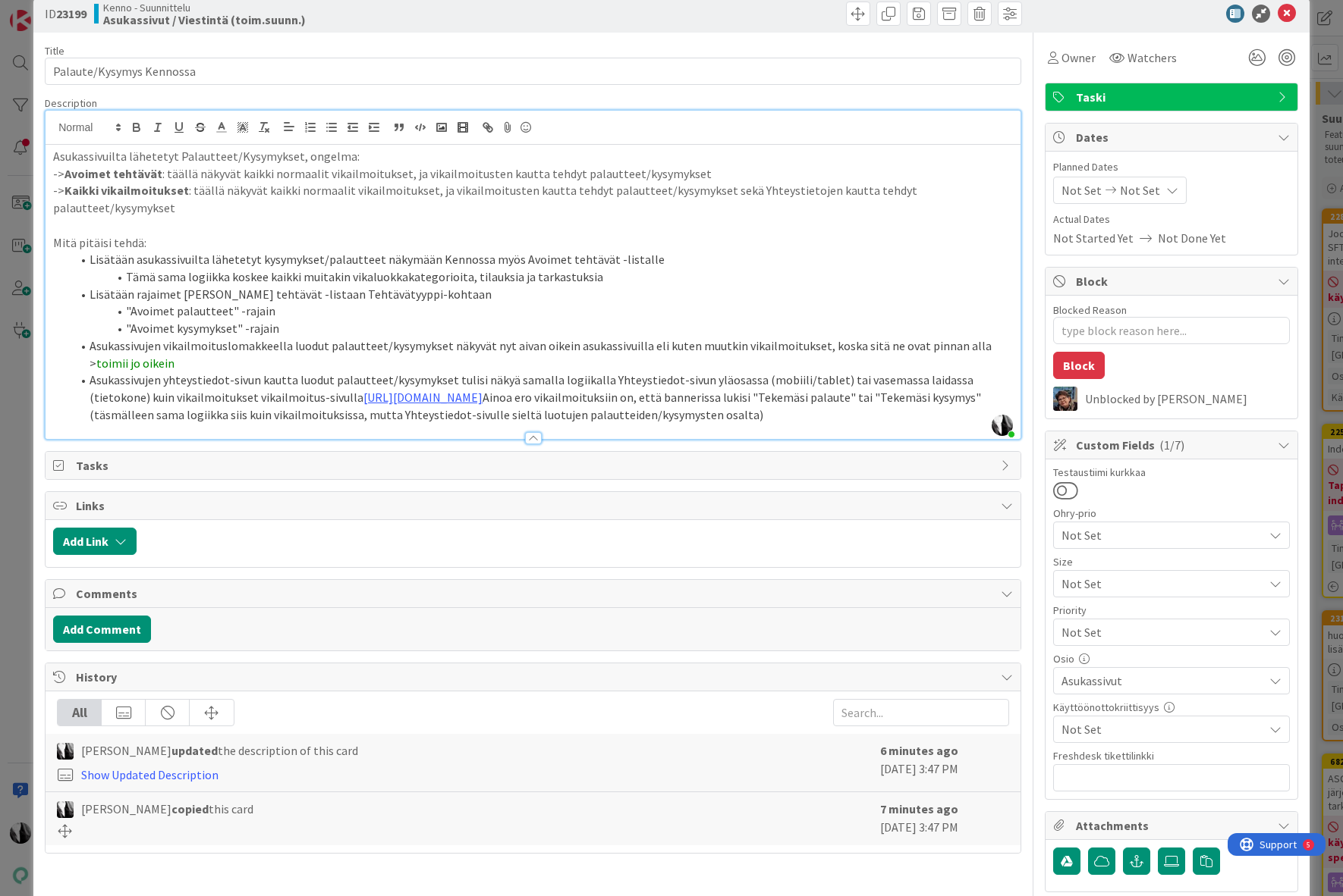
scroll to position [28, 0]
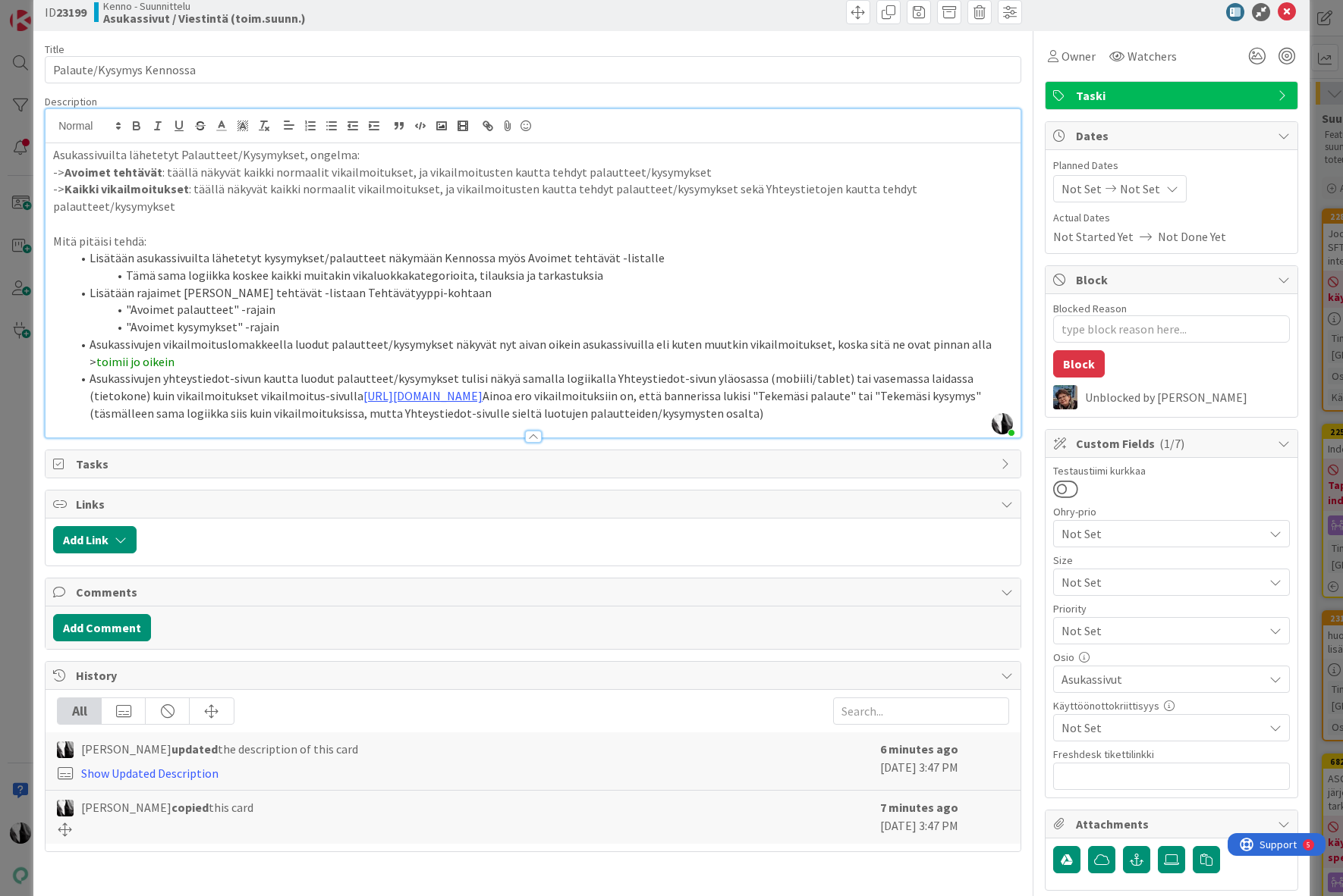
drag, startPoint x: 804, startPoint y: 400, endPoint x: 989, endPoint y: 398, distance: 185.0
click at [804, 400] on li "Asukassivujen yhteystiedot-sivun kautta luodut palautteet/kysymykset tulisi näk…" at bounding box center [542, 396] width 941 height 51
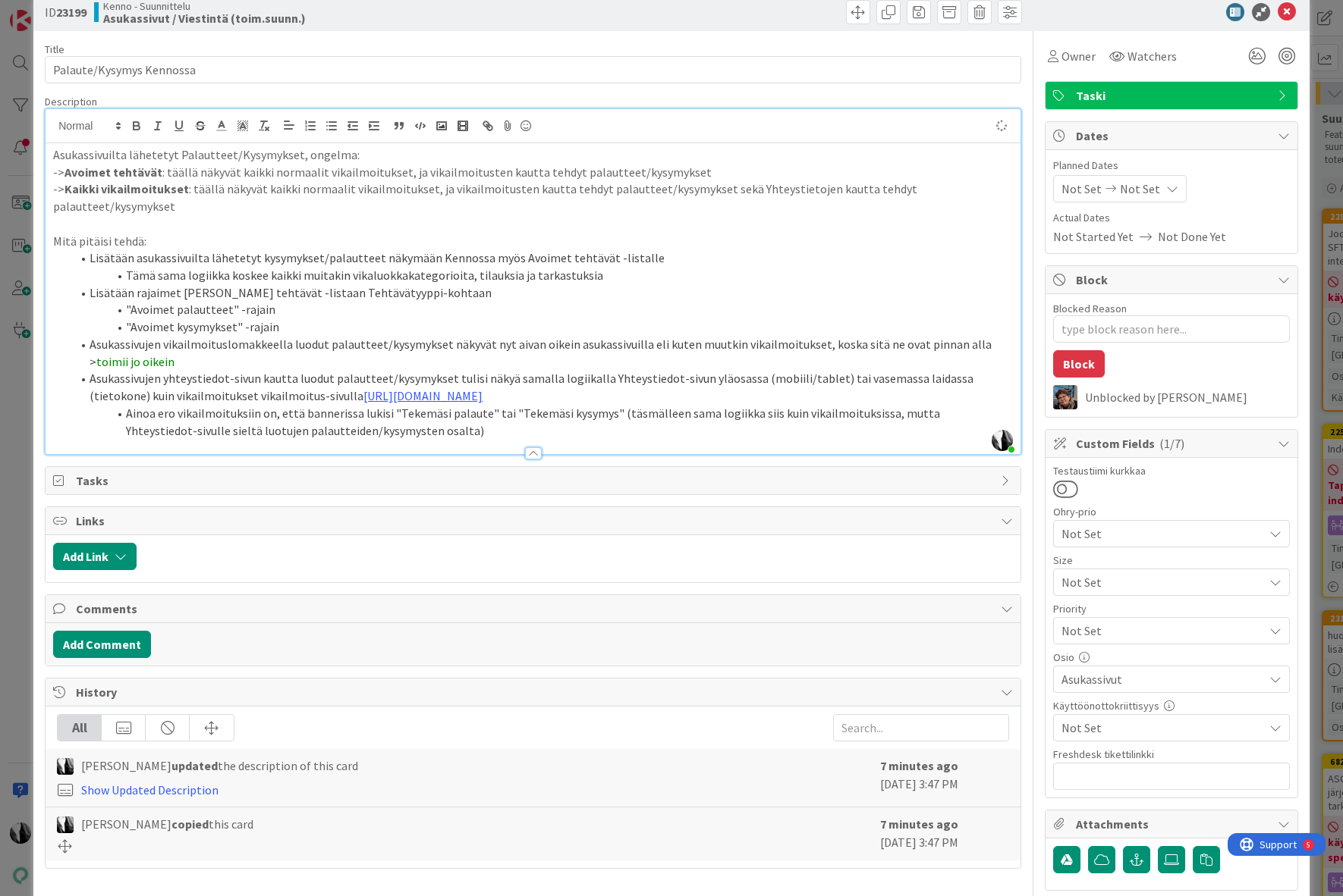
type textarea "x"
